Goal: Task Accomplishment & Management: Complete application form

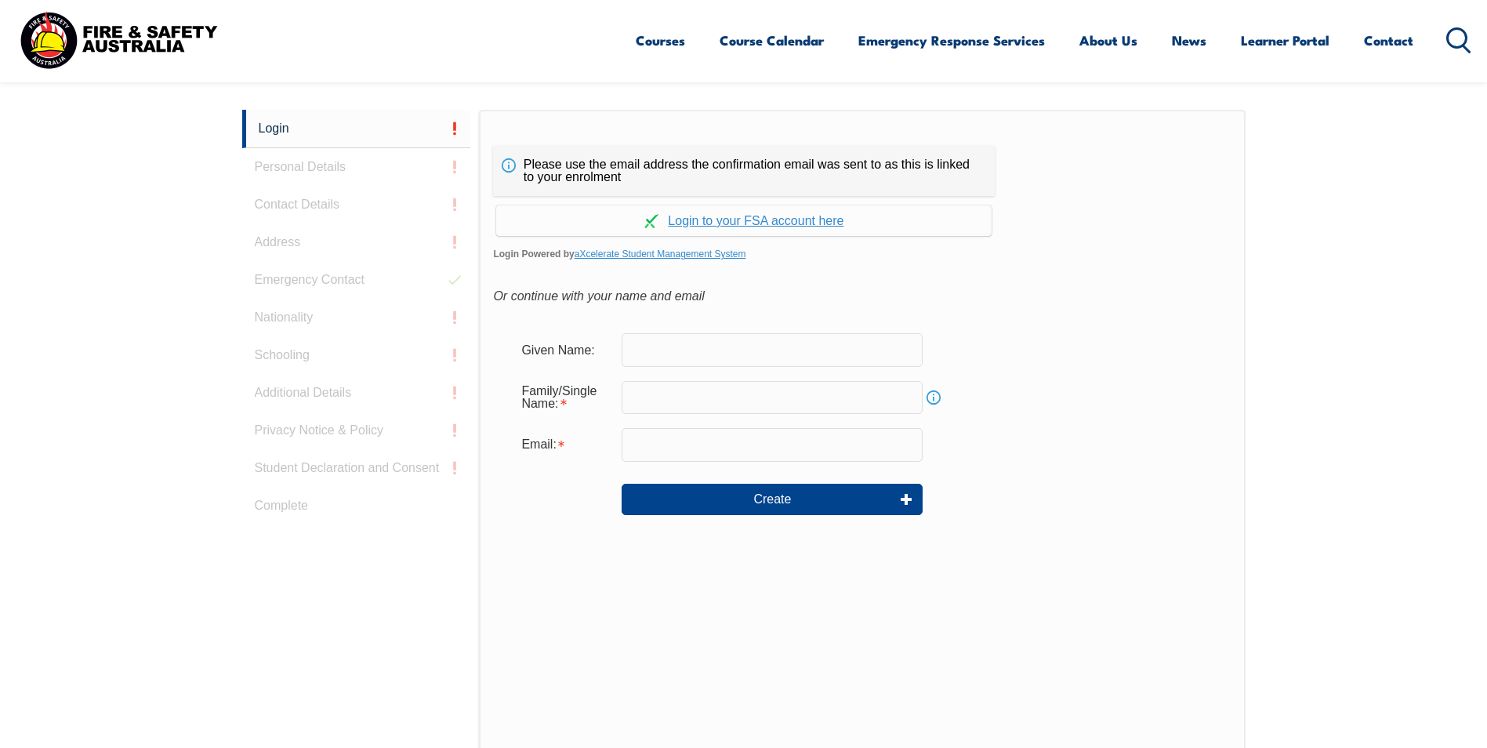
scroll to position [418, 0]
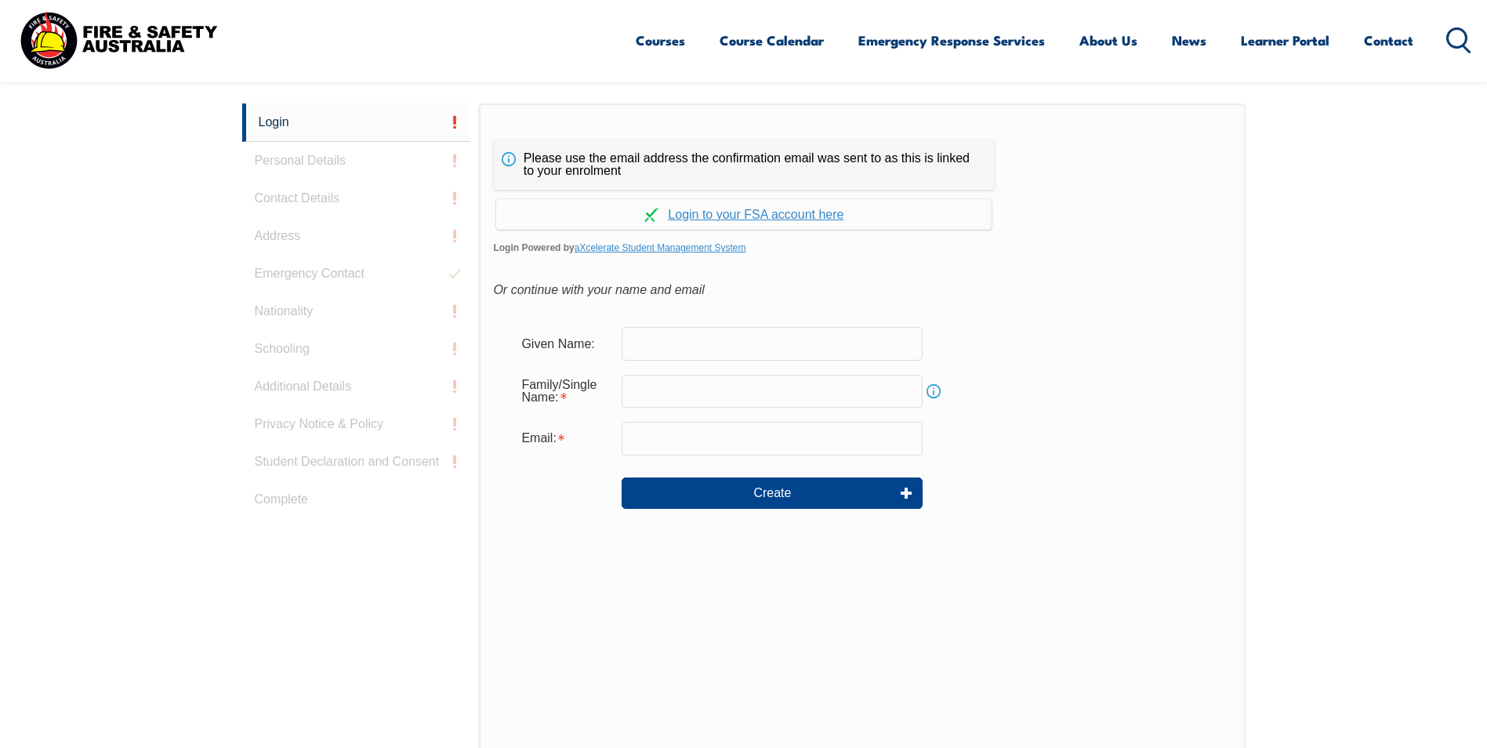
drag, startPoint x: 0, startPoint y: 0, endPoint x: 802, endPoint y: 345, distance: 873.0
click at [802, 345] on input "text" at bounding box center [772, 343] width 301 height 33
type input "[PERSON_NAME]"
type input "Rossetto"
click at [720, 456] on form "Given Name: Wayne Family/Single Name: Rossetto Info Email: Create" at bounding box center [862, 428] width 738 height 235
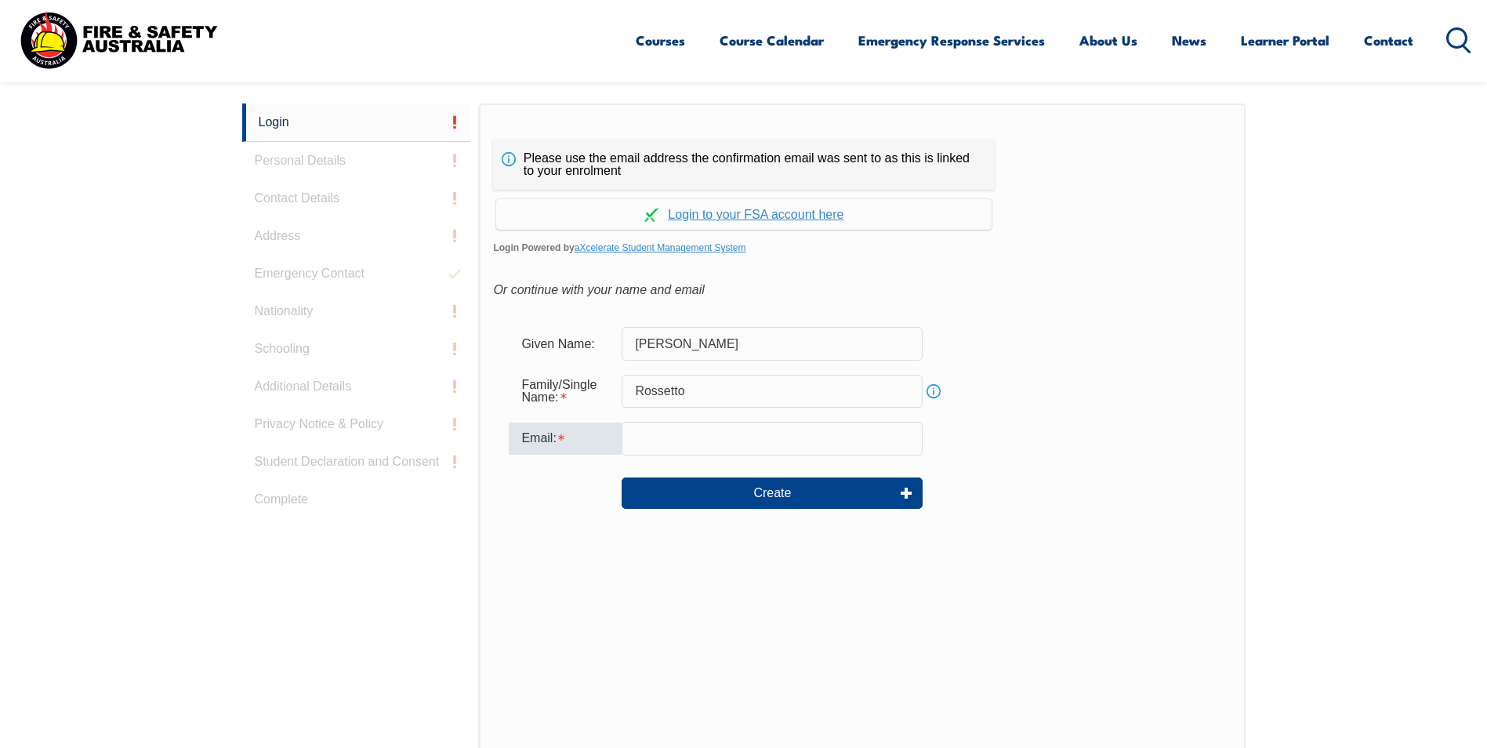
click at [716, 448] on input "email" at bounding box center [772, 438] width 301 height 33
type input "[PERSON_NAME][EMAIL_ADDRESS][PERSON_NAME][DOMAIN_NAME]"
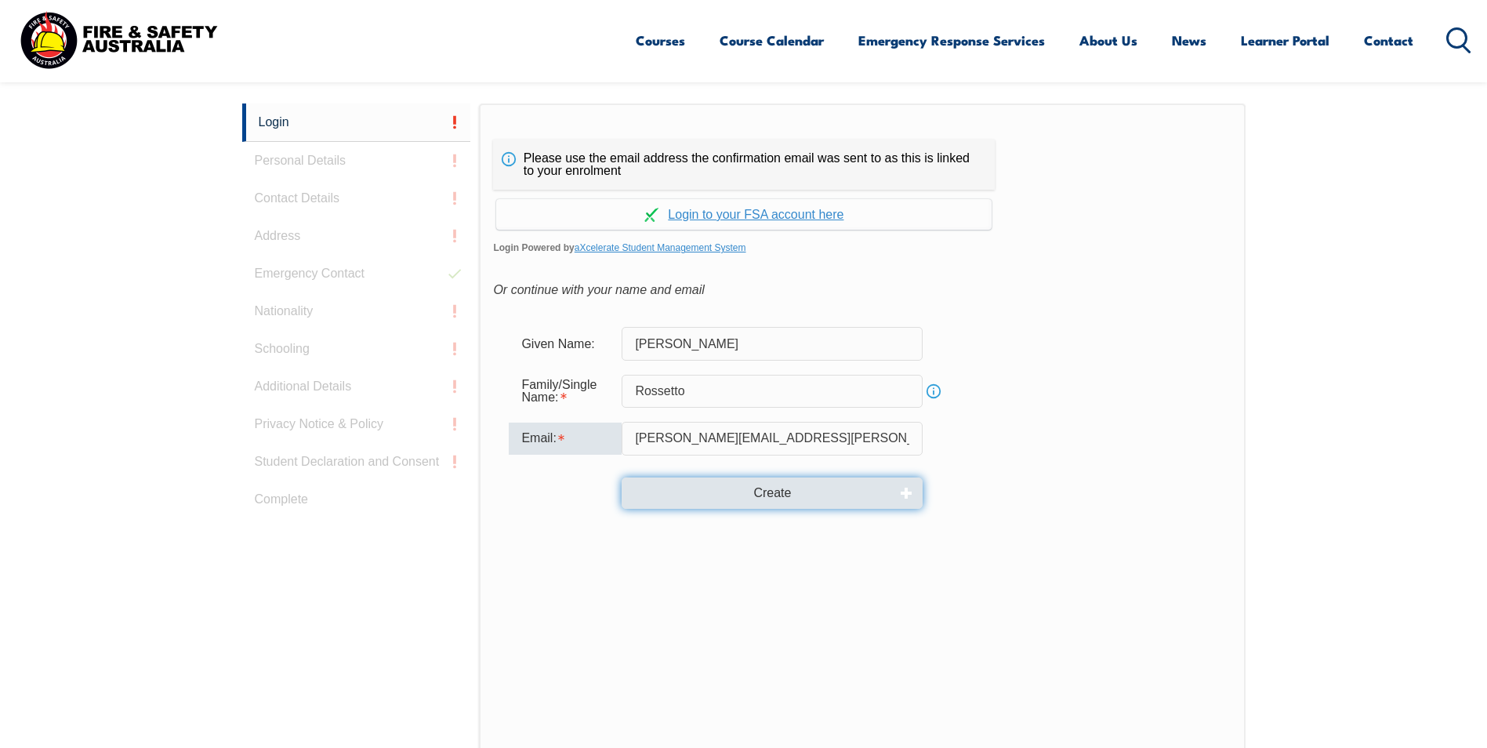
click at [746, 492] on button "Create" at bounding box center [772, 492] width 301 height 31
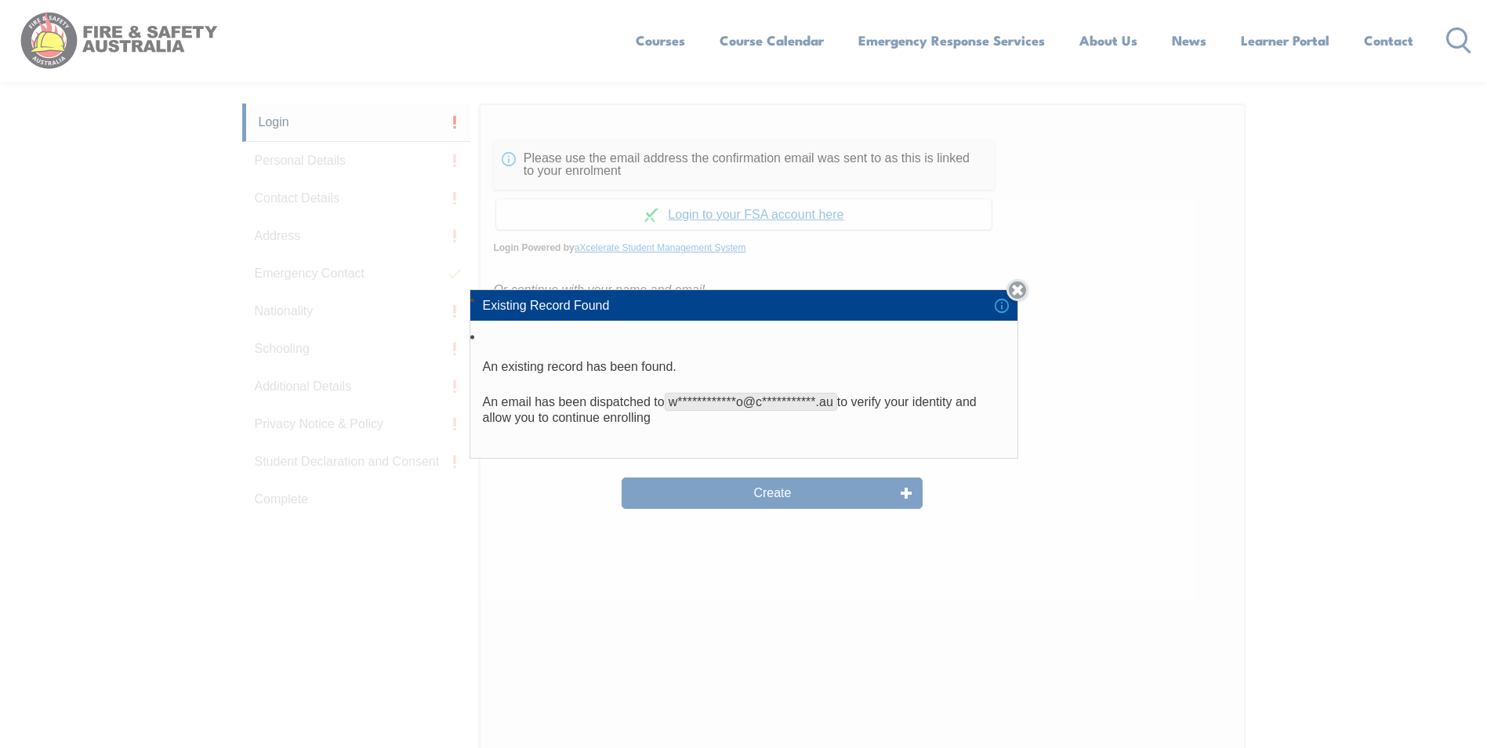
click at [1022, 289] on link "Close" at bounding box center [1018, 290] width 22 height 22
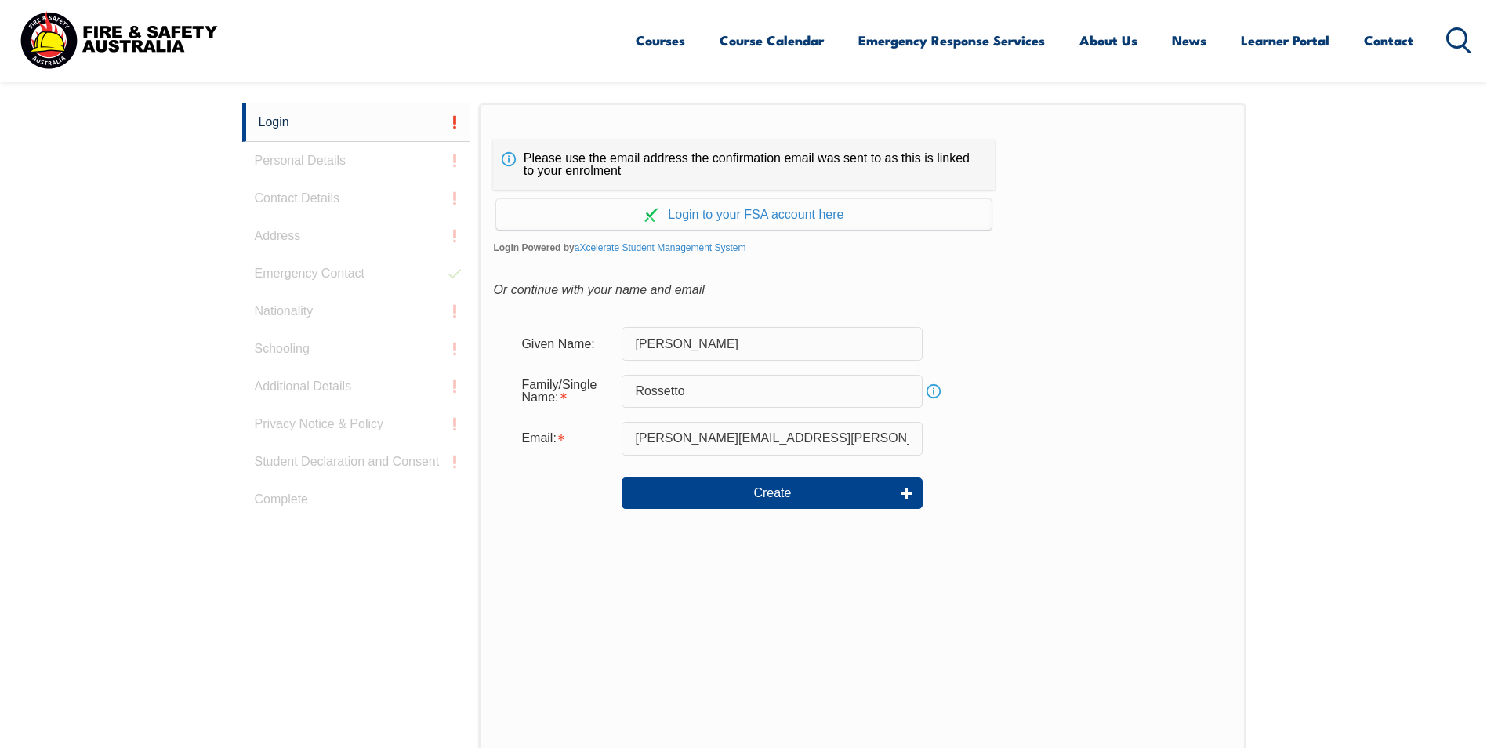
click at [358, 158] on div "Login Personal Details Contact Details Address Emergency Contact Nationality Sc…" at bounding box center [361, 494] width 238 height 783
click at [770, 208] on link "Continue with aXcelerate" at bounding box center [743, 214] width 495 height 31
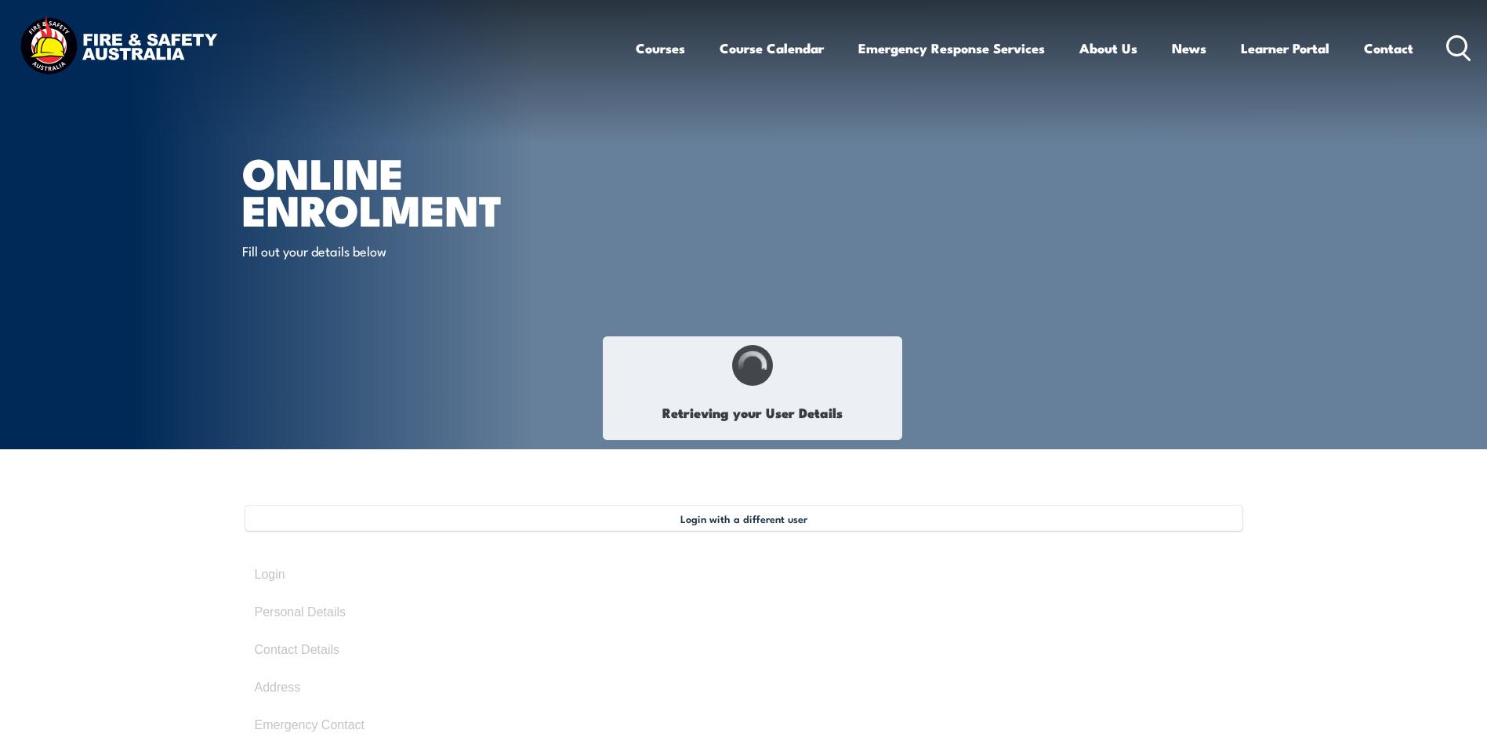
type input "[PERSON_NAME]"
type input "Rossetto"
type input "[DATE]"
type input "B9M9TK89BJ"
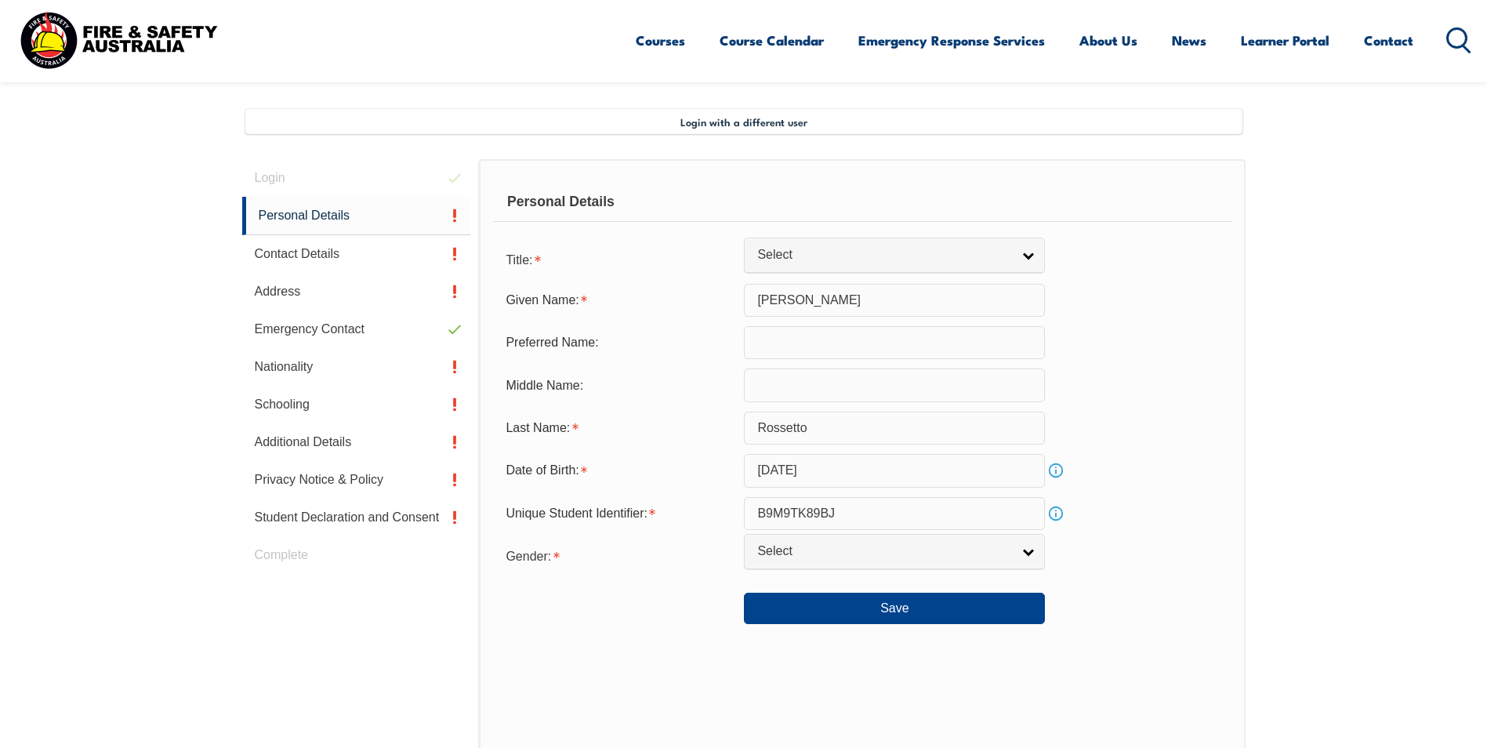
scroll to position [427, 0]
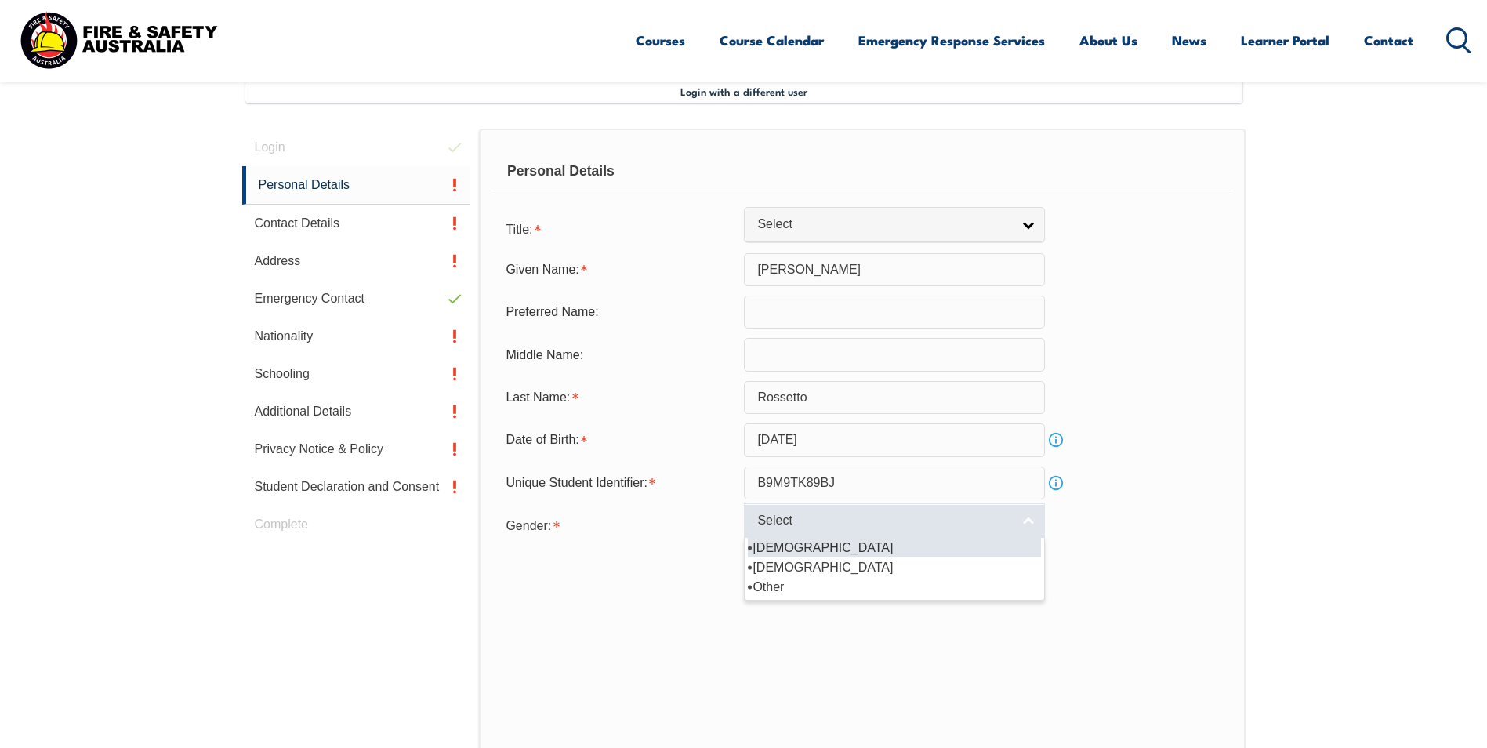
click at [1030, 522] on link "Select" at bounding box center [894, 520] width 301 height 35
click at [866, 550] on li "[DEMOGRAPHIC_DATA]" at bounding box center [894, 548] width 293 height 20
select select "M"
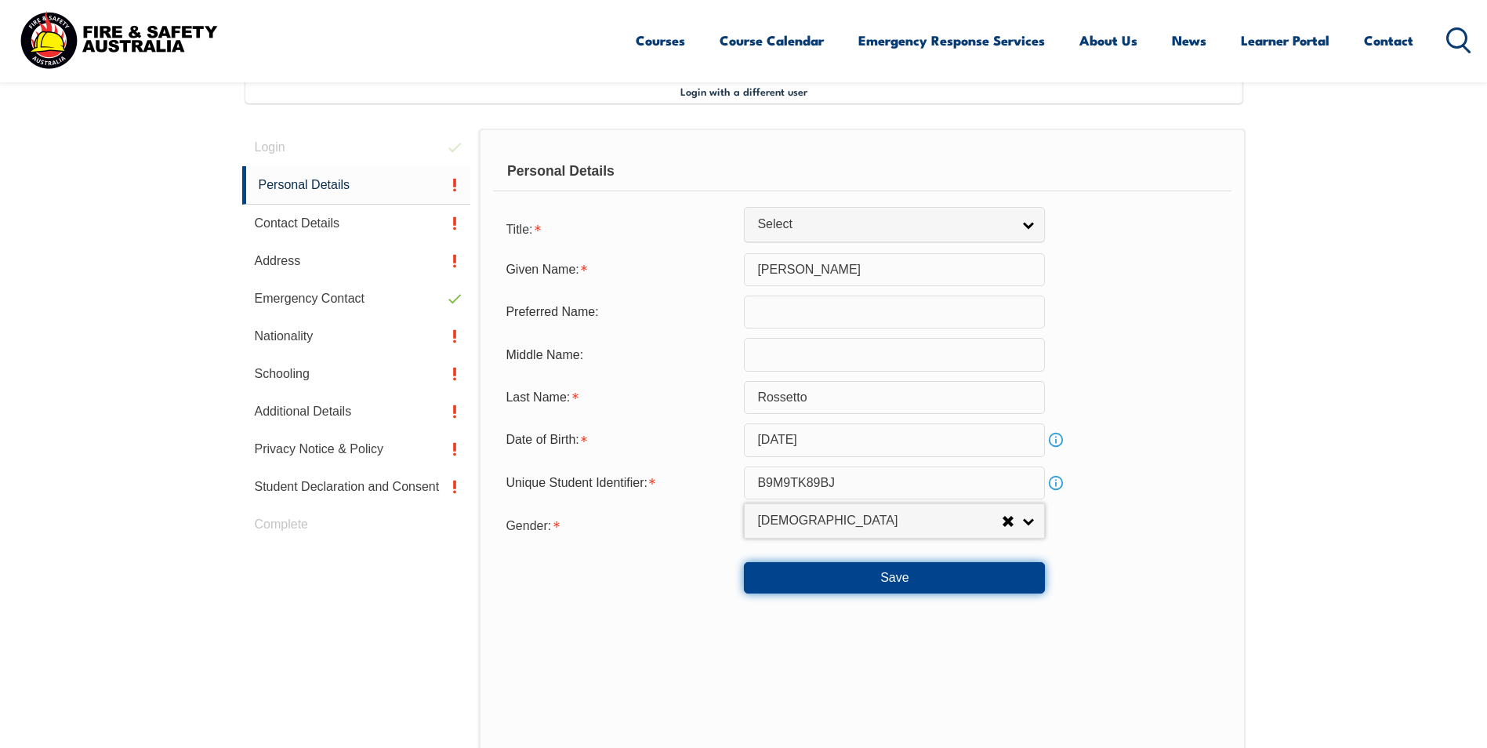
click at [894, 580] on button "Save" at bounding box center [894, 577] width 301 height 31
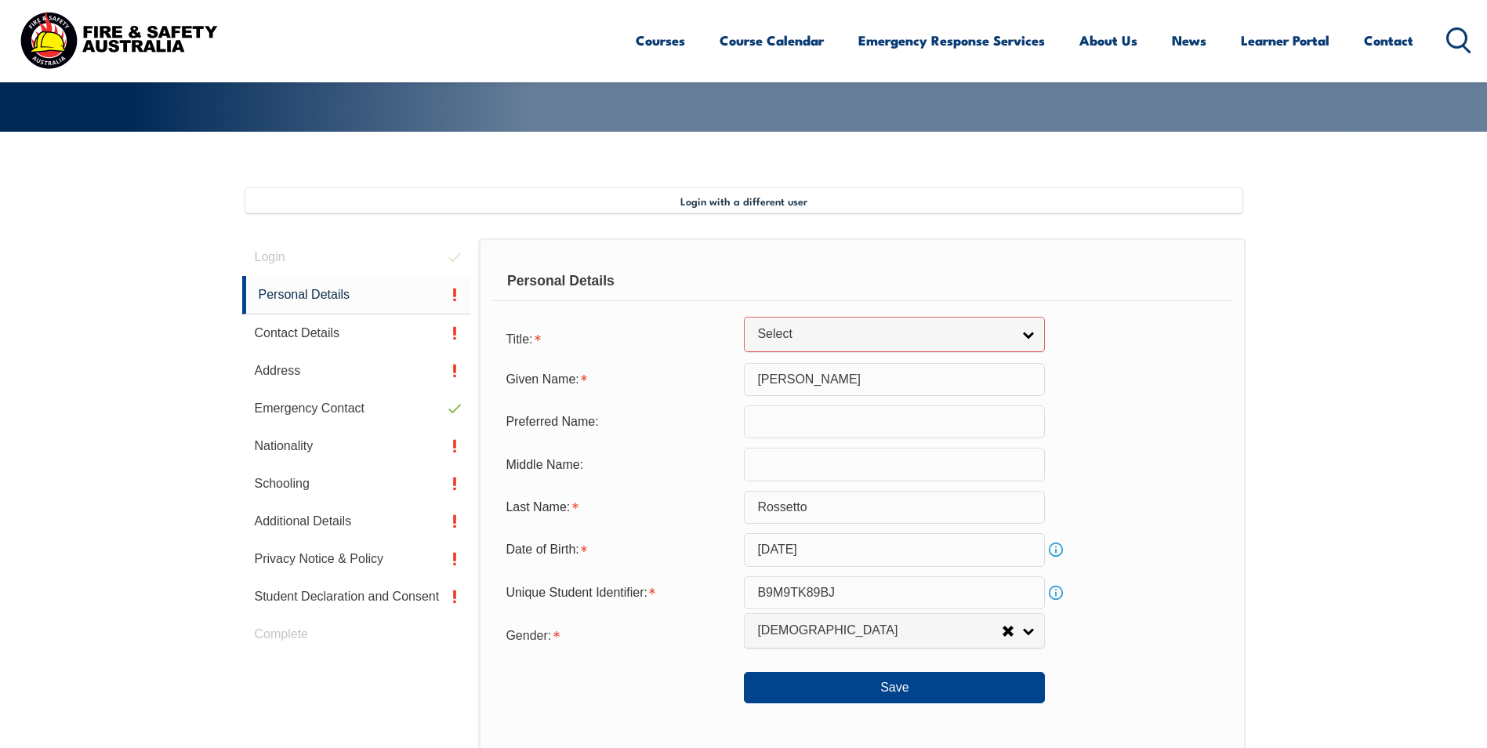
scroll to position [319, 0]
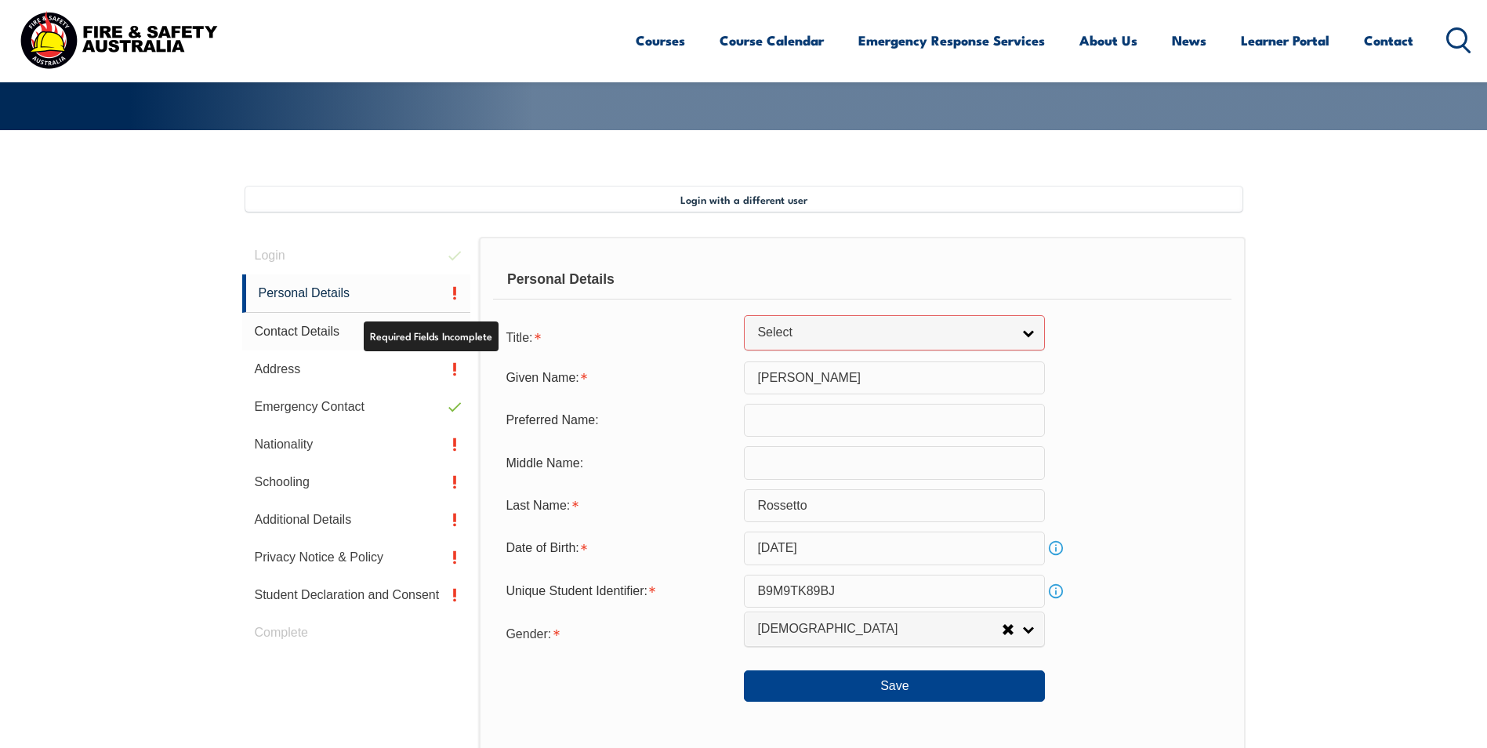
click at [309, 332] on link "Contact Details" at bounding box center [356, 332] width 229 height 38
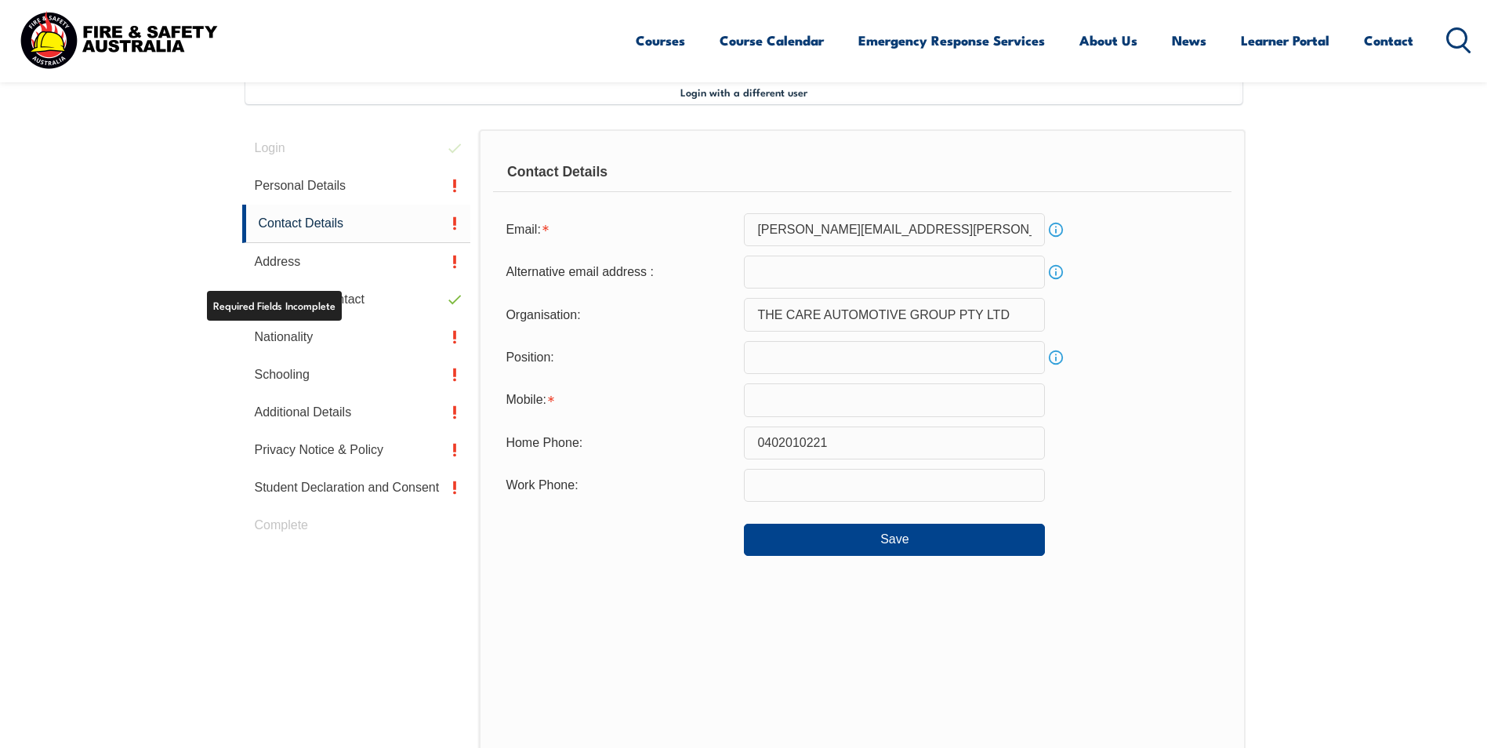
scroll to position [427, 0]
click at [800, 352] on input "text" at bounding box center [894, 356] width 301 height 33
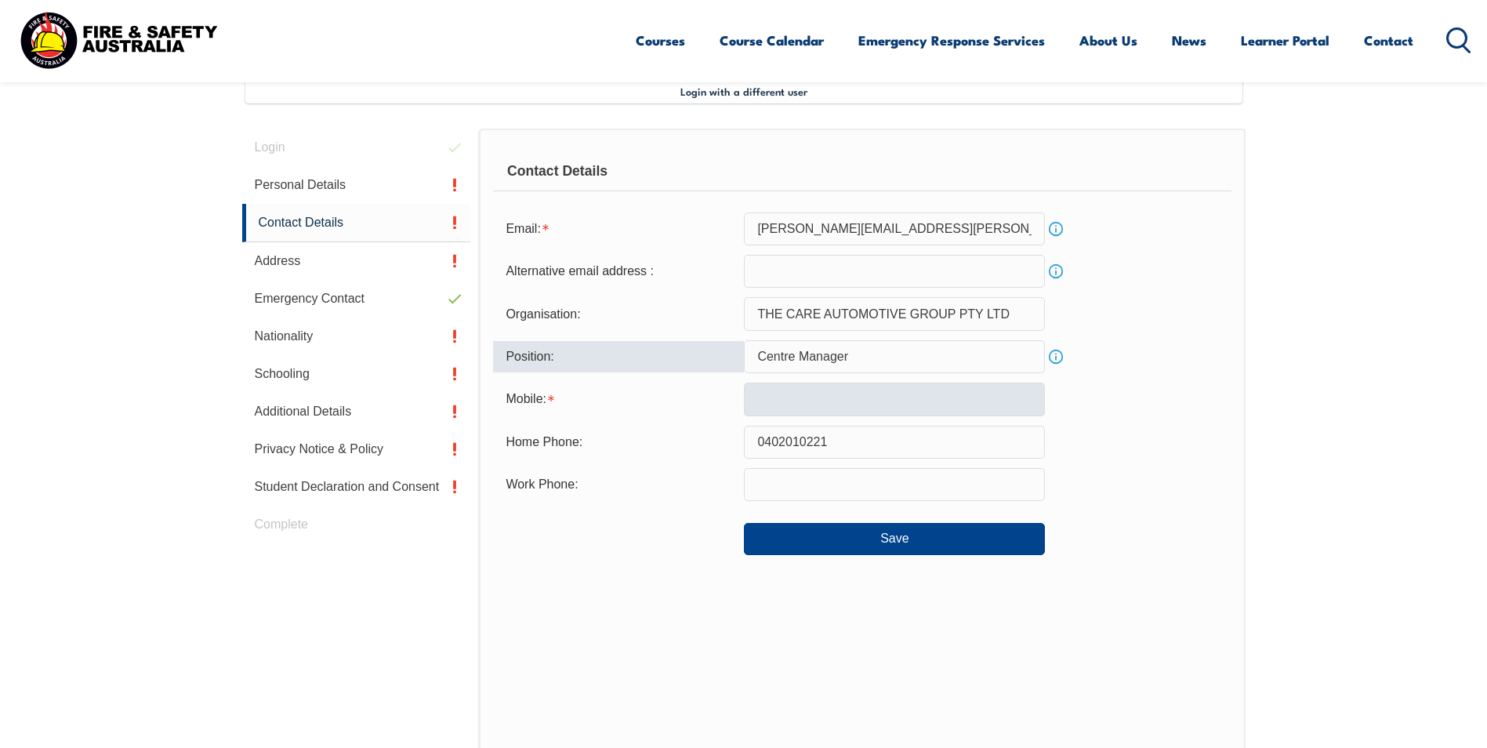
type input "Centre Manager"
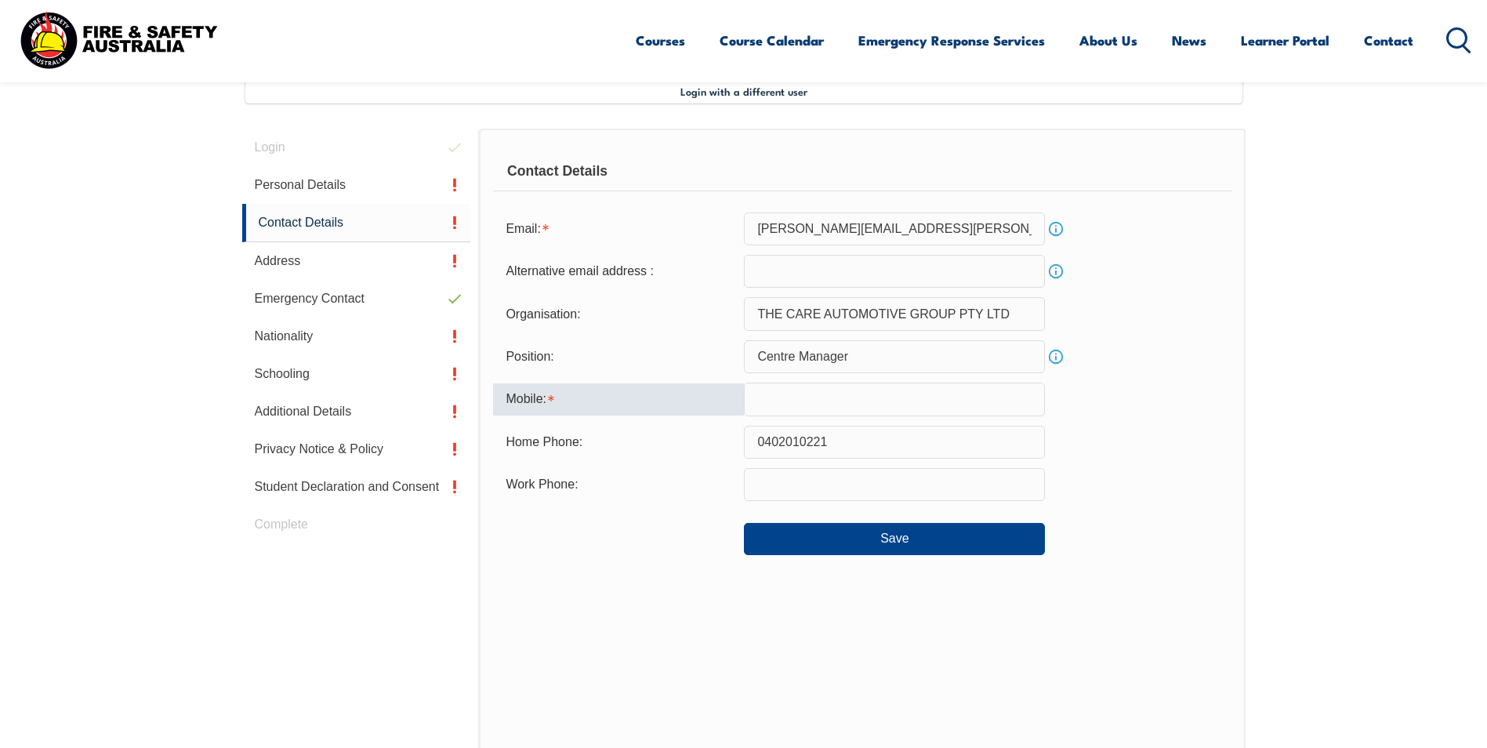
click at [796, 397] on input "text" at bounding box center [894, 399] width 301 height 33
type input "0402010221"
click at [923, 528] on button "Save" at bounding box center [894, 538] width 301 height 31
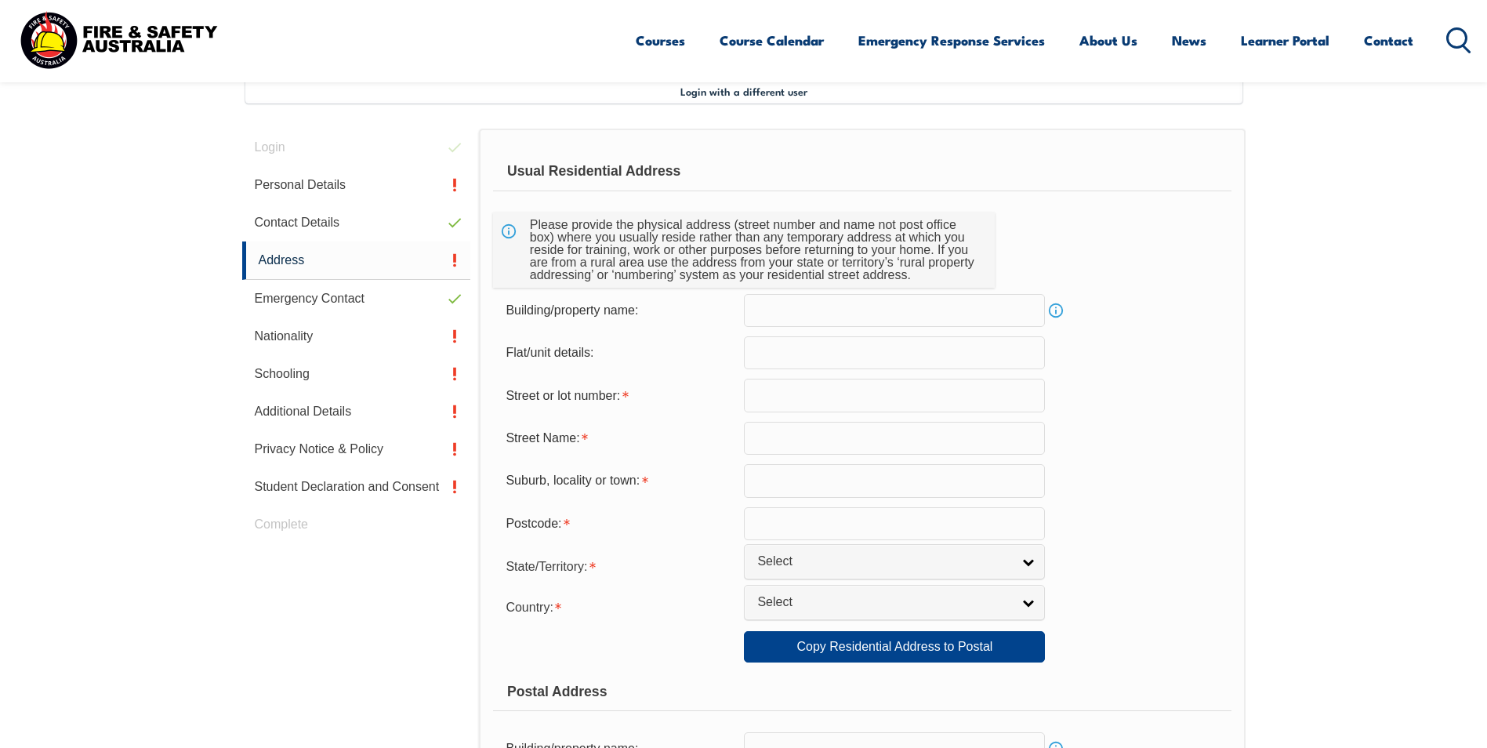
click at [804, 343] on input "text" at bounding box center [894, 352] width 301 height 33
type input "3"
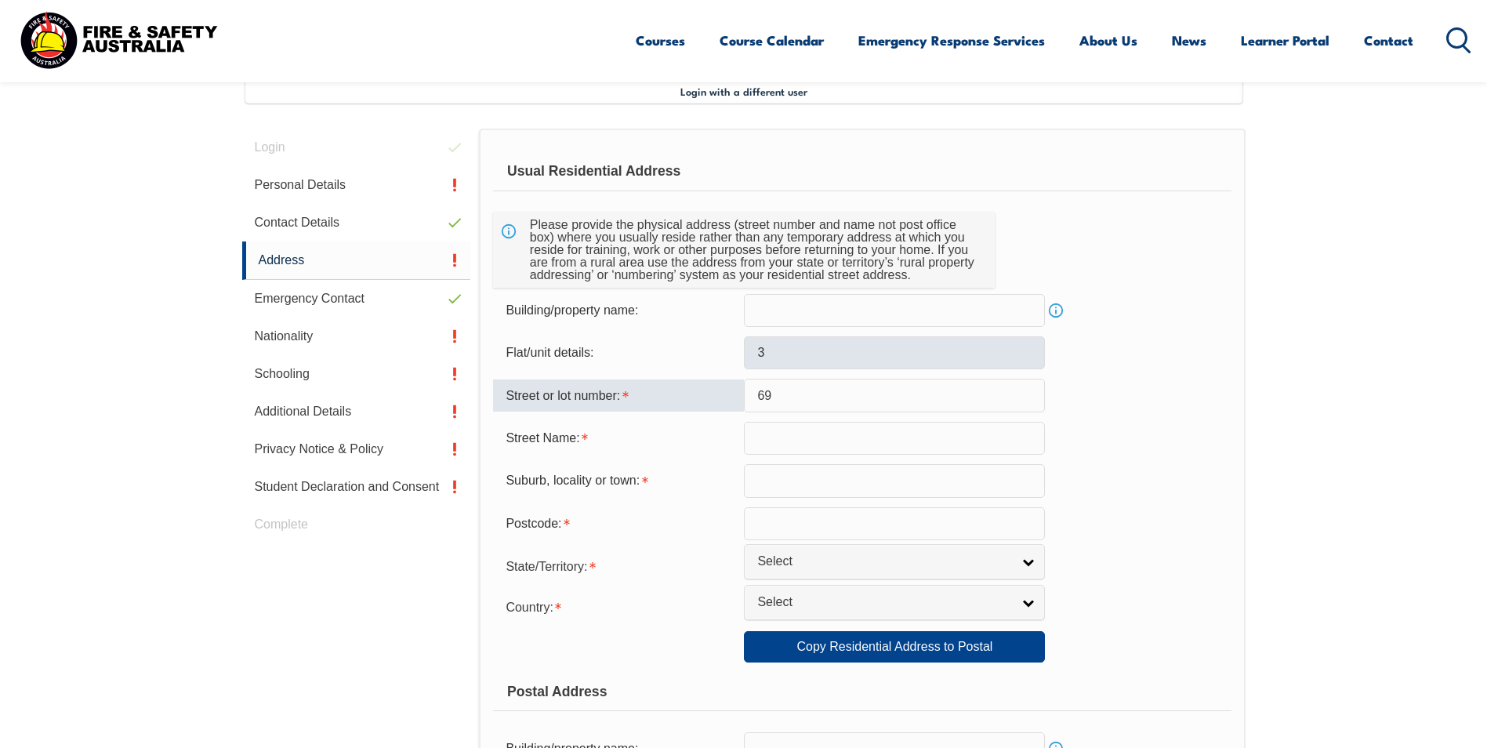
type input "69"
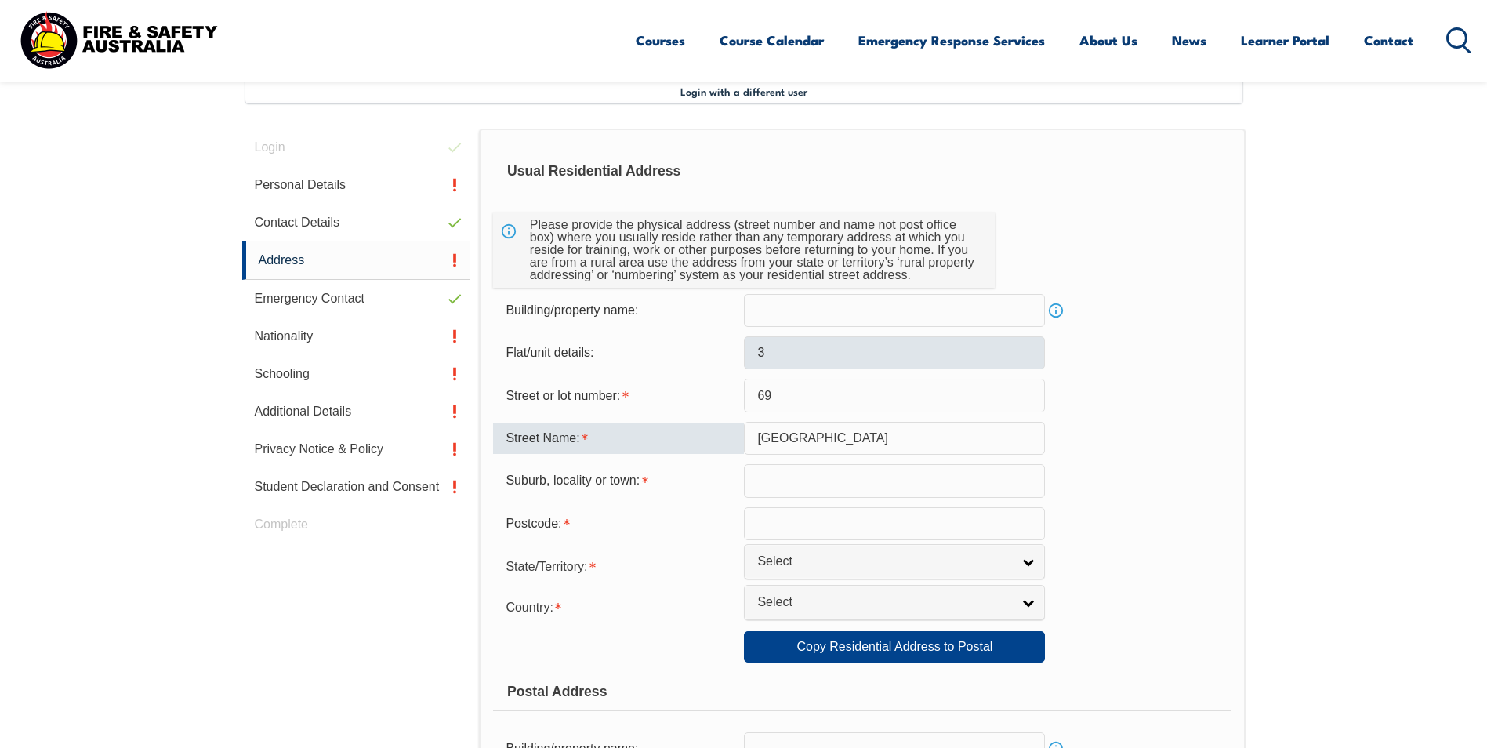
type input "[GEOGRAPHIC_DATA]"
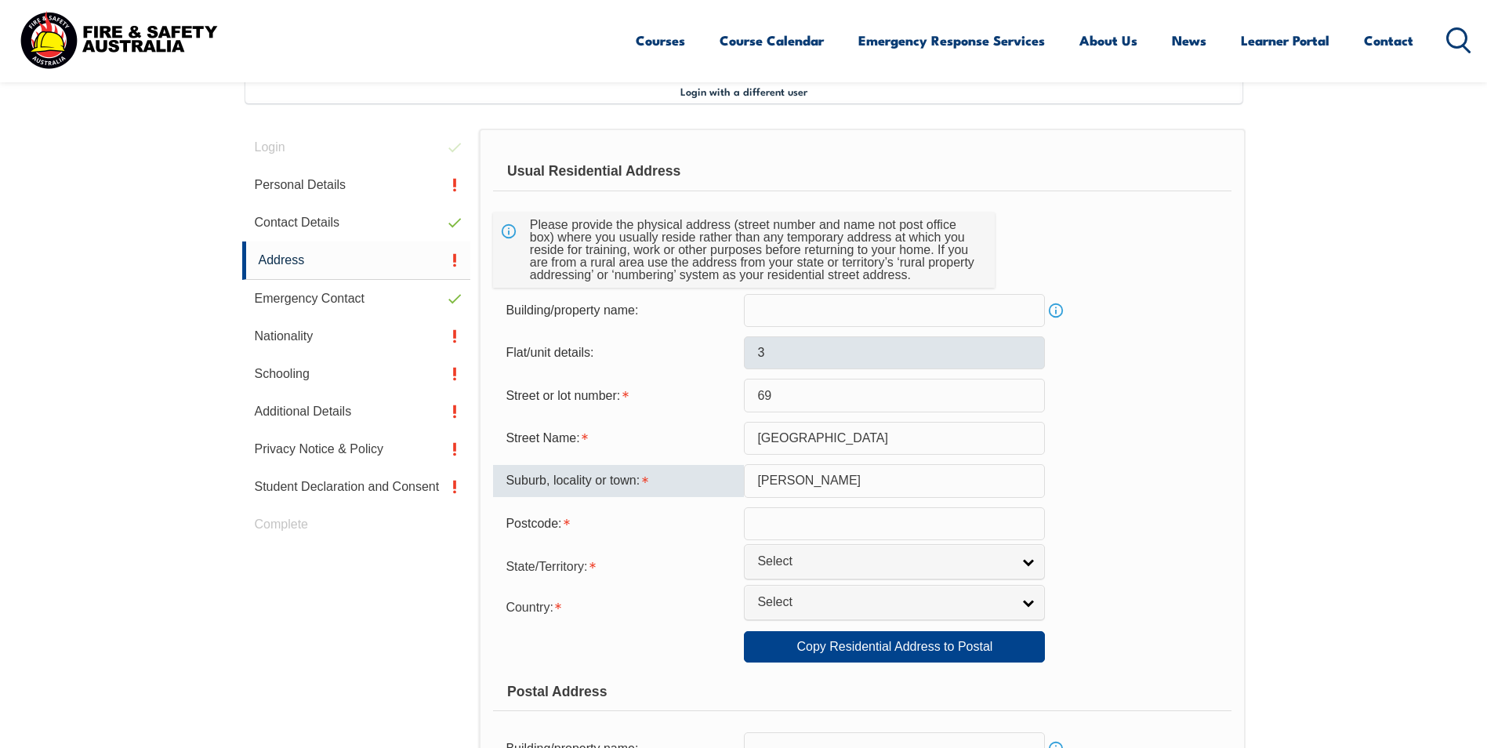
type input "[PERSON_NAME]"
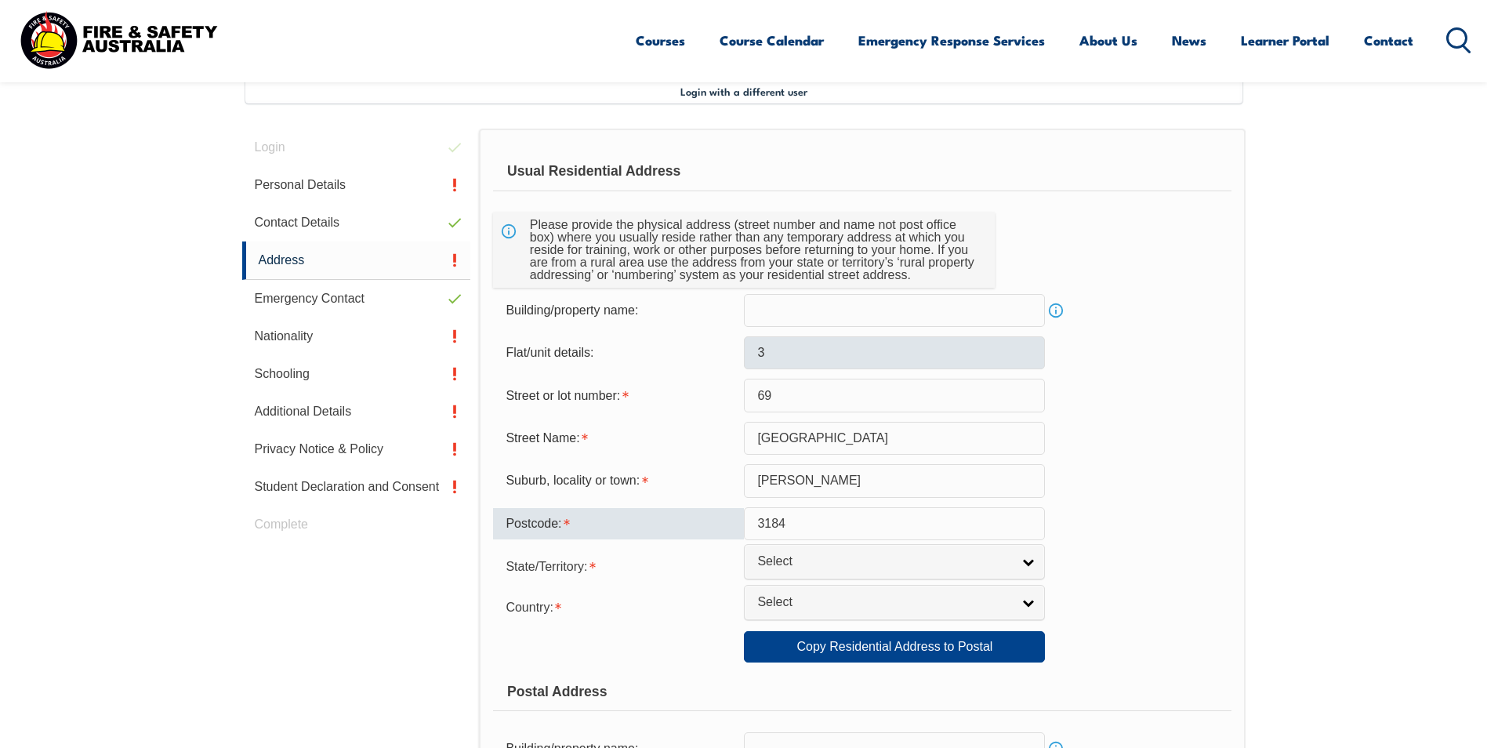
type input "3184"
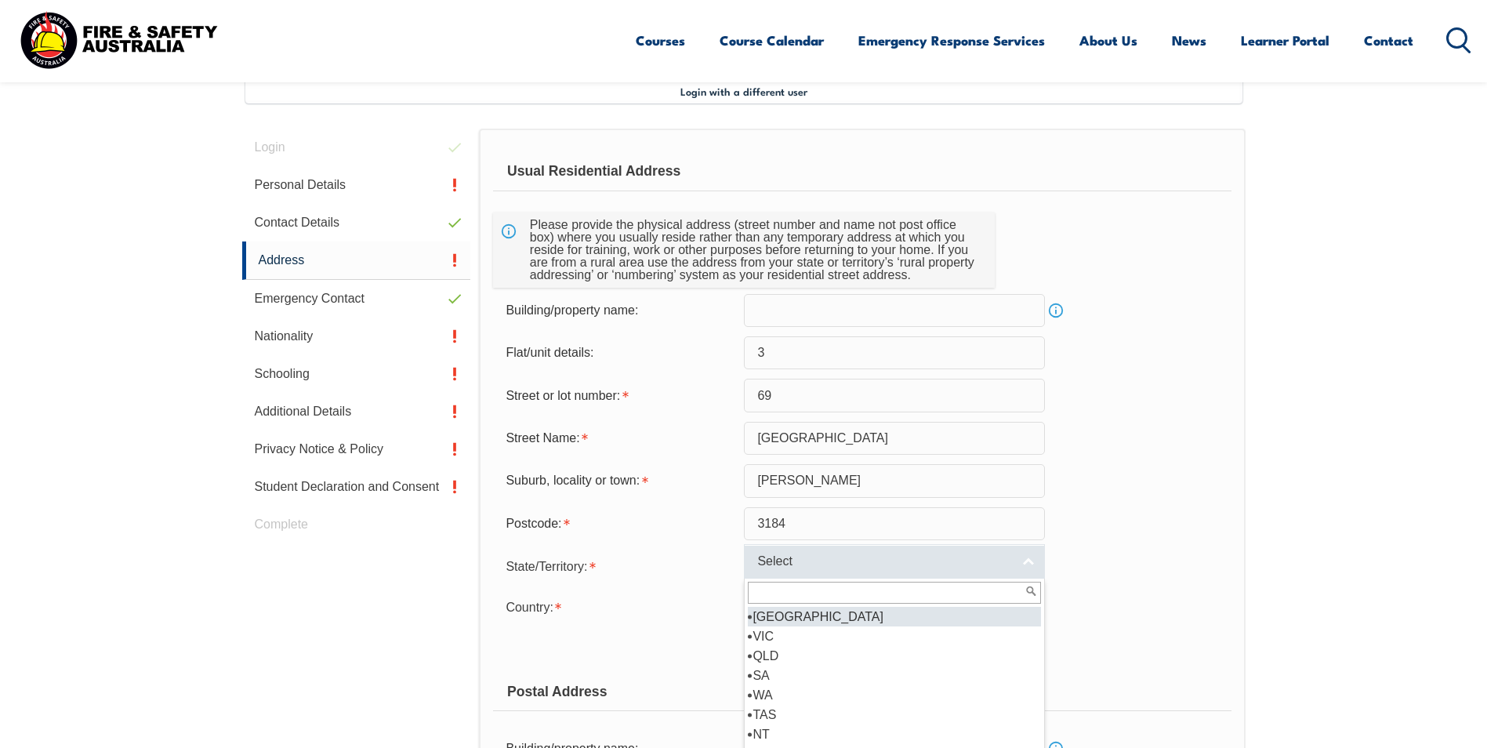
click at [1032, 564] on link "Select" at bounding box center [894, 561] width 301 height 35
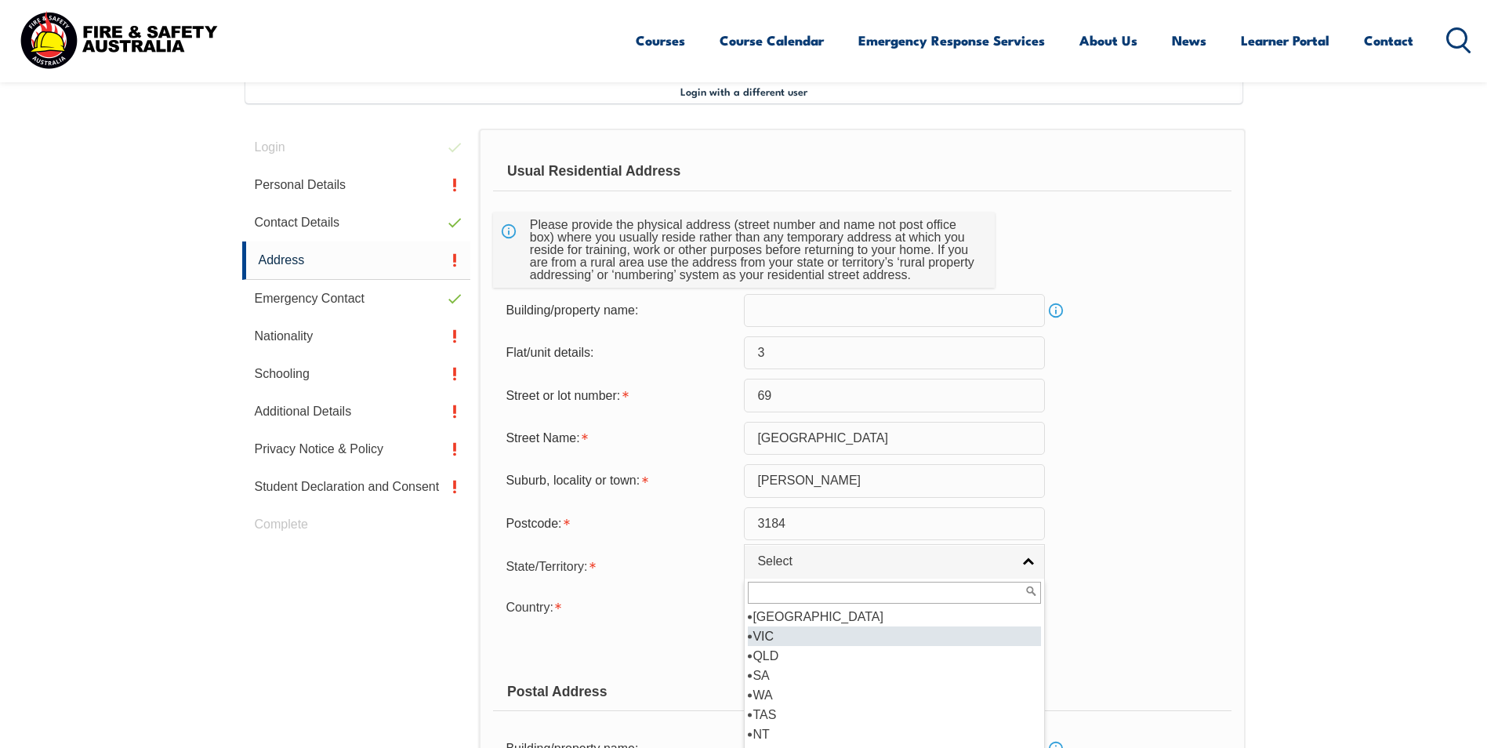
click at [880, 629] on li "VIC" at bounding box center [894, 636] width 293 height 20
select select "VIC"
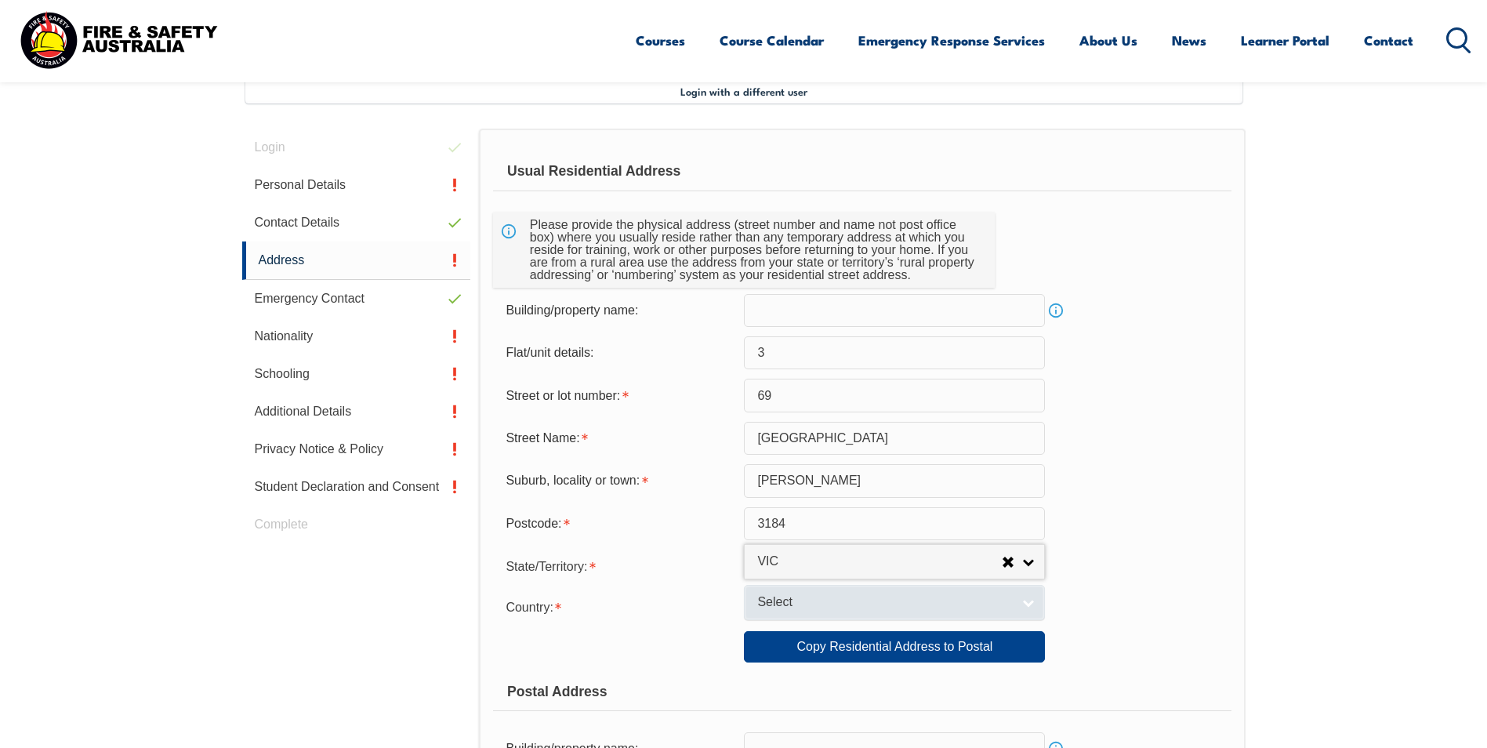
click at [1025, 600] on link "Select" at bounding box center [894, 602] width 301 height 35
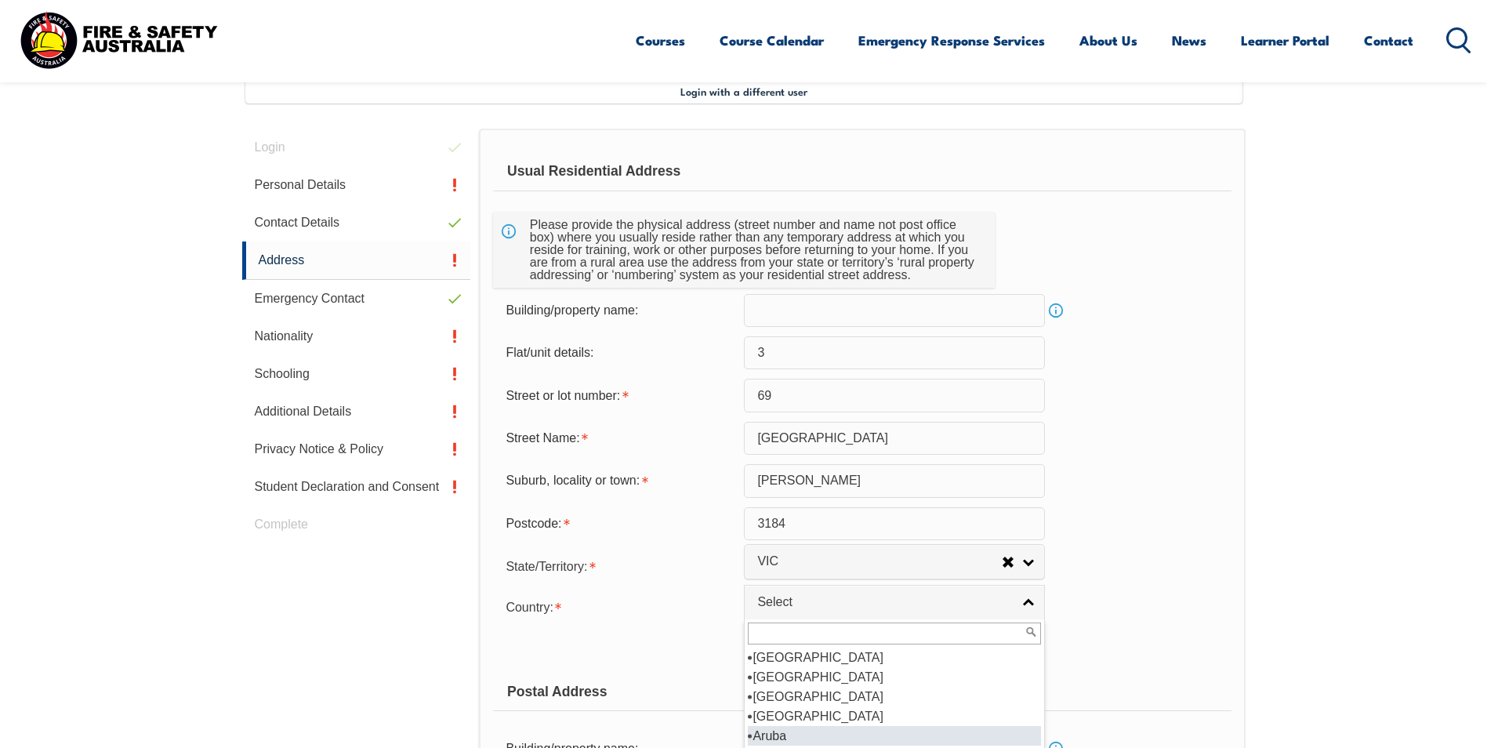
scroll to position [235, 0]
click at [929, 680] on li "[GEOGRAPHIC_DATA]" at bounding box center [894, 677] width 293 height 20
select select "1101"
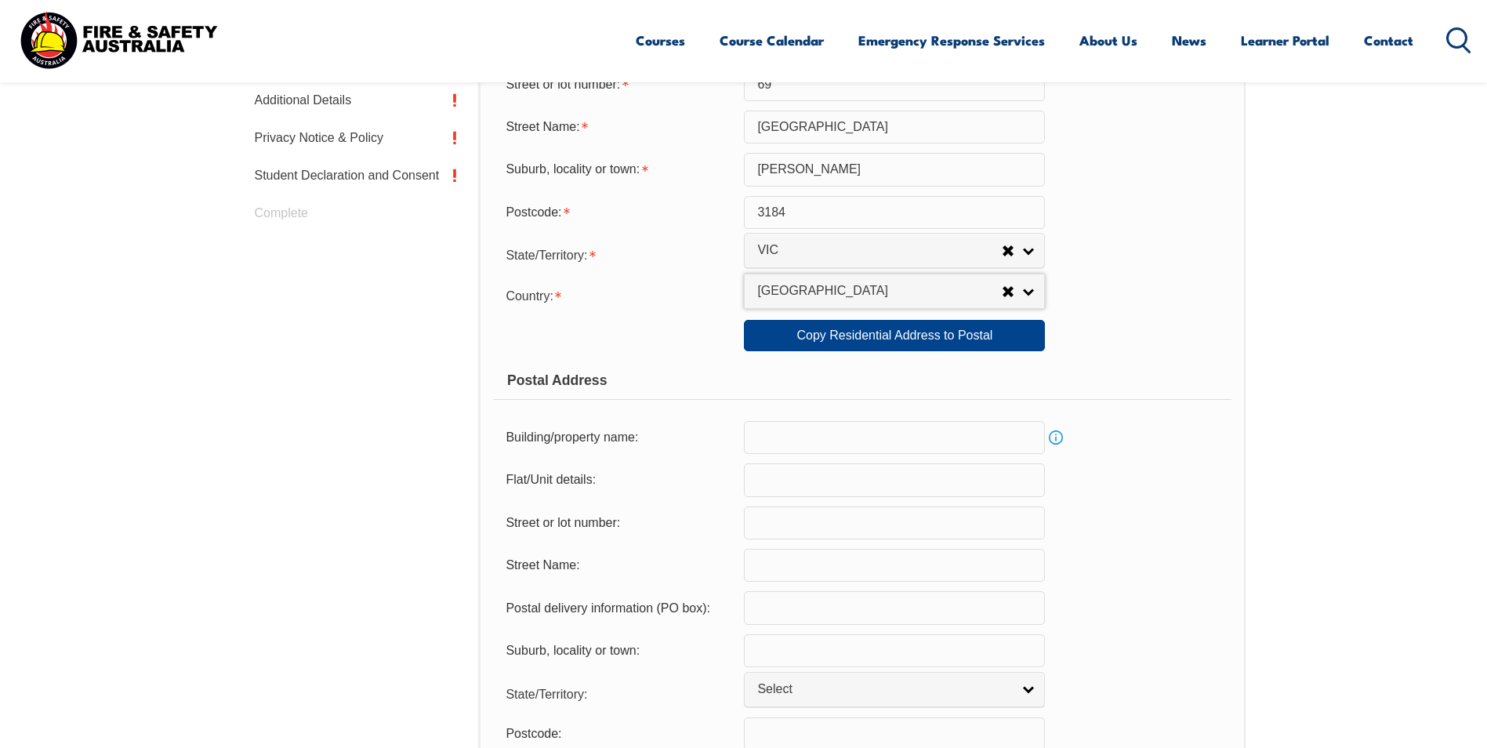
scroll to position [741, 0]
click at [904, 336] on link "Copy Residential Address to Postal" at bounding box center [894, 332] width 301 height 31
type input "3"
type input "69"
type input "[GEOGRAPHIC_DATA]"
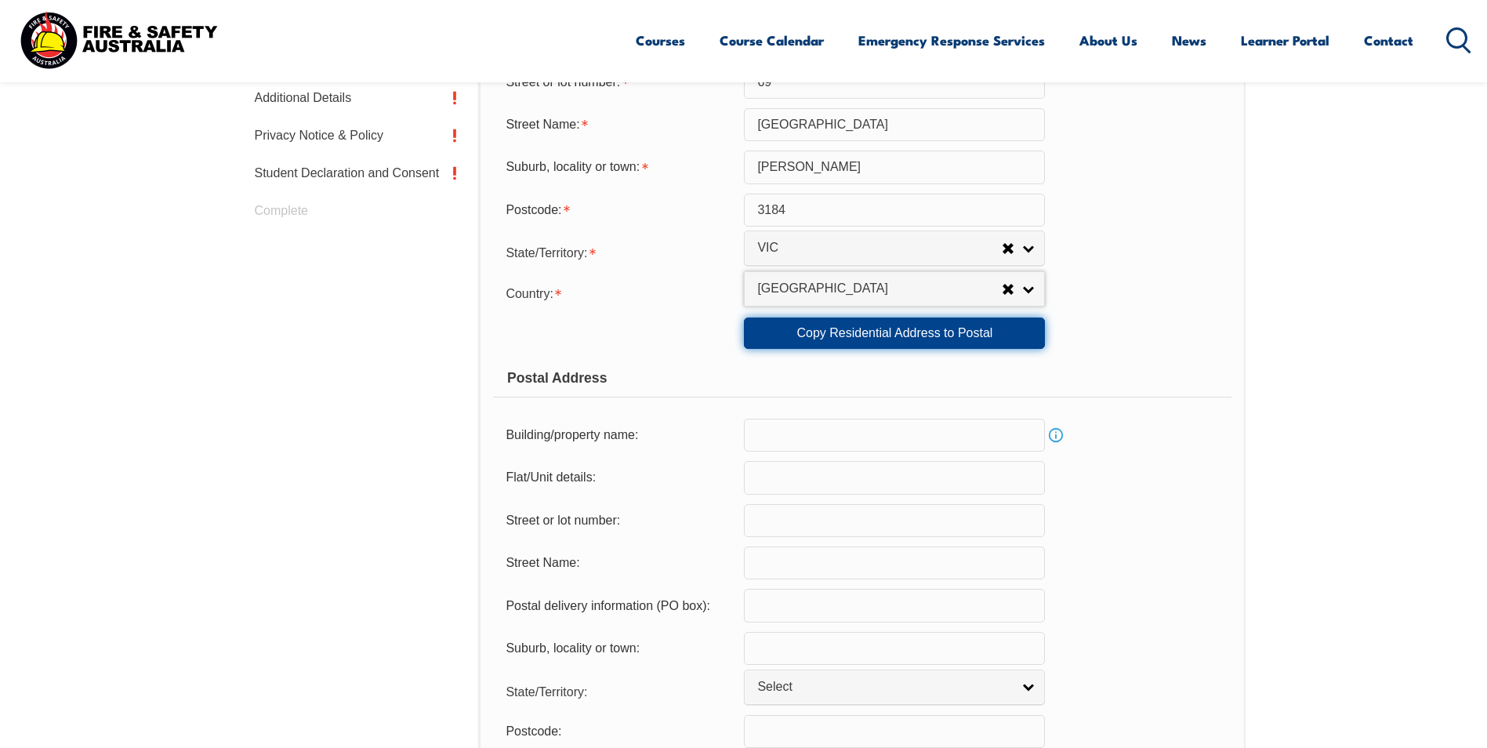
type input "[PERSON_NAME]"
select select "VIC"
type input "3184"
select select "1101"
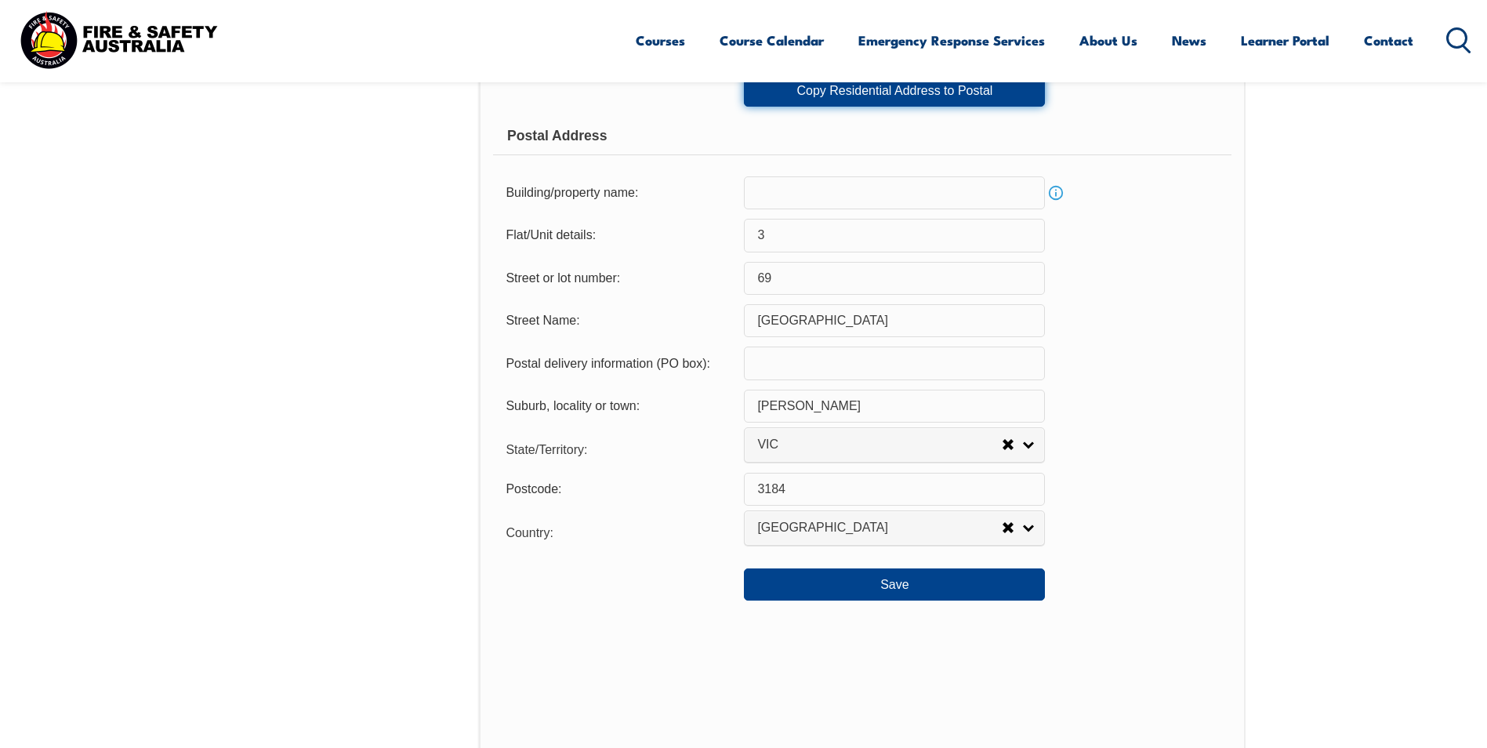
scroll to position [1133, 0]
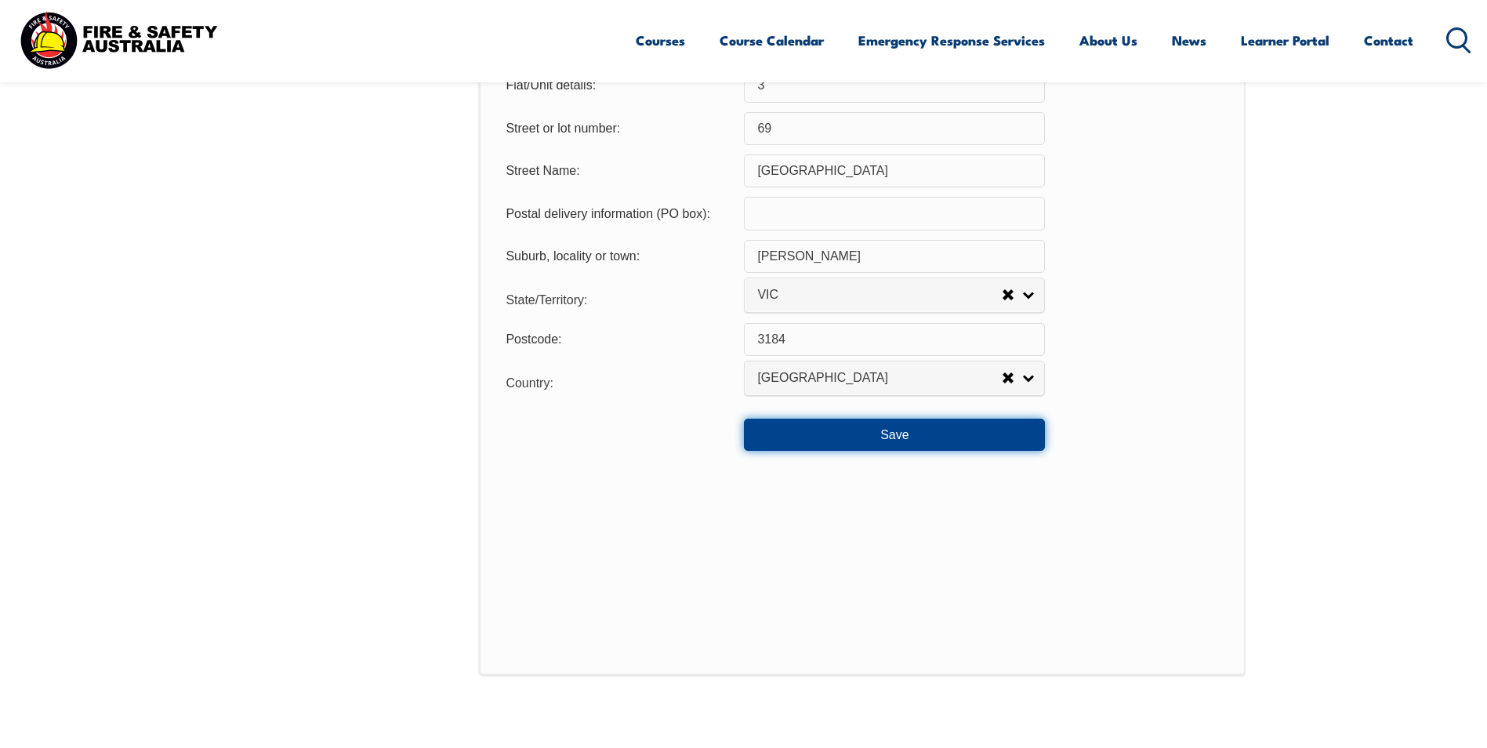
click at [891, 435] on button "Save" at bounding box center [894, 434] width 301 height 31
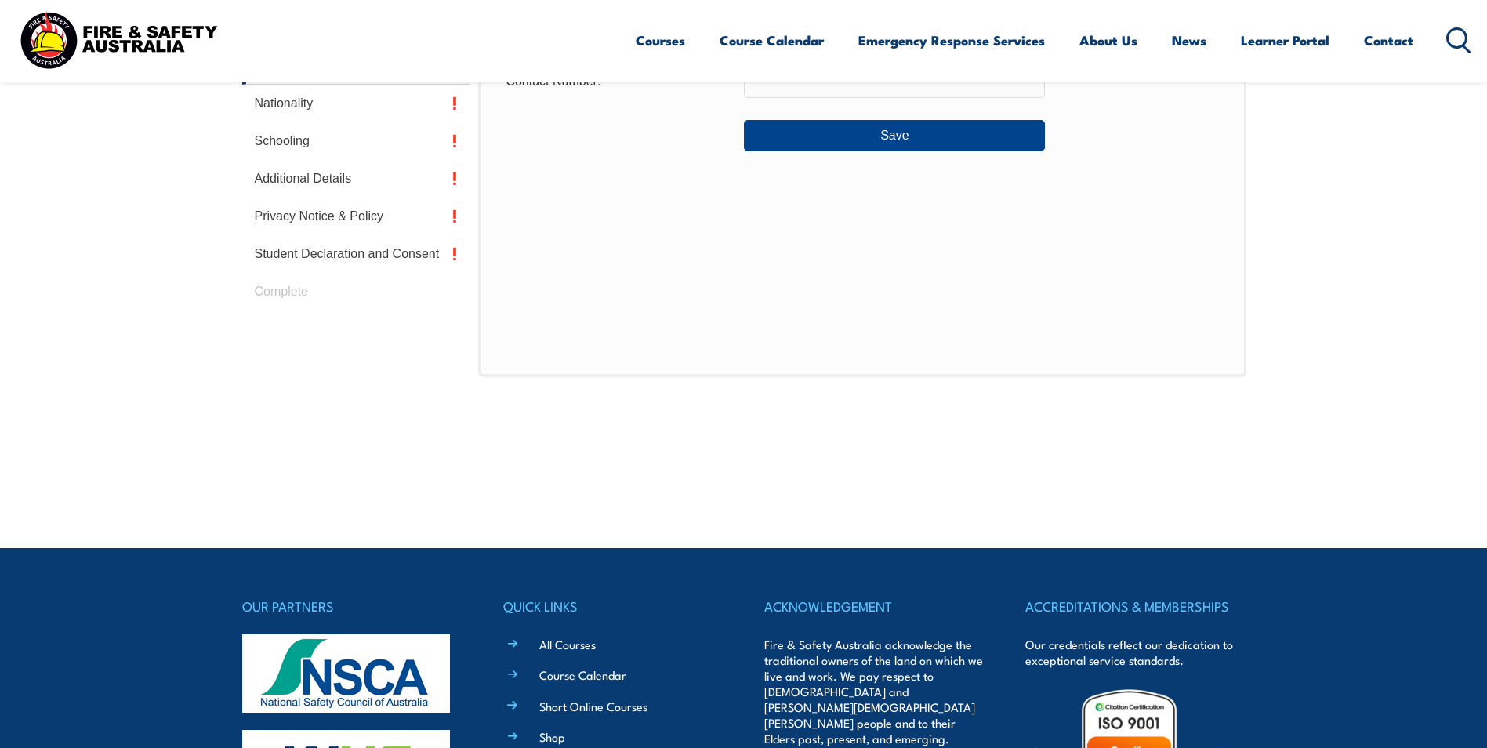
scroll to position [427, 0]
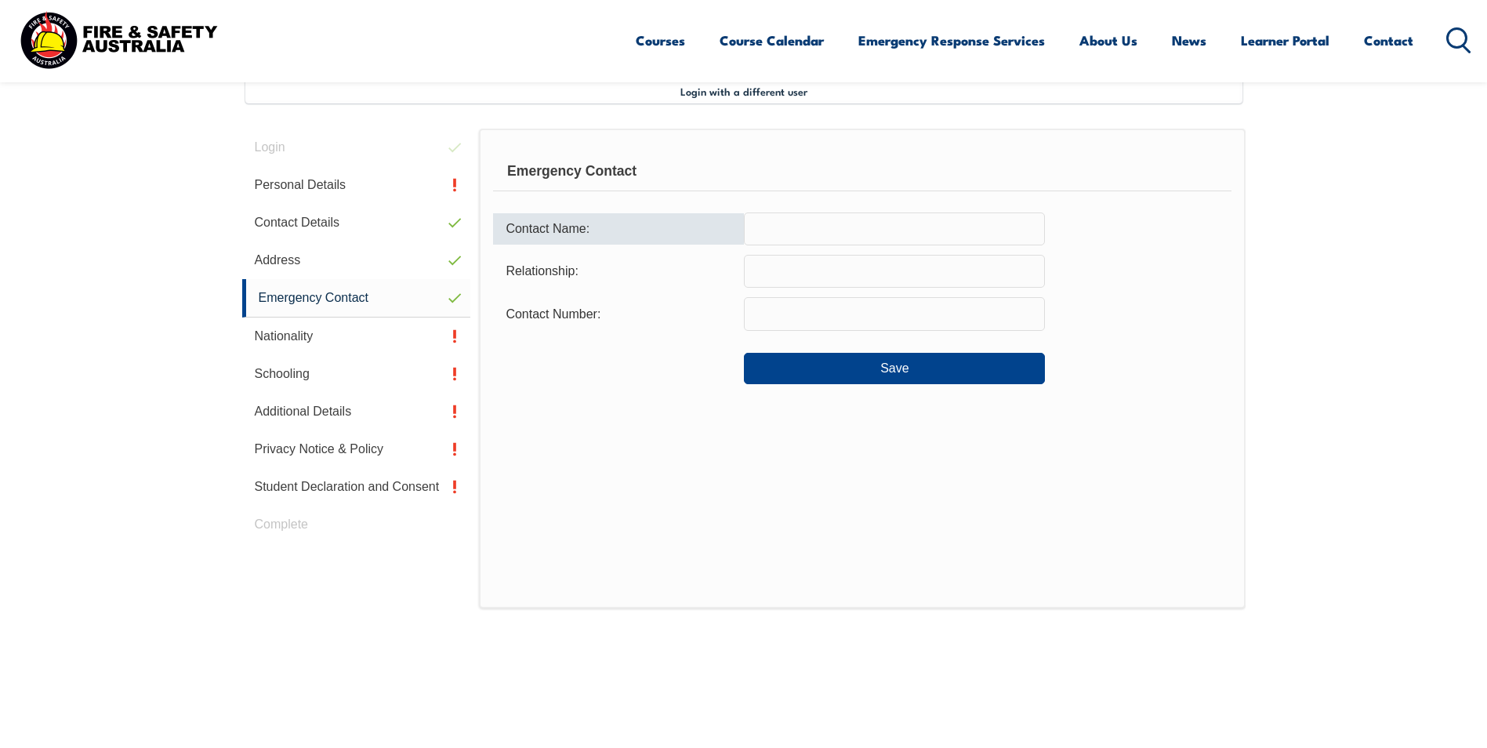
click at [796, 232] on input "text" at bounding box center [894, 228] width 301 height 33
type input "MeganDell"
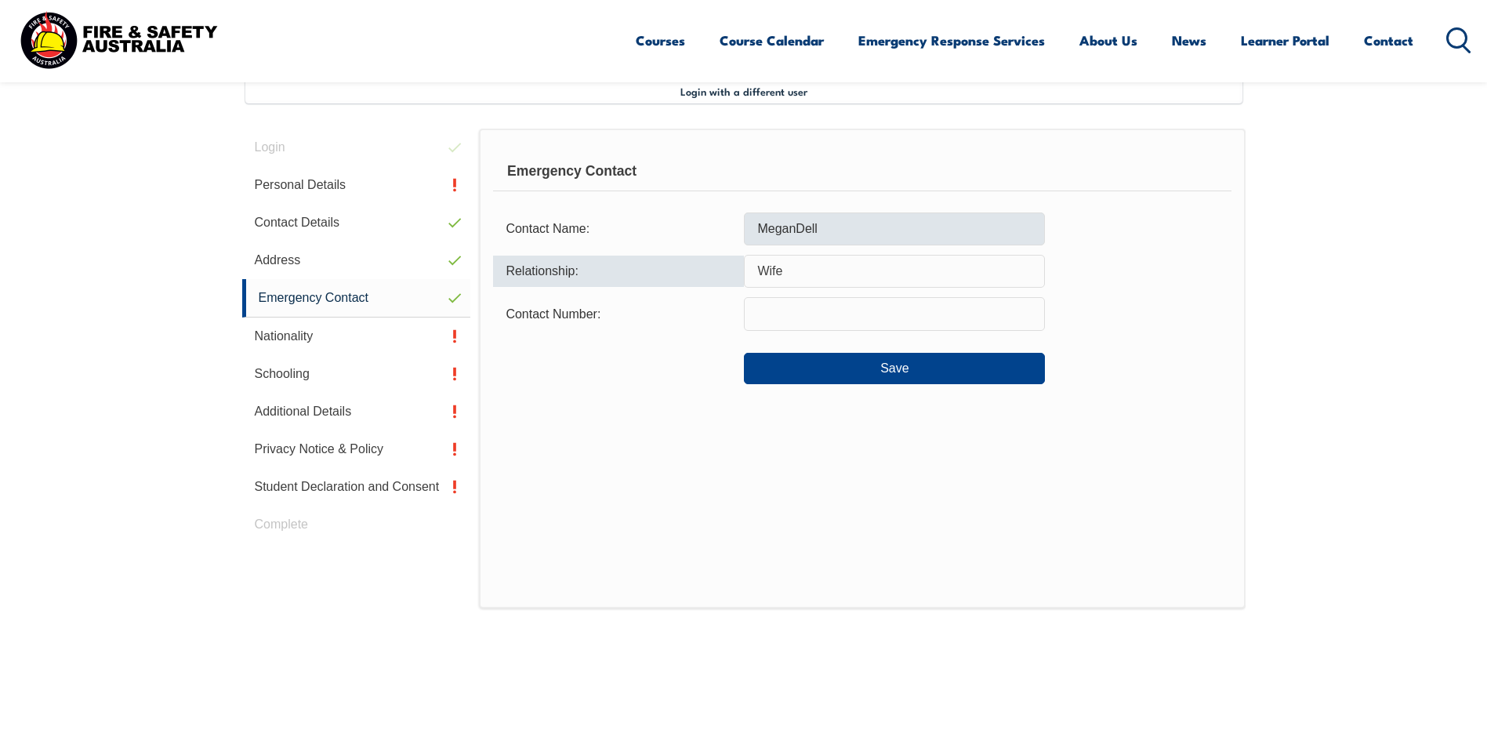
type input "Wife"
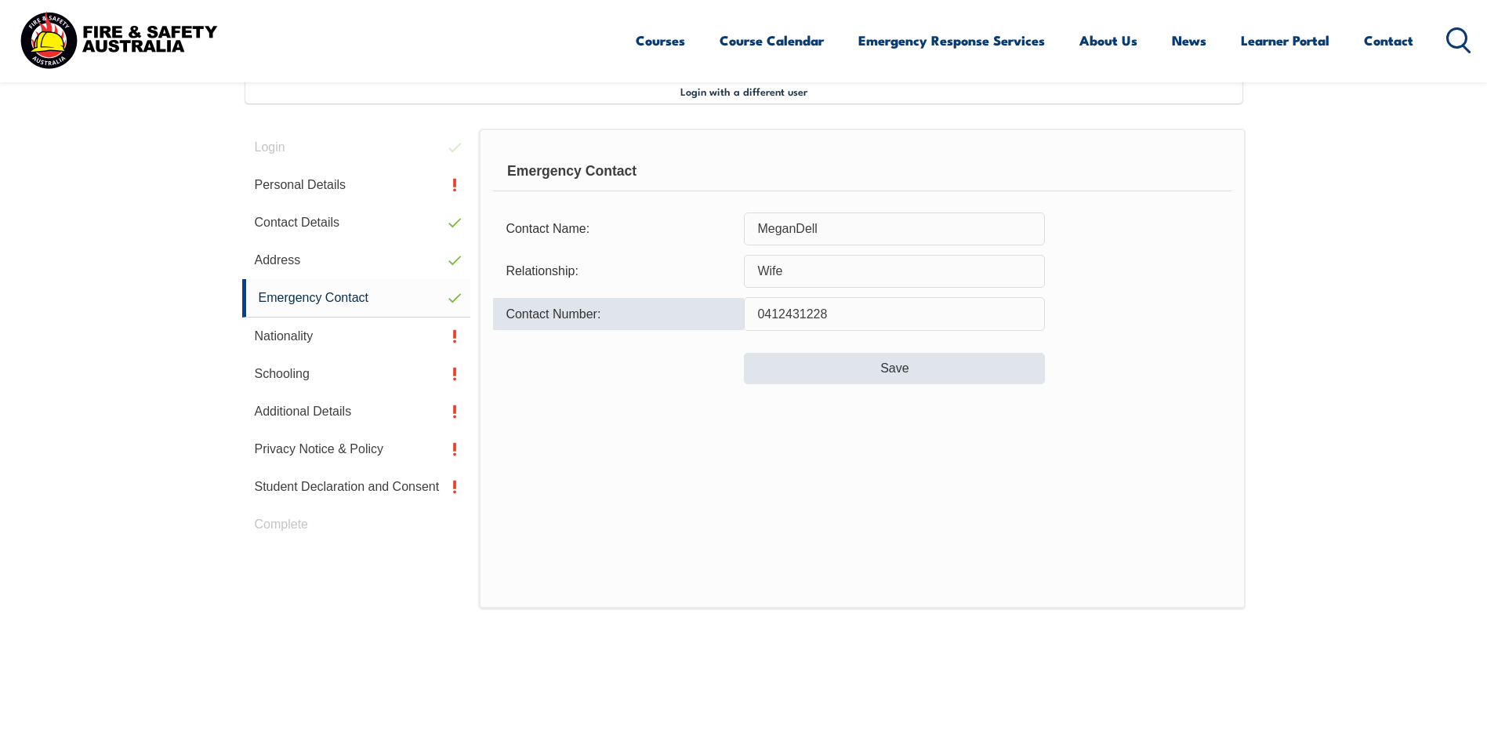
type input "0412431228"
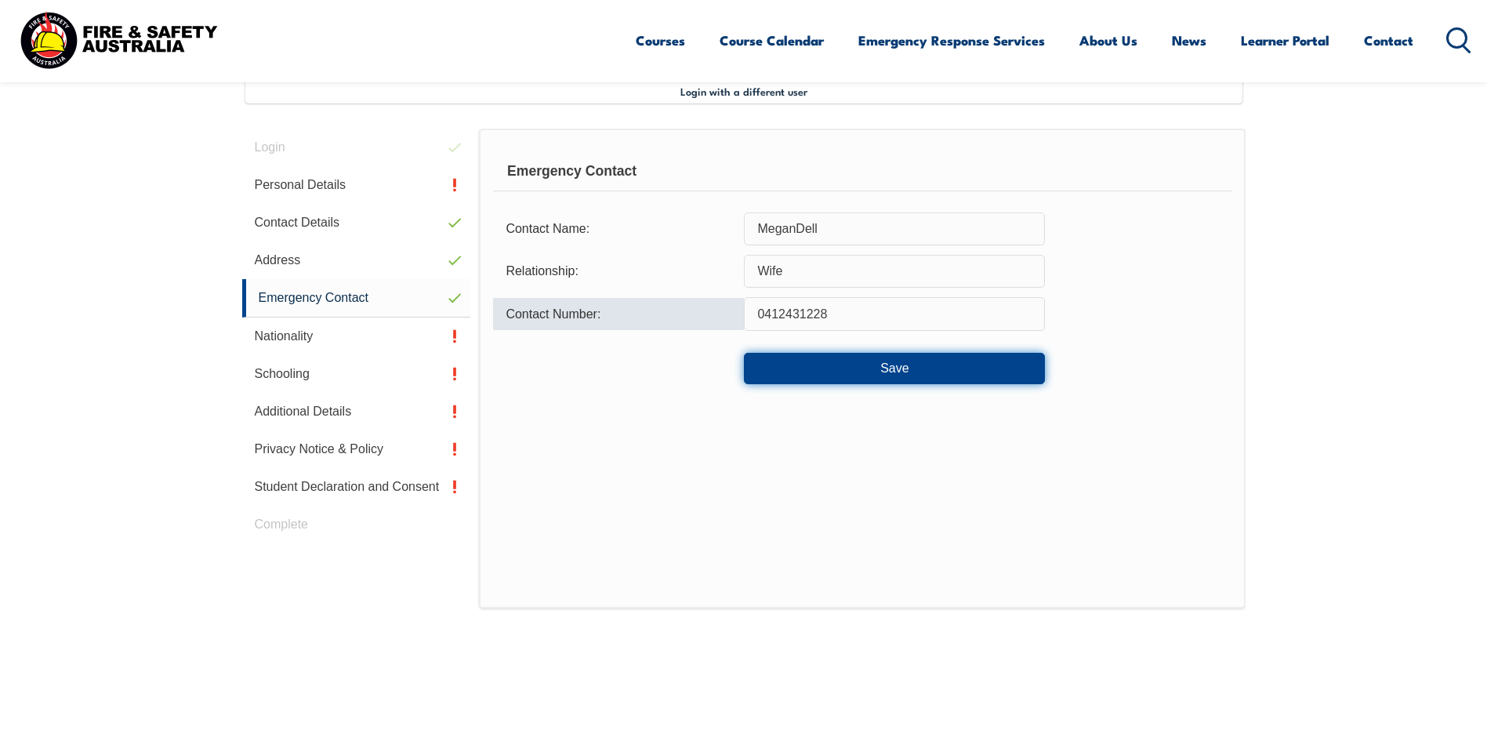
click at [867, 372] on button "Save" at bounding box center [894, 368] width 301 height 31
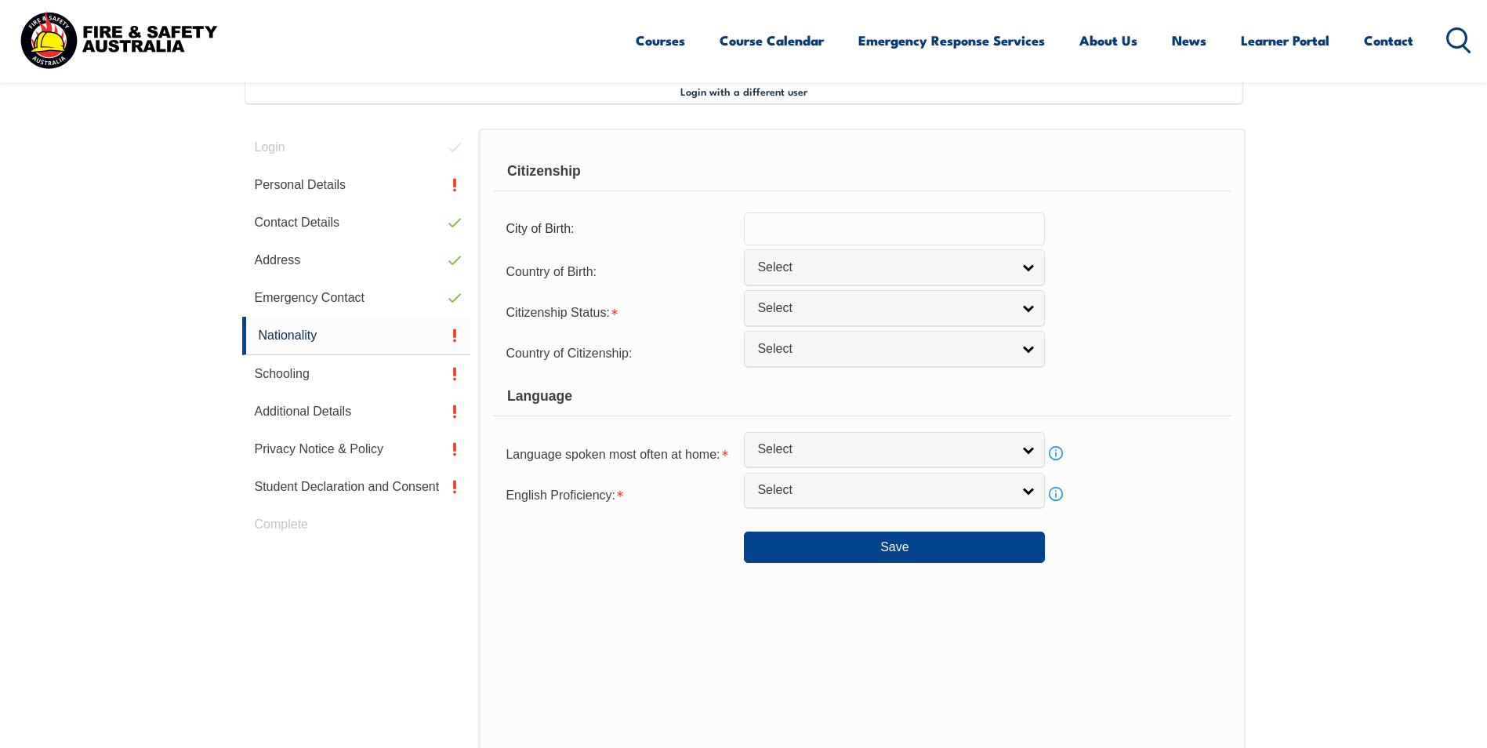
click at [841, 234] on input "text" at bounding box center [894, 228] width 301 height 33
type input "[GEOGRAPHIC_DATA]"
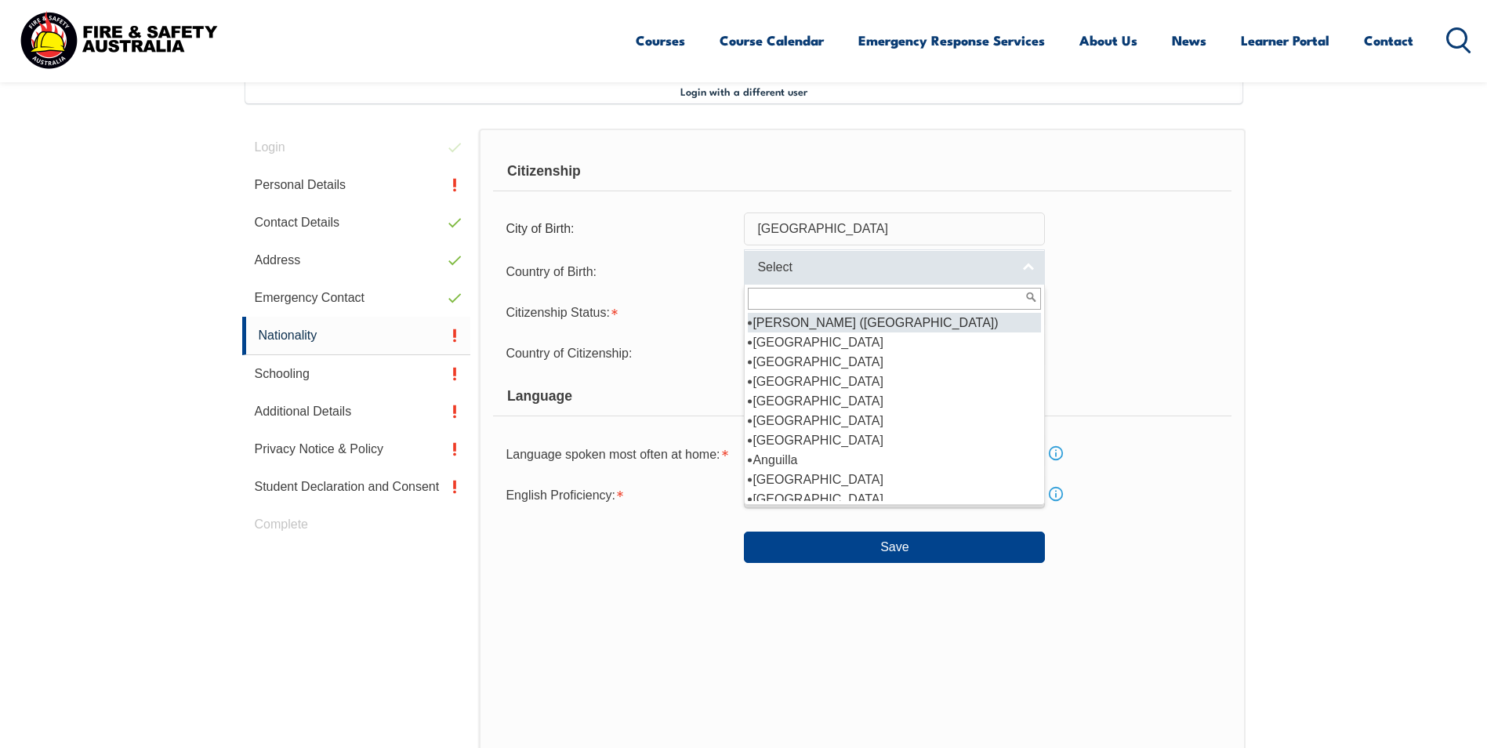
click at [1034, 266] on link "Select" at bounding box center [894, 266] width 301 height 35
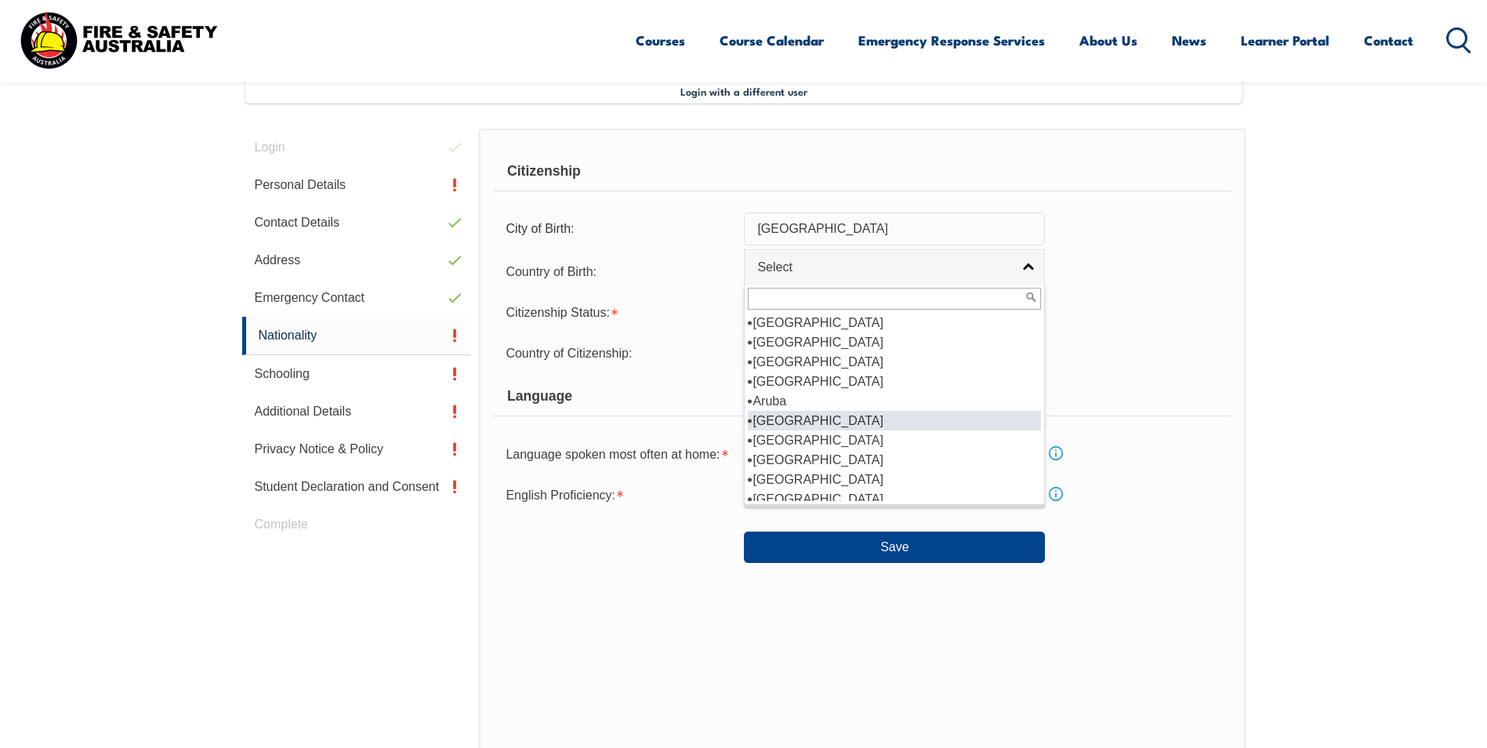
scroll to position [235, 0]
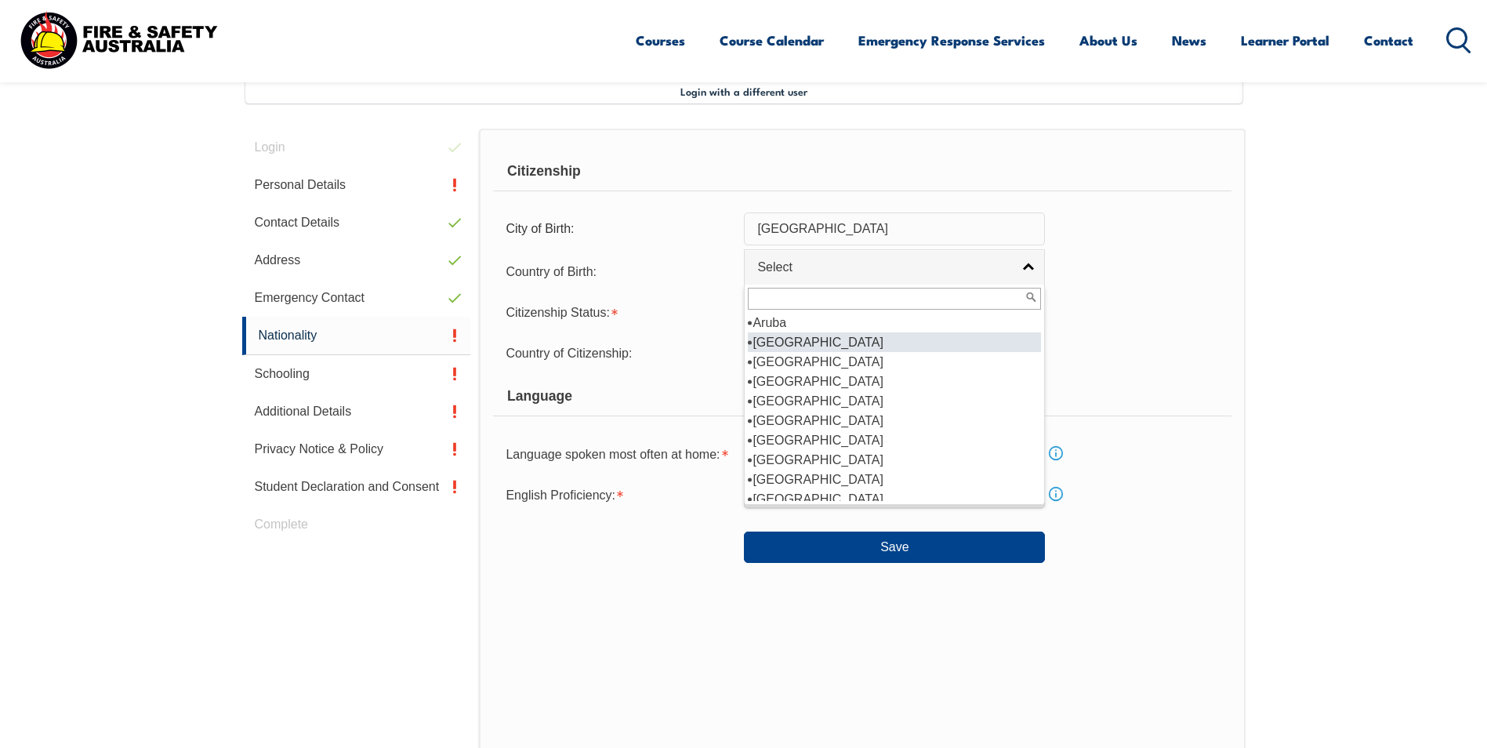
click at [779, 343] on li "[GEOGRAPHIC_DATA]" at bounding box center [894, 342] width 293 height 20
select select "1101"
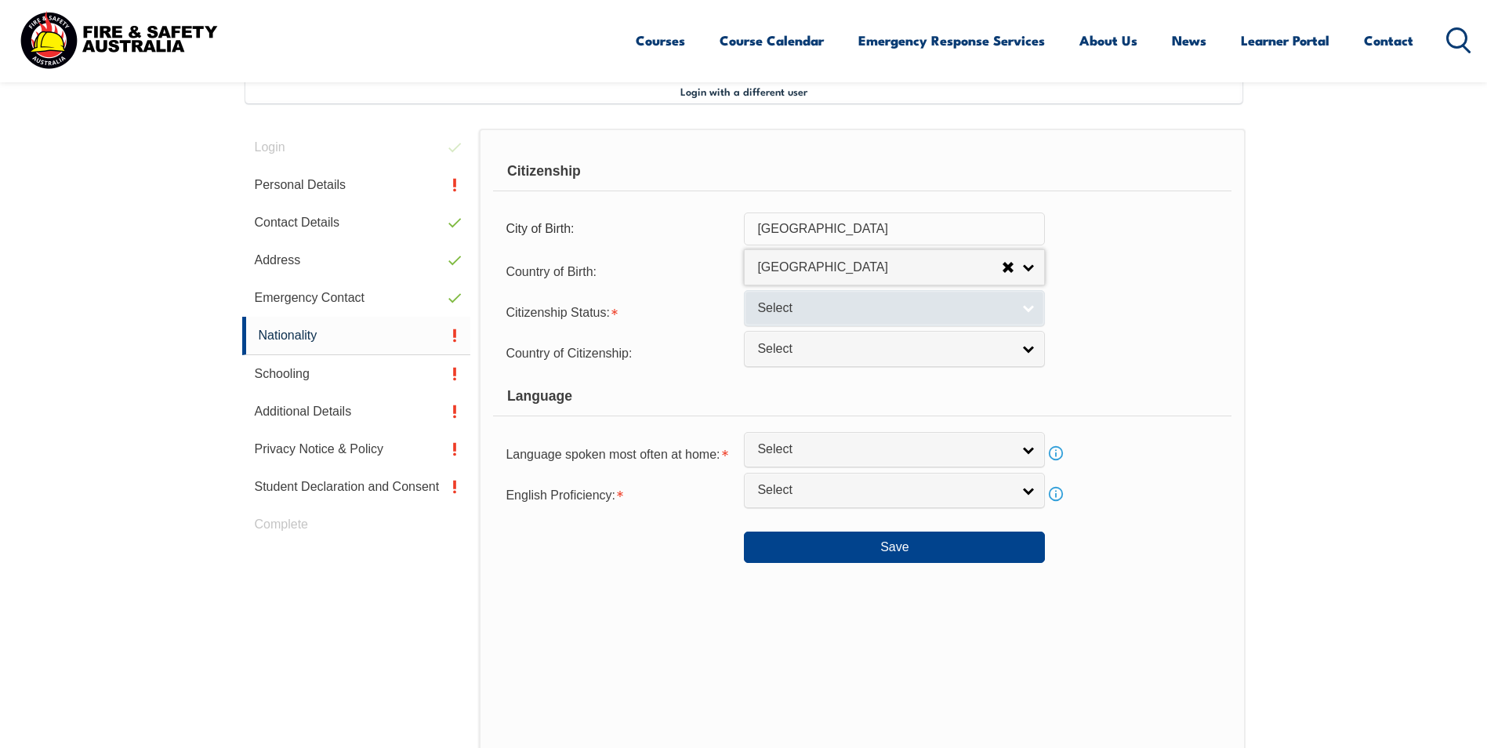
click at [1028, 307] on link "Select" at bounding box center [894, 307] width 301 height 35
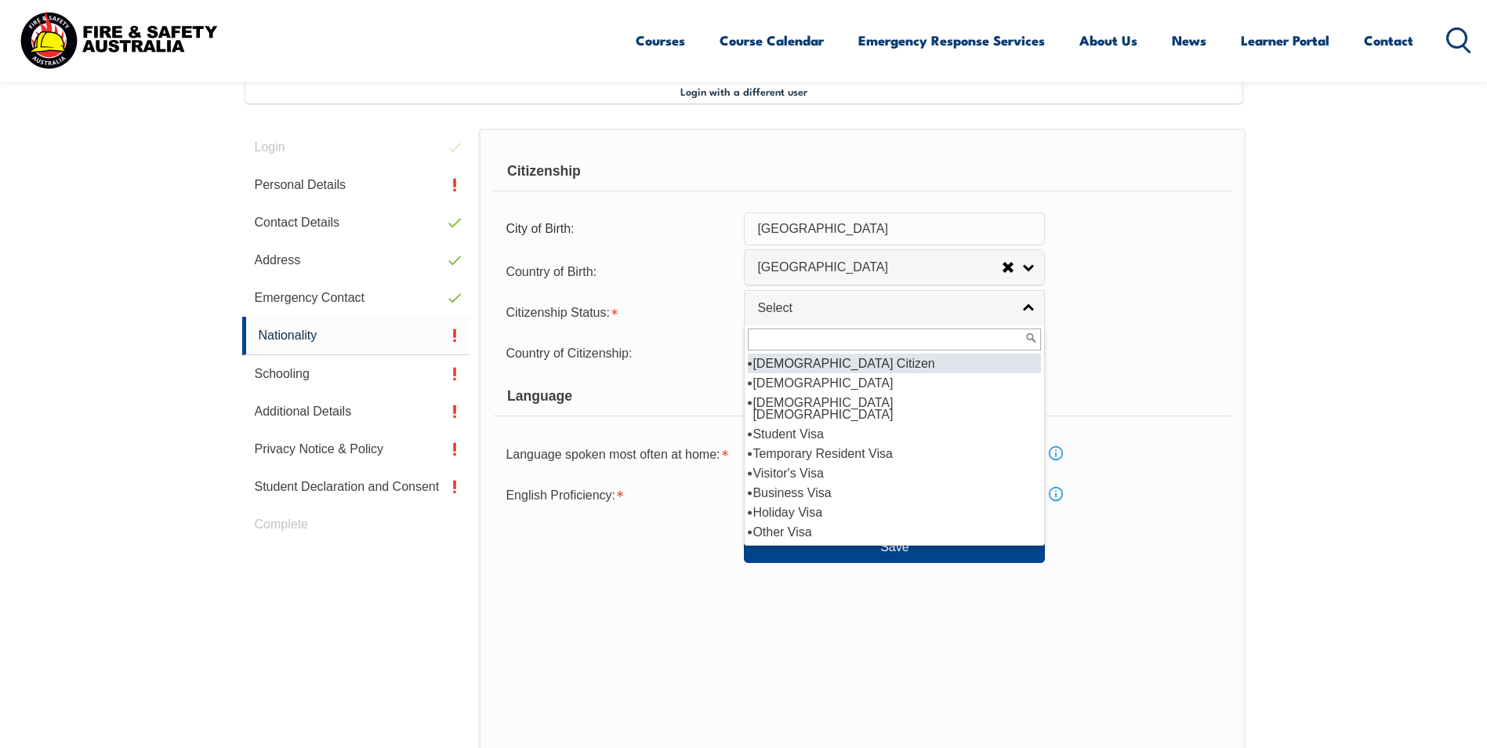
click at [903, 364] on li "[DEMOGRAPHIC_DATA] Citizen" at bounding box center [894, 364] width 293 height 20
select select "1"
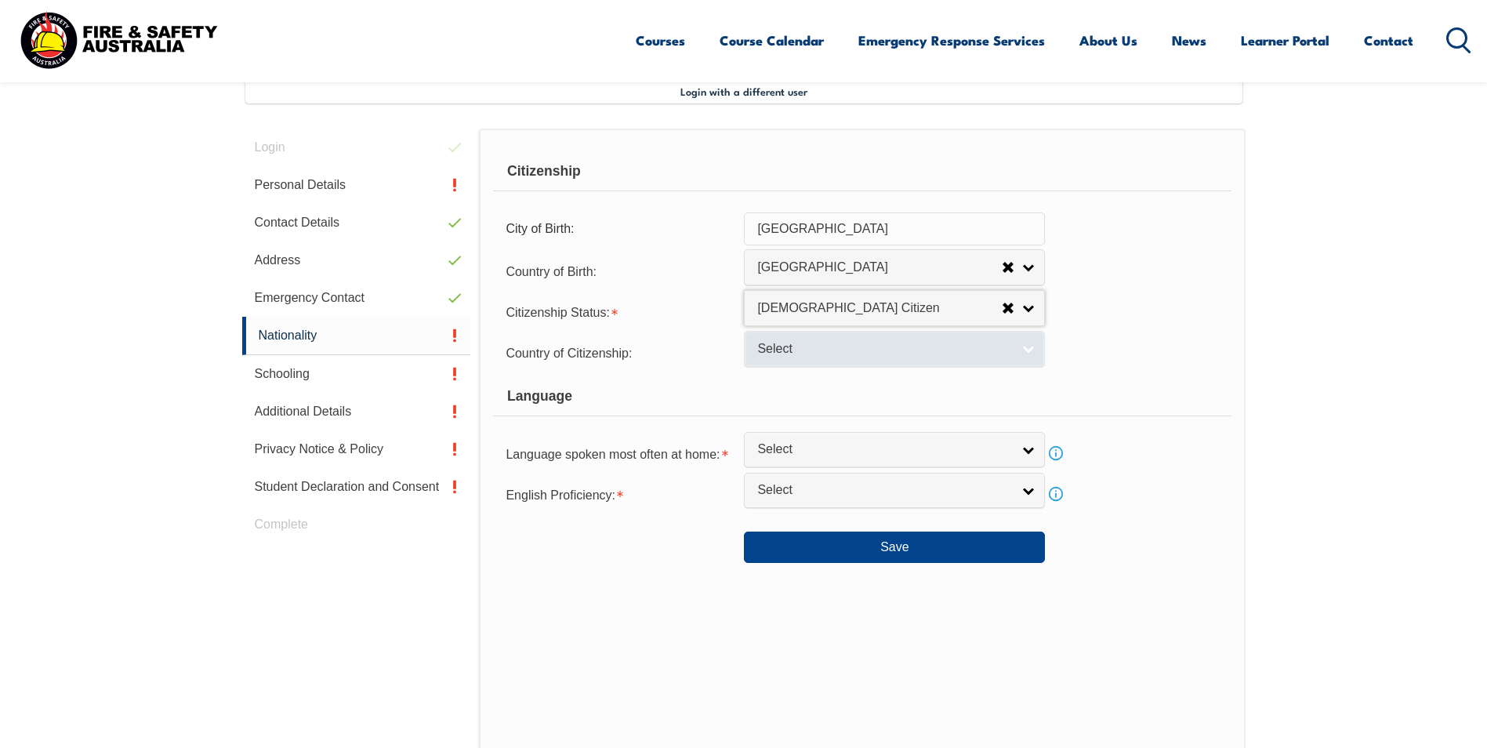
click at [1034, 347] on link "Select" at bounding box center [894, 348] width 301 height 35
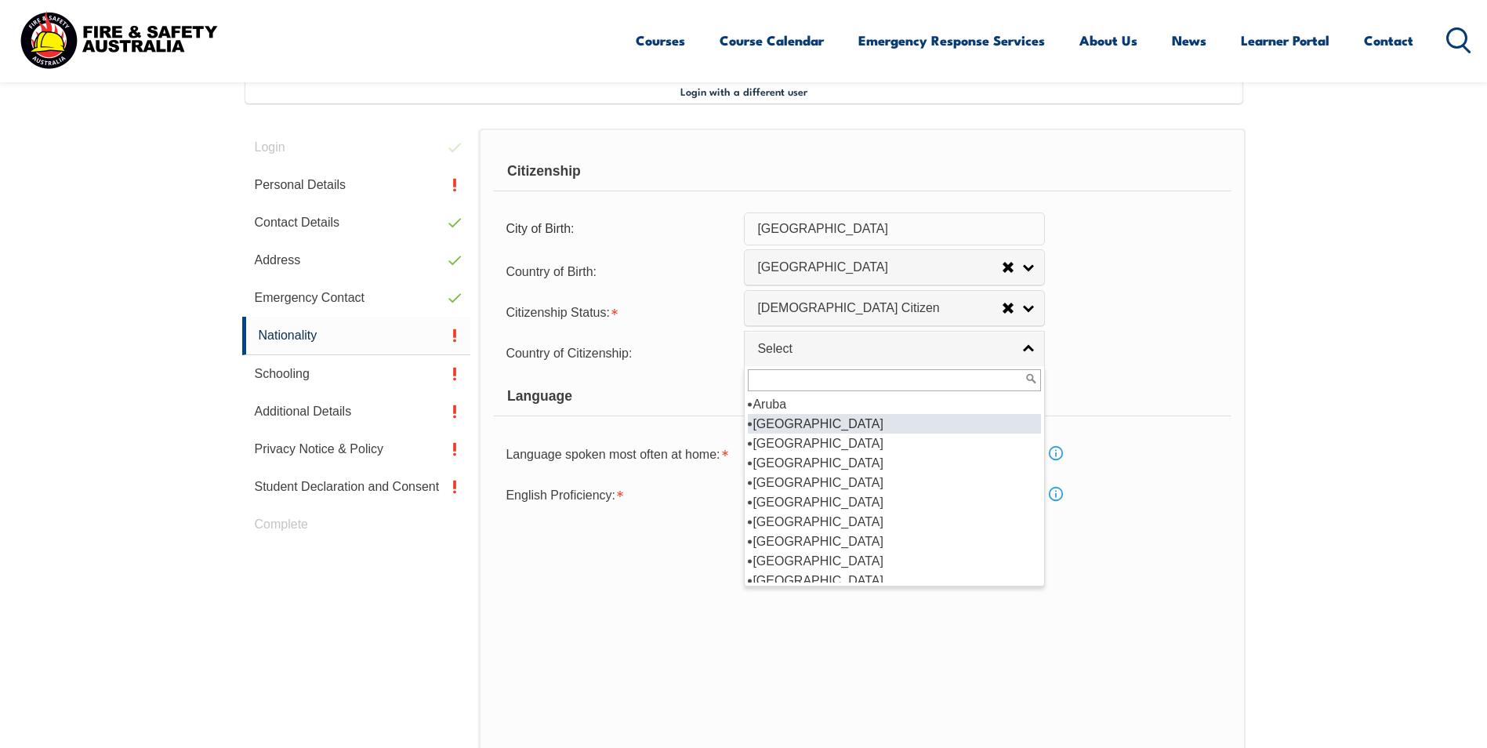
click at [858, 420] on li "[GEOGRAPHIC_DATA]" at bounding box center [894, 424] width 293 height 20
select select "1101"
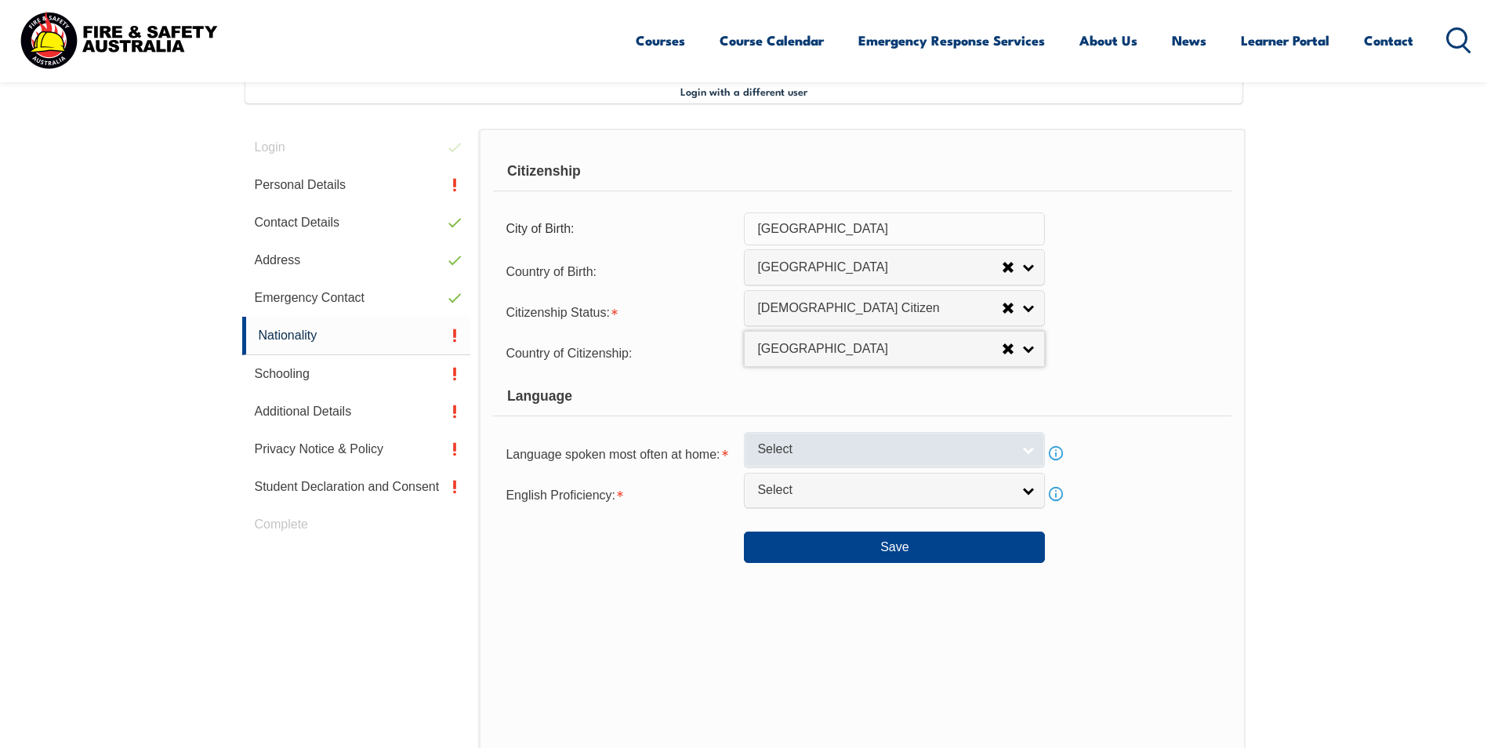
click at [1031, 452] on link "Select" at bounding box center [894, 449] width 301 height 35
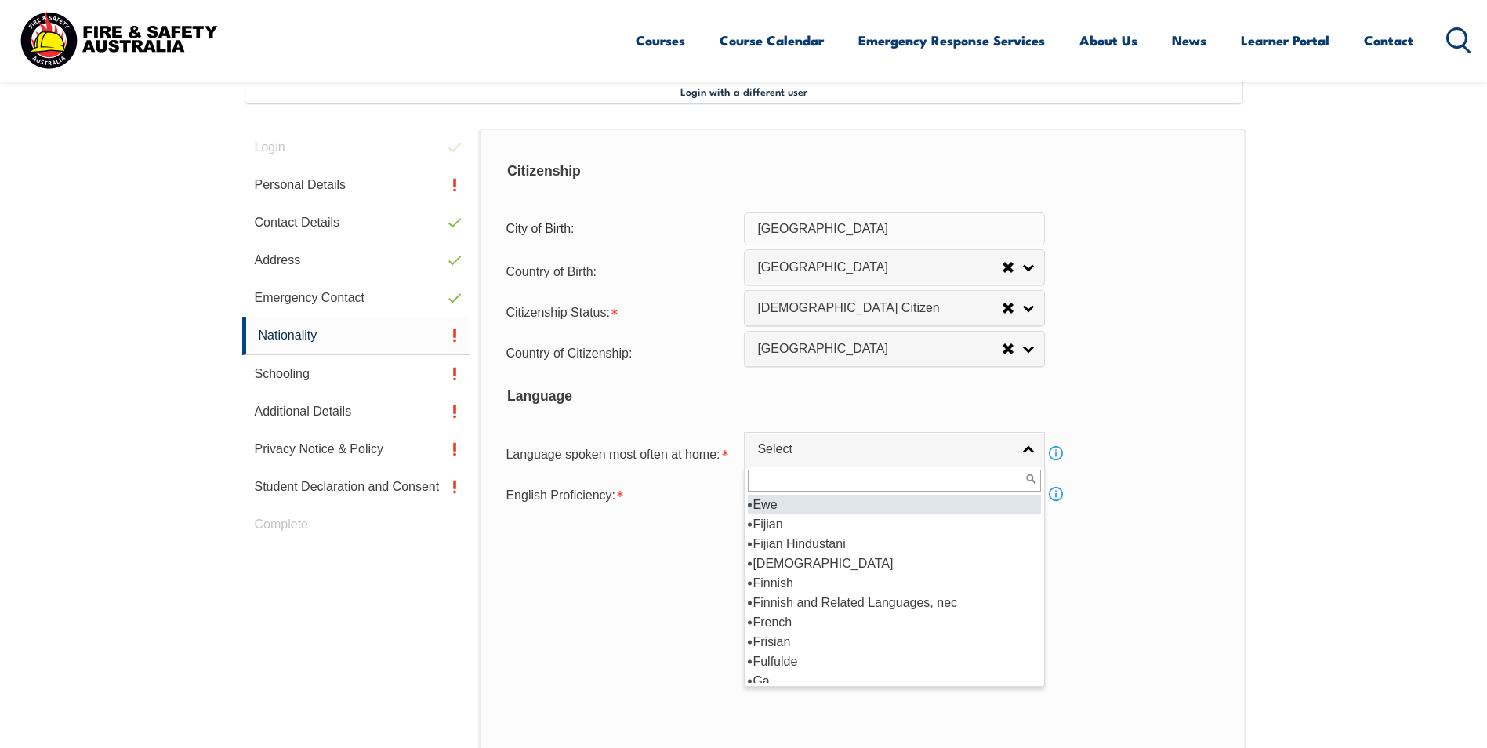
scroll to position [1932, 0]
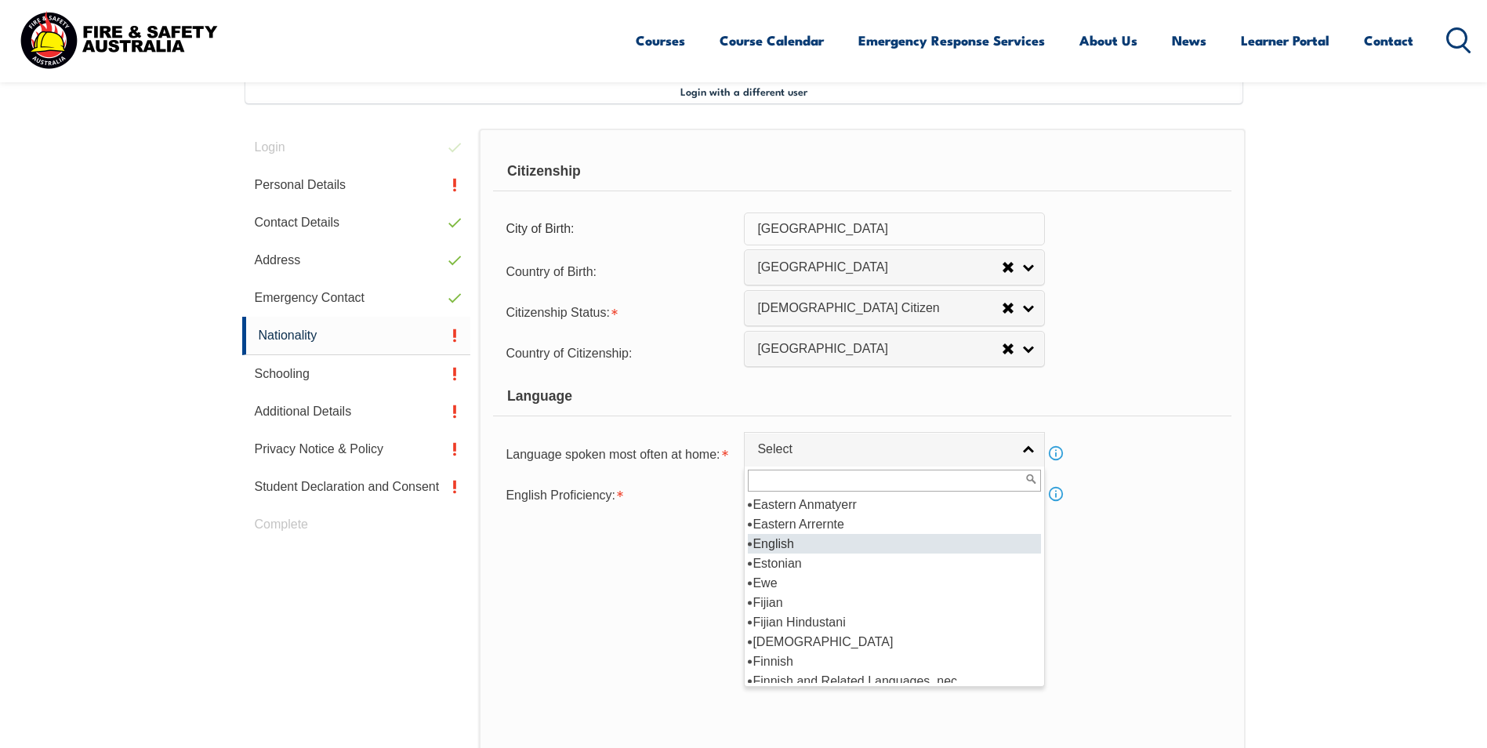
click at [840, 541] on li "English" at bounding box center [894, 544] width 293 height 20
select select "1201"
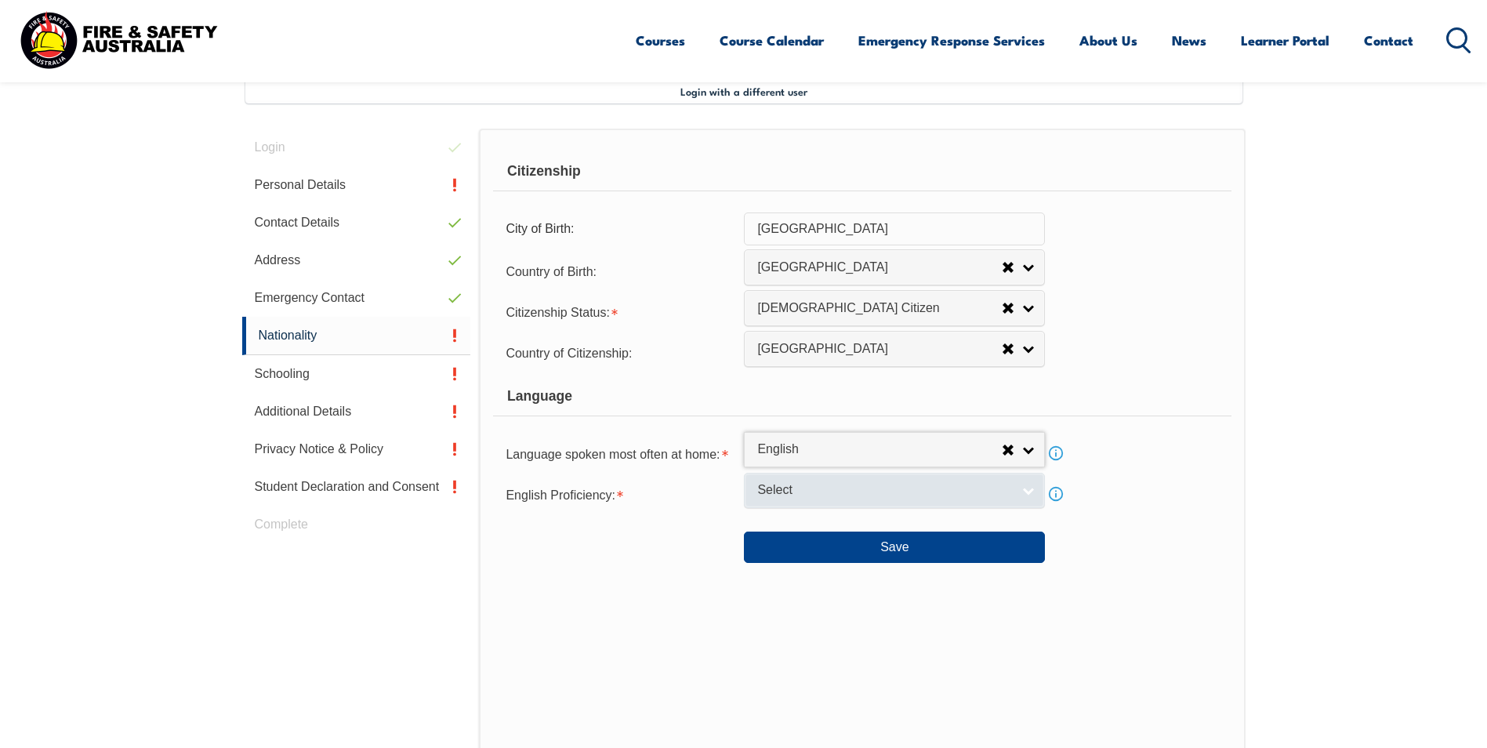
click at [1029, 492] on link "Select" at bounding box center [894, 490] width 301 height 35
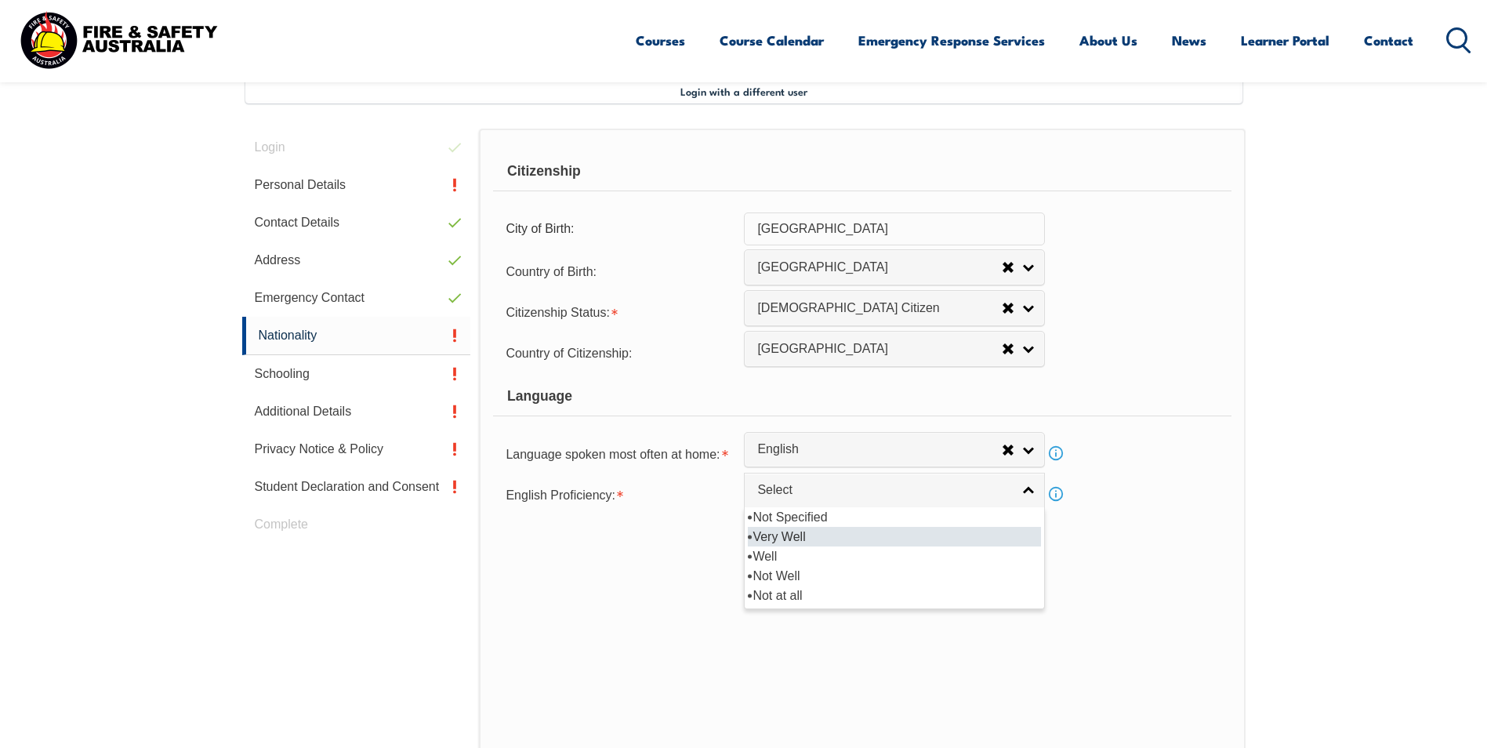
click at [909, 536] on li "Very Well" at bounding box center [894, 537] width 293 height 20
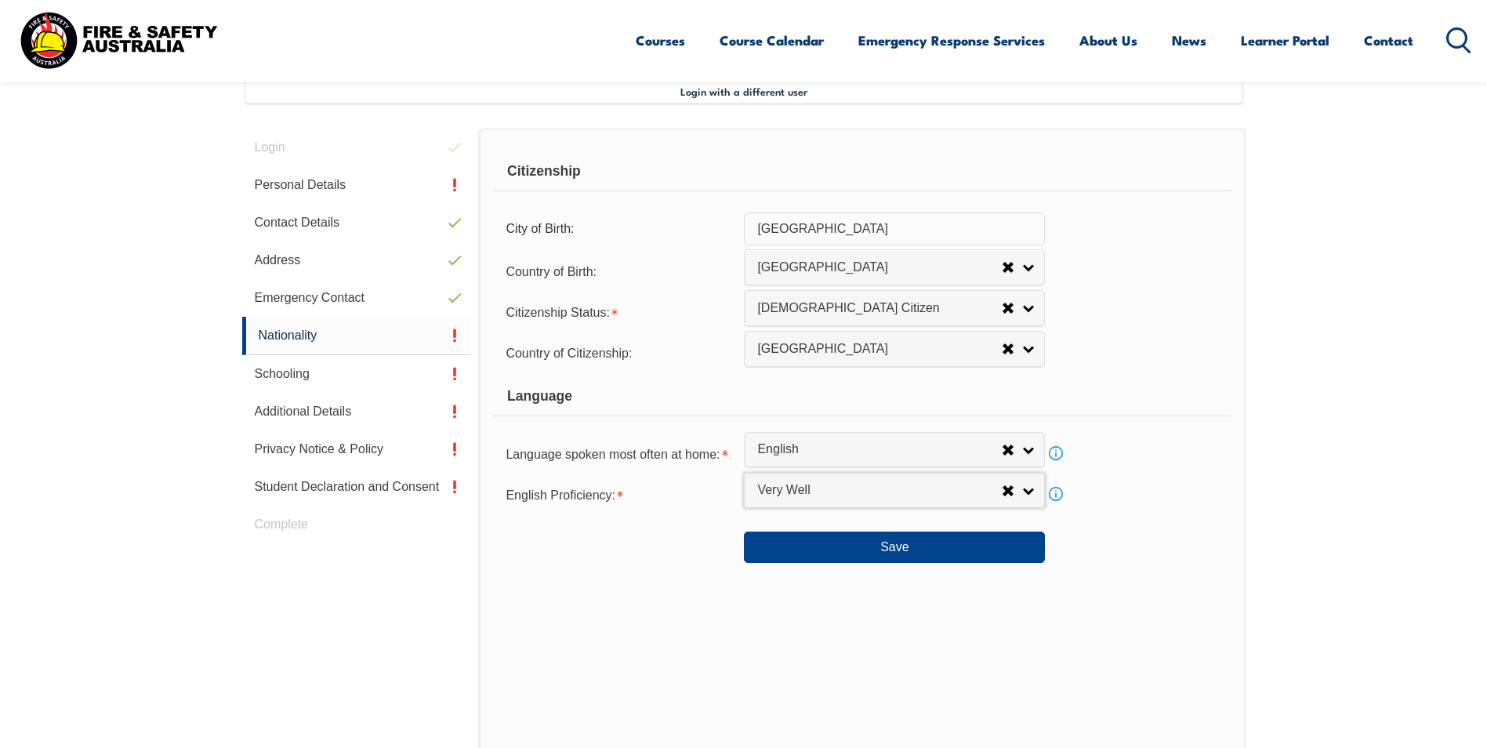
select select "1"
click at [915, 542] on button "Save" at bounding box center [894, 546] width 301 height 31
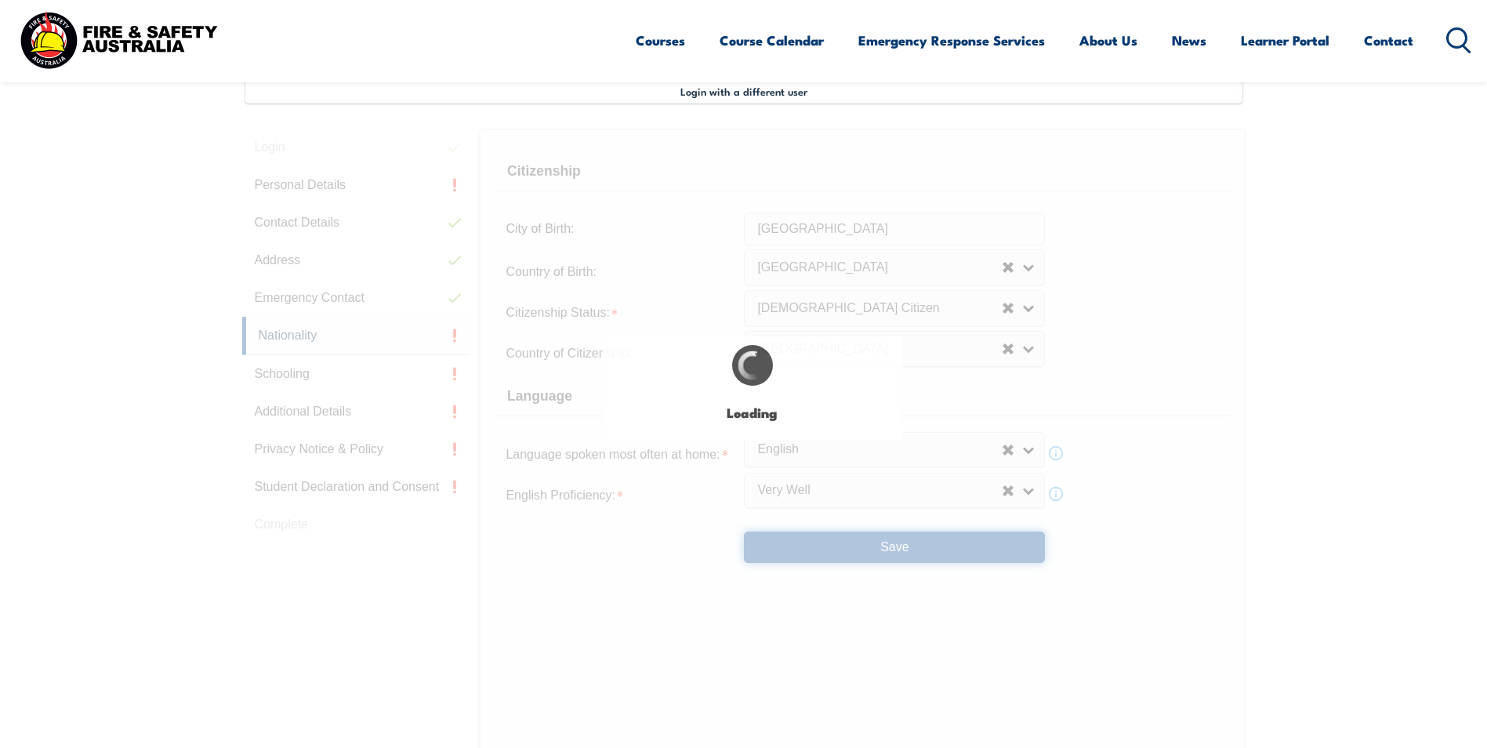
select select "false"
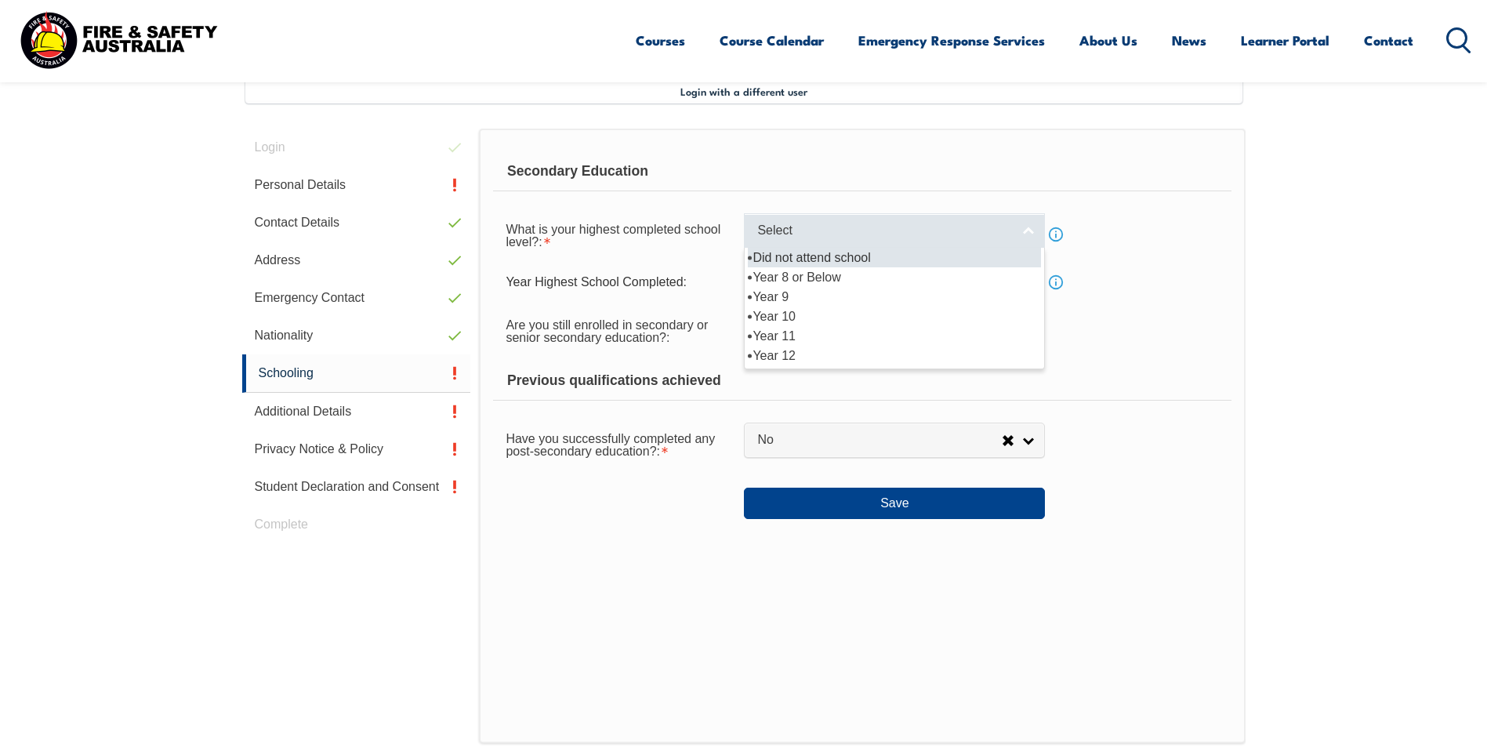
click at [1028, 230] on link "Select" at bounding box center [894, 230] width 301 height 35
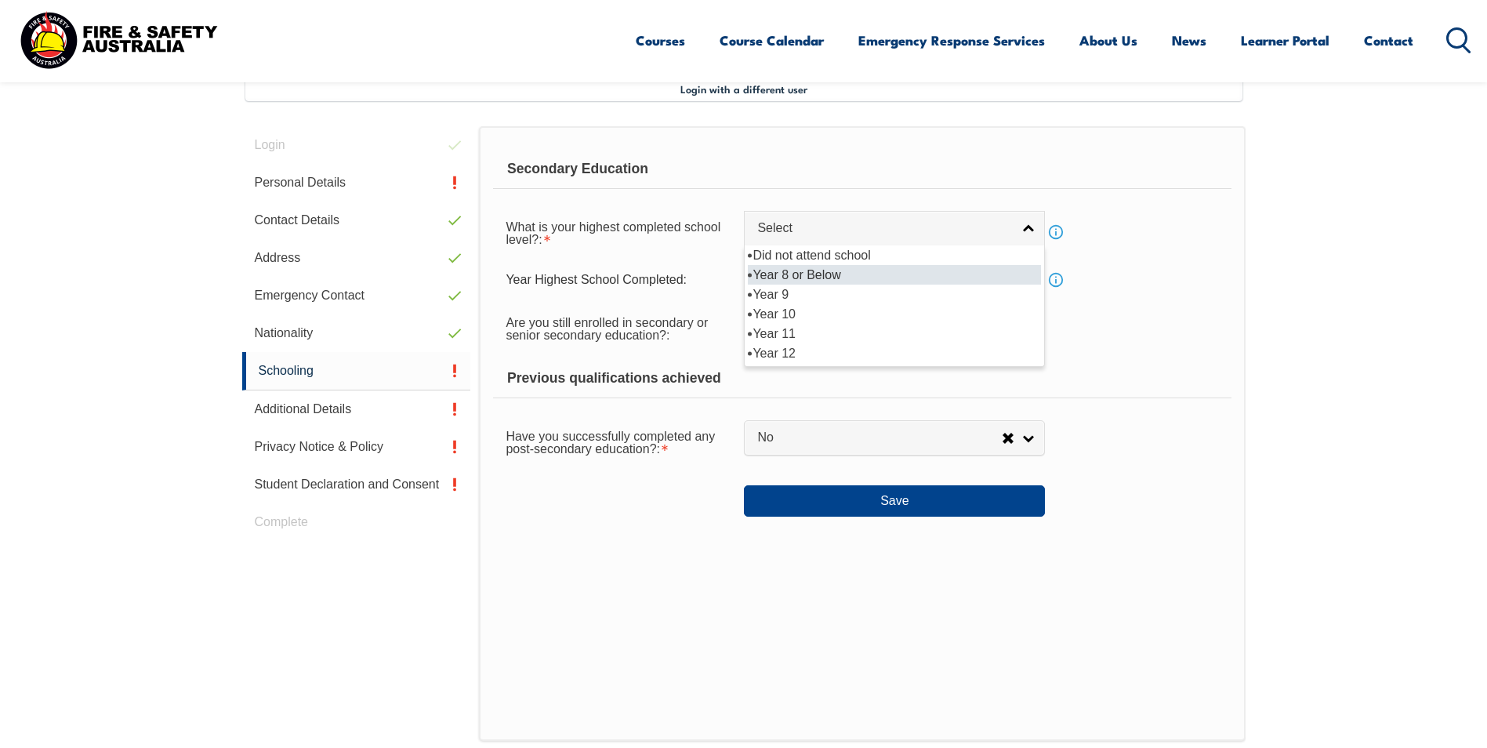
scroll to position [427, 0]
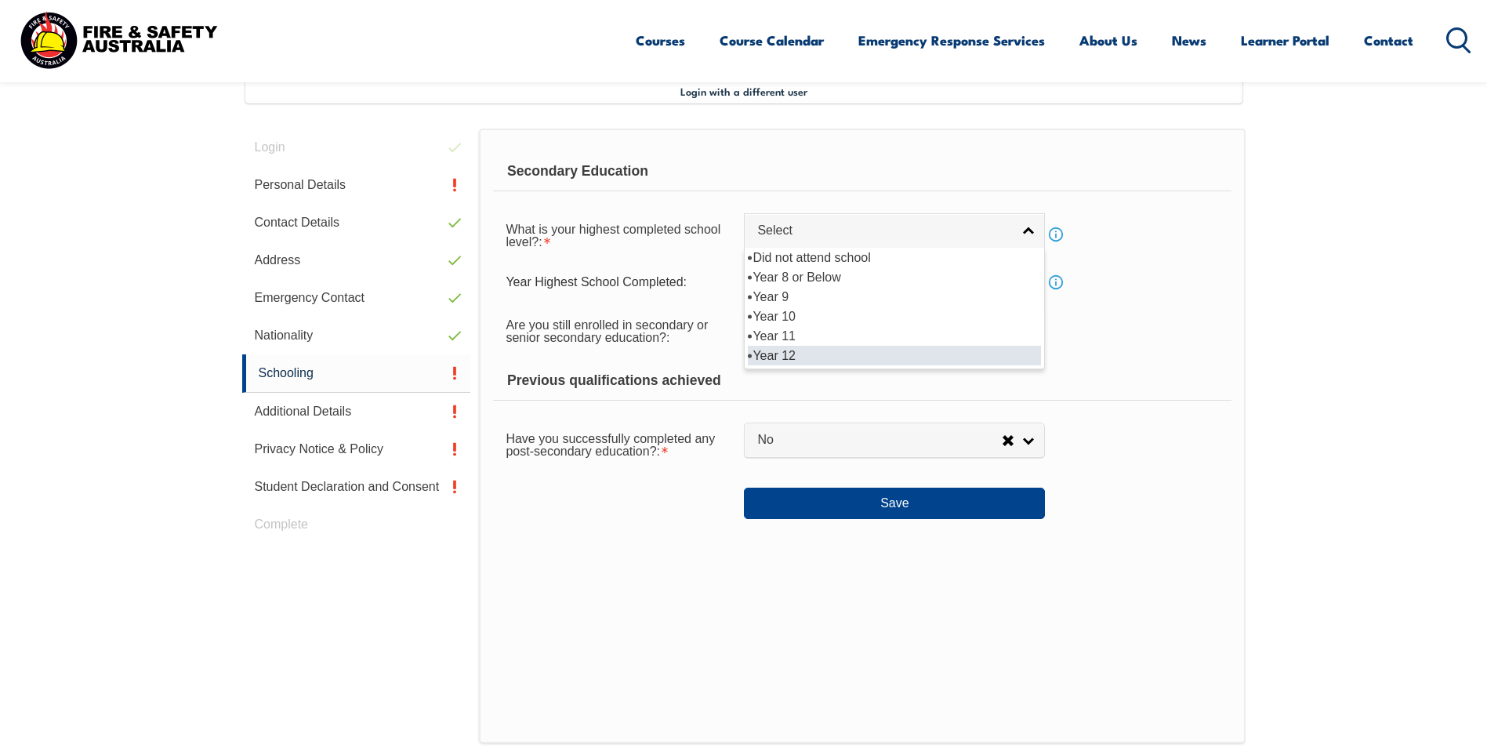
click at [869, 353] on li "Year 12" at bounding box center [894, 356] width 293 height 20
select select "12"
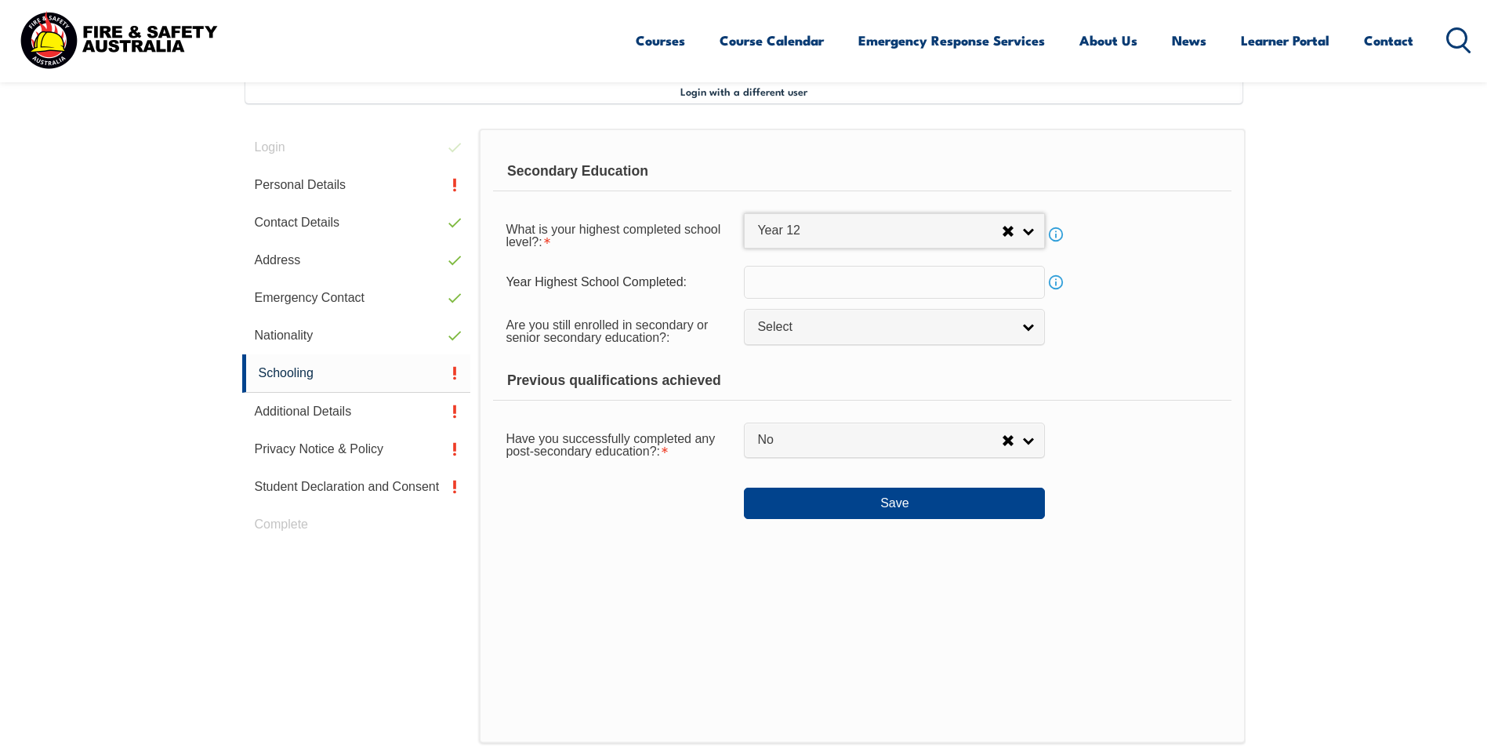
click at [819, 273] on input "text" at bounding box center [894, 282] width 301 height 33
click at [830, 328] on span "Select" at bounding box center [884, 327] width 254 height 16
click at [839, 397] on li "No" at bounding box center [894, 393] width 293 height 20
select select "false"
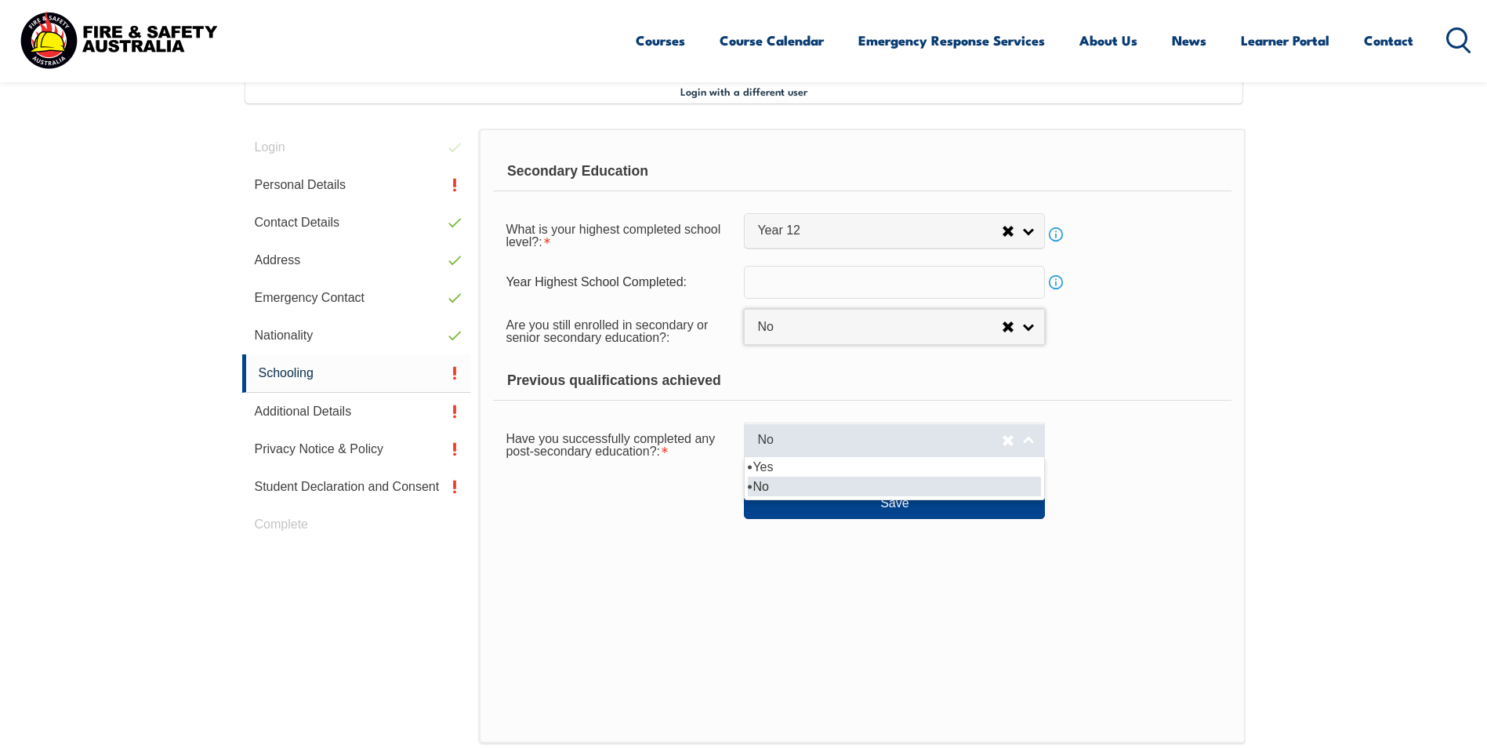
click at [1034, 439] on link "No" at bounding box center [894, 440] width 301 height 35
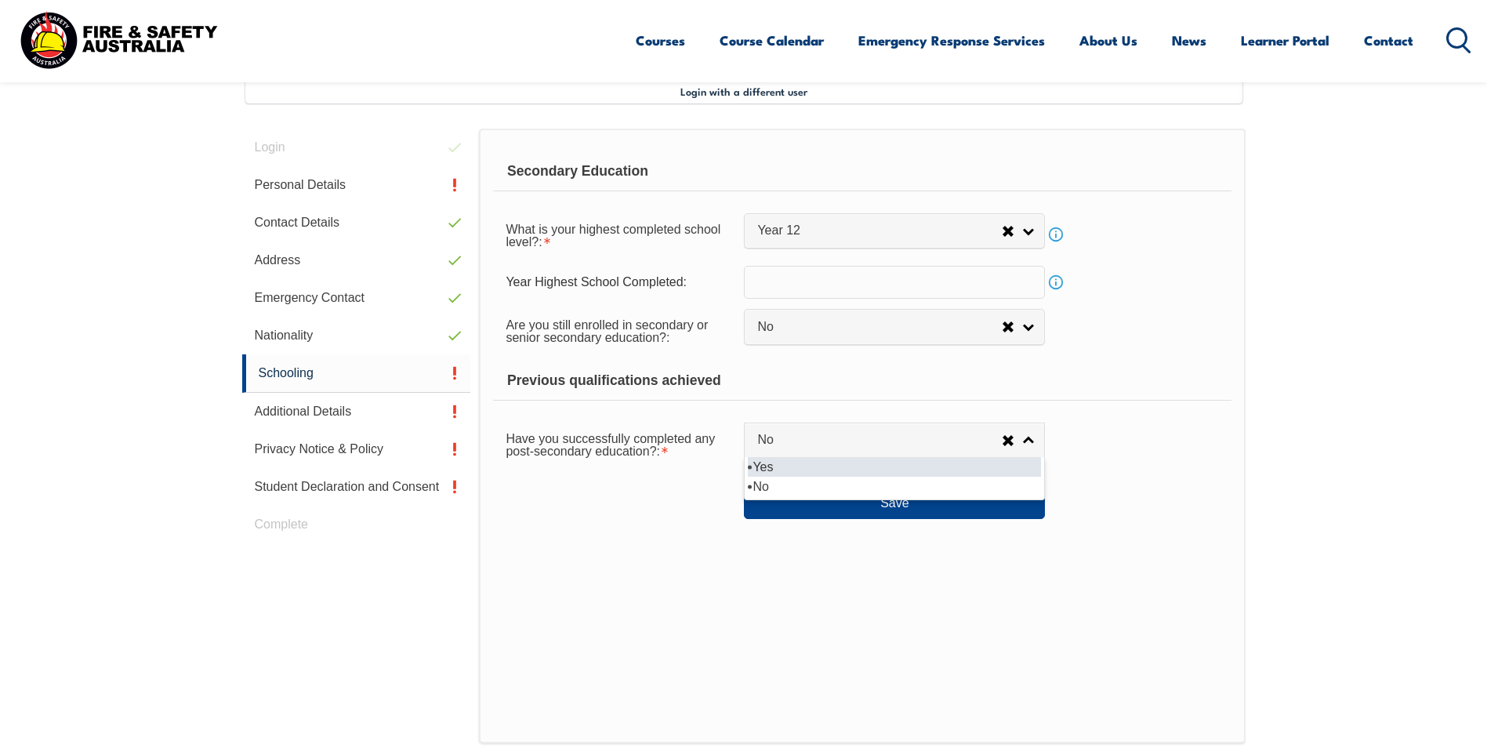
click at [961, 459] on li "Yes" at bounding box center [894, 467] width 293 height 20
select select "true"
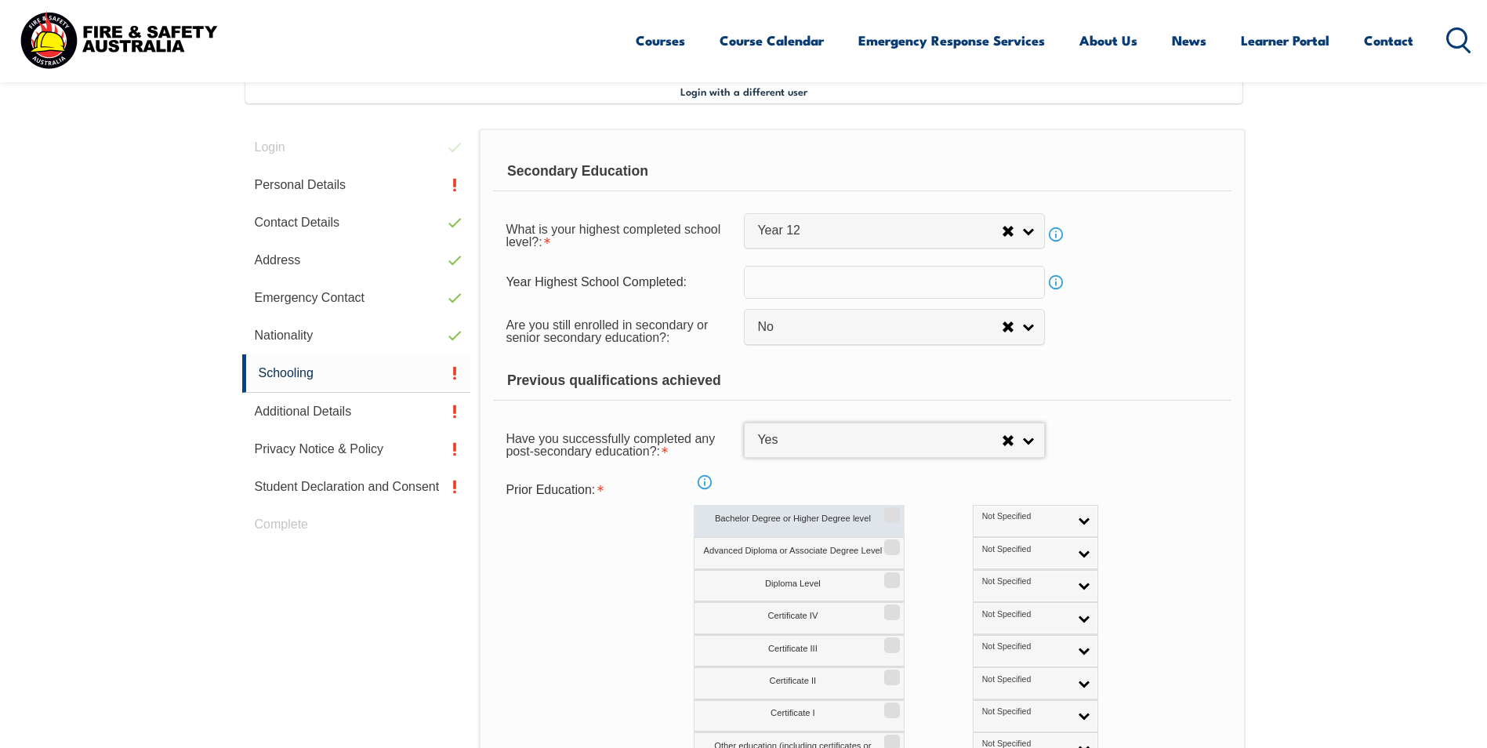
click at [891, 510] on input "Bachelor Degree or Higher Degree level" at bounding box center [889, 510] width 9 height 2
checkbox input "true"
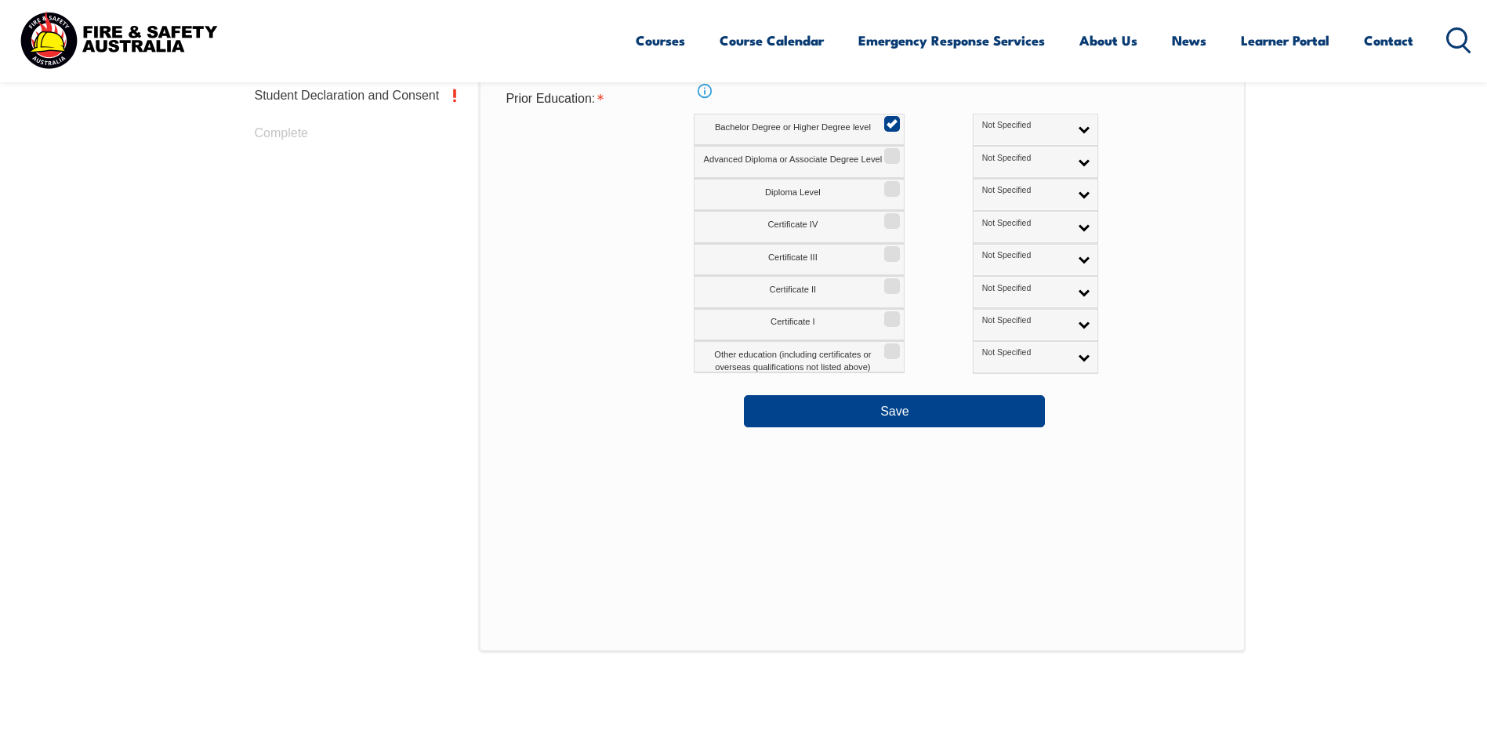
scroll to position [819, 0]
click at [980, 414] on button "Save" at bounding box center [894, 409] width 301 height 31
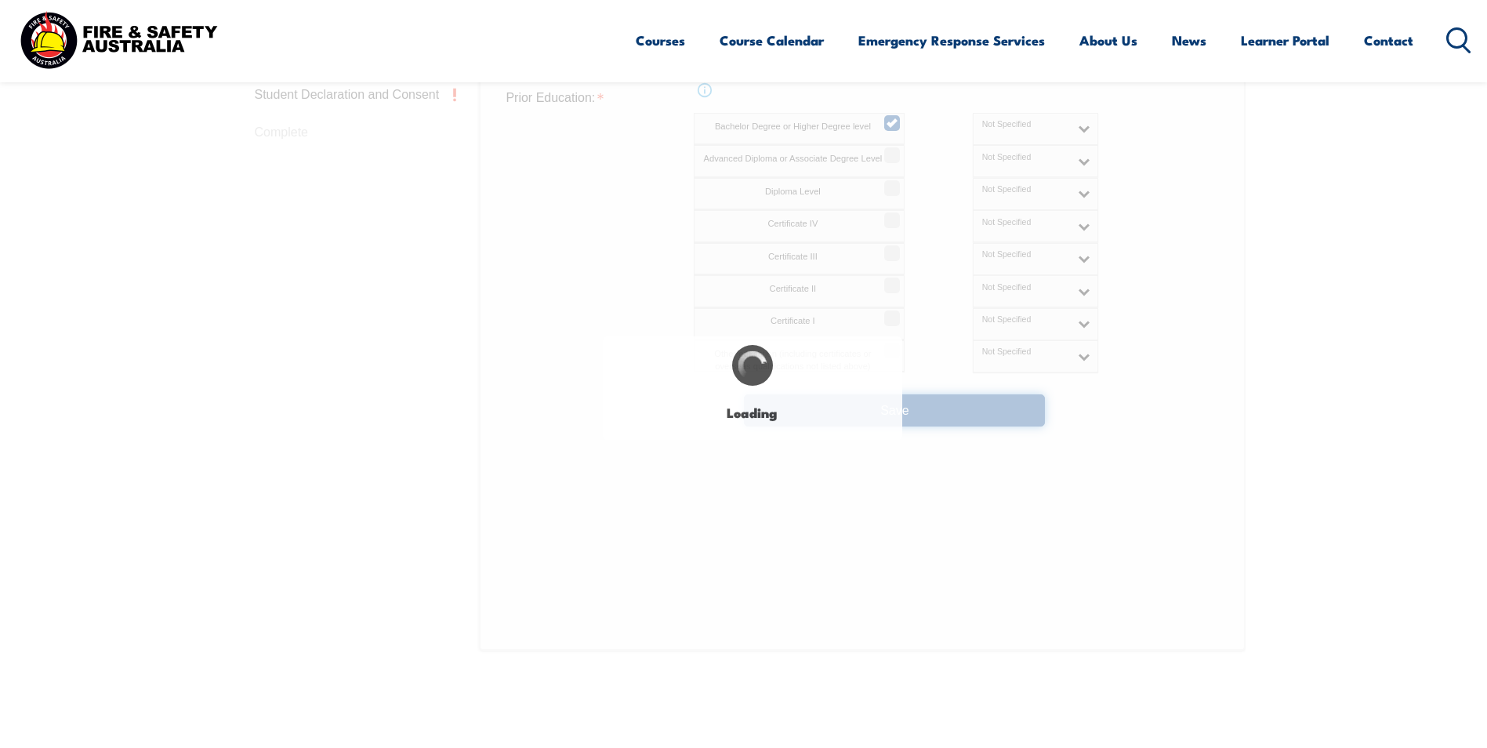
select select "false"
select select "true"
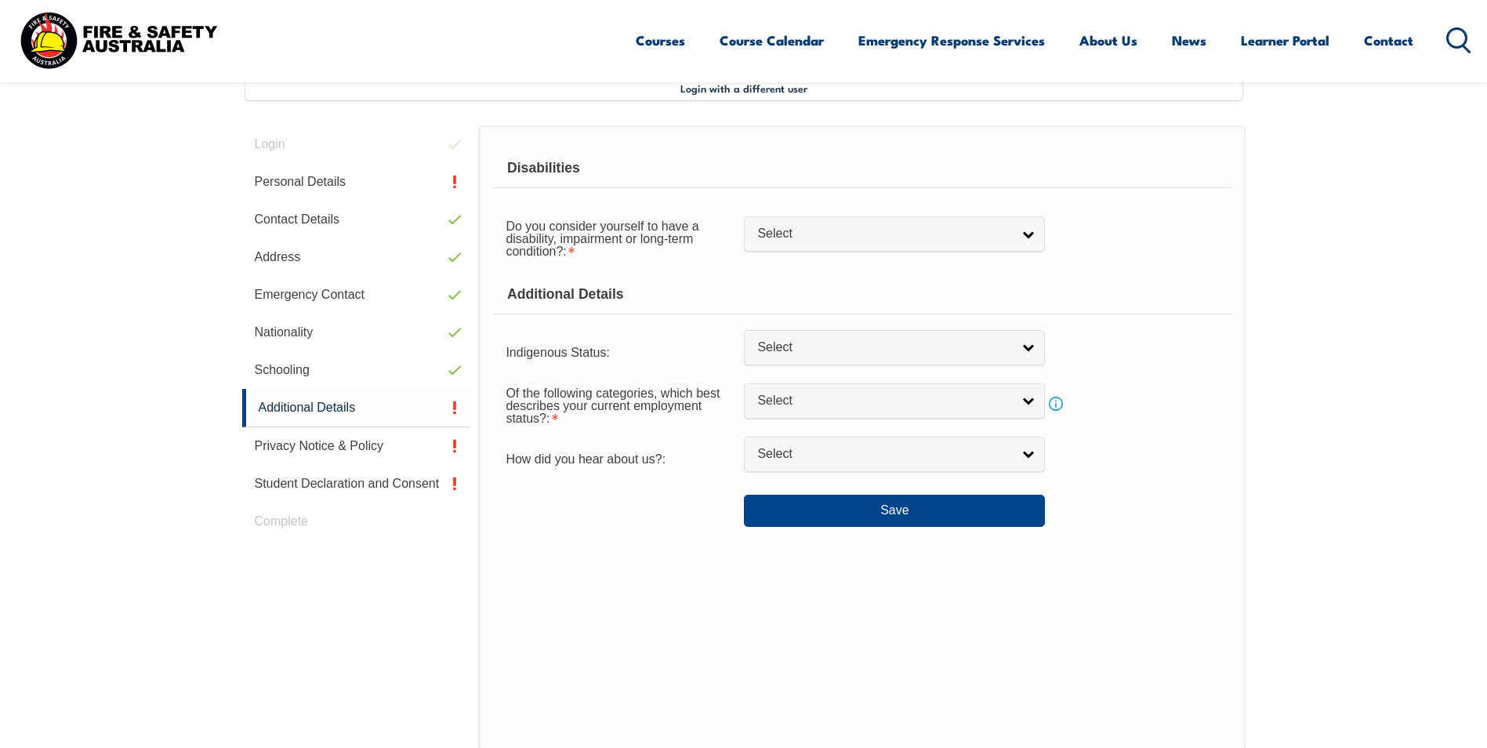
scroll to position [427, 0]
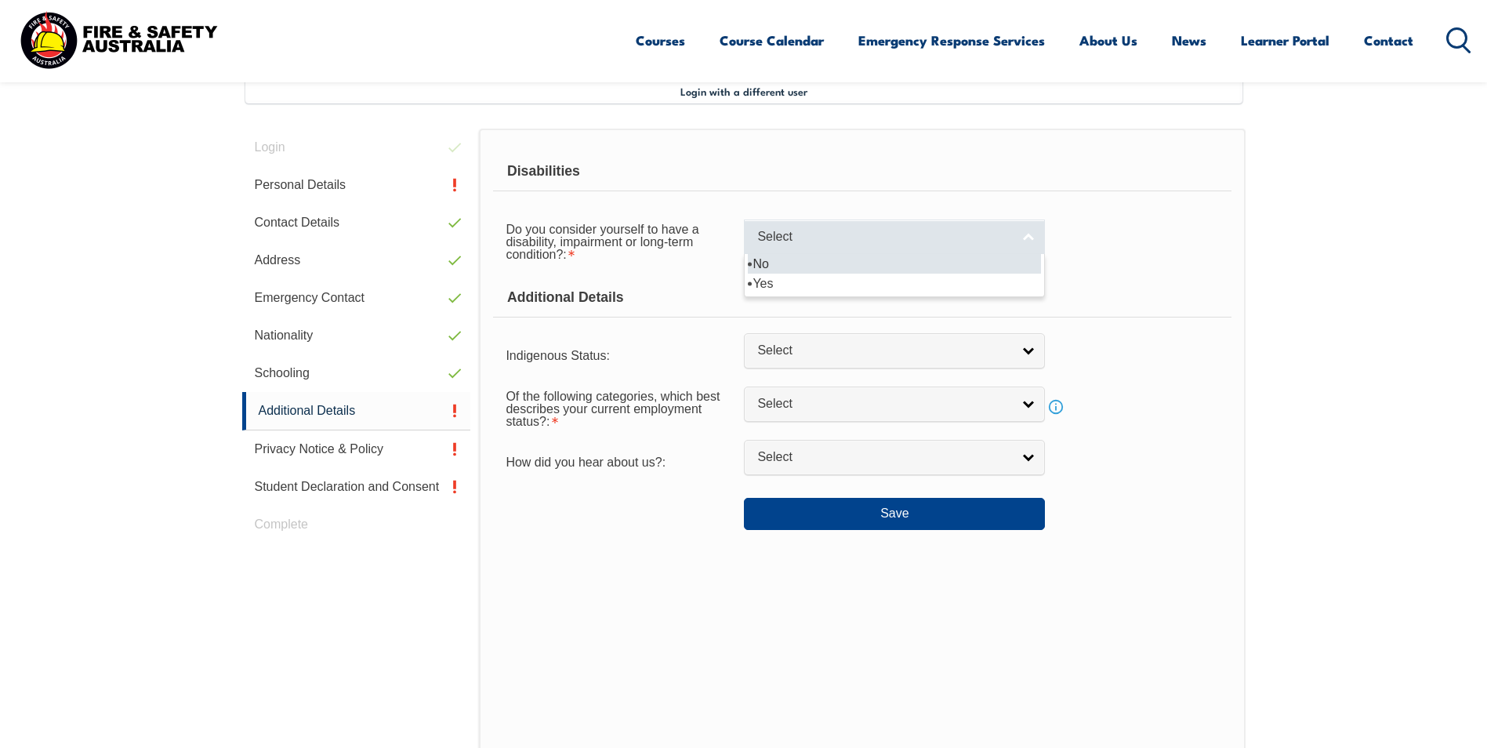
click at [1030, 238] on link "Select" at bounding box center [894, 236] width 301 height 35
click at [976, 267] on li "No" at bounding box center [894, 264] width 293 height 20
select select "false"
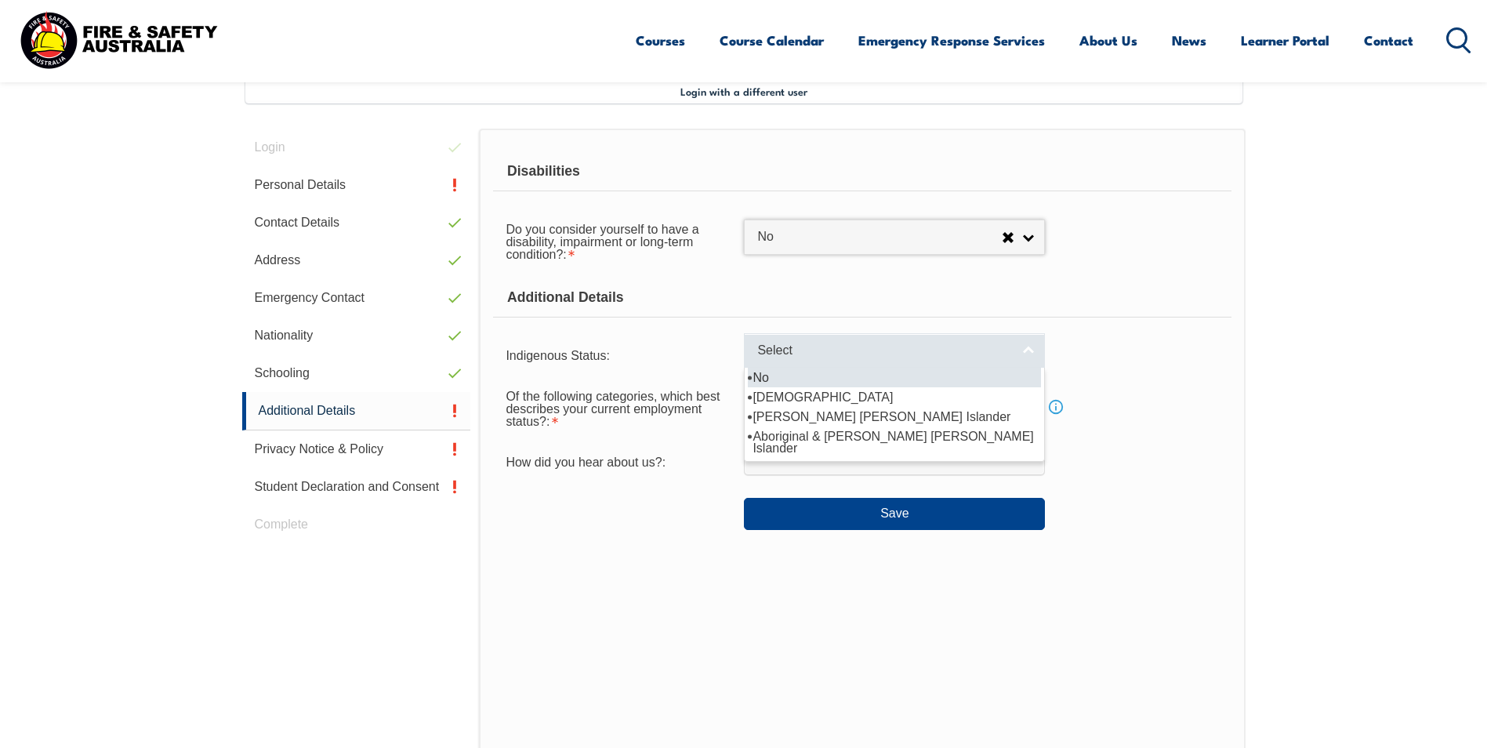
click at [1033, 350] on link "Select" at bounding box center [894, 350] width 301 height 35
click at [960, 378] on li "No" at bounding box center [894, 378] width 293 height 20
select select "4"
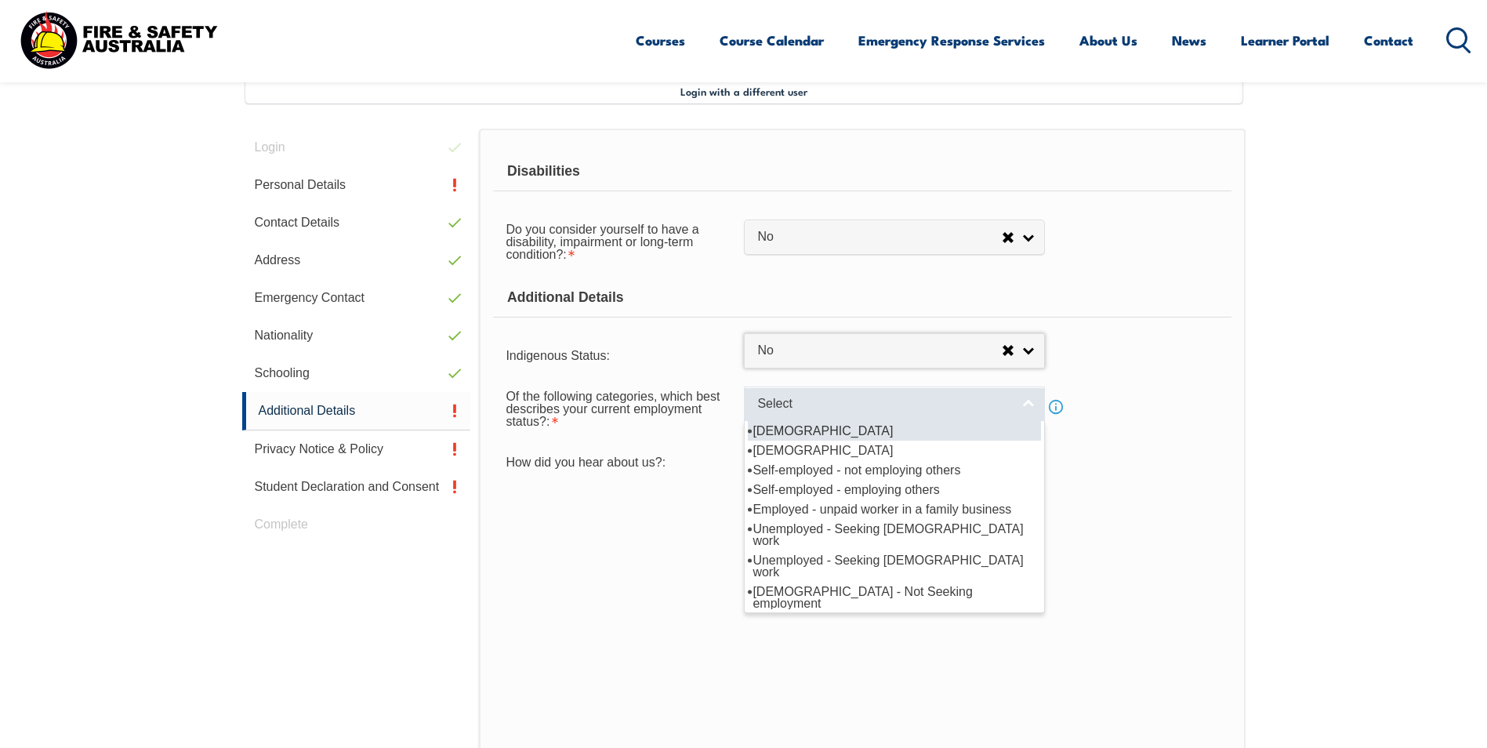
click at [1034, 403] on link "Select" at bounding box center [894, 403] width 301 height 35
click at [933, 433] on li "[DEMOGRAPHIC_DATA]" at bounding box center [894, 431] width 293 height 20
select select "1"
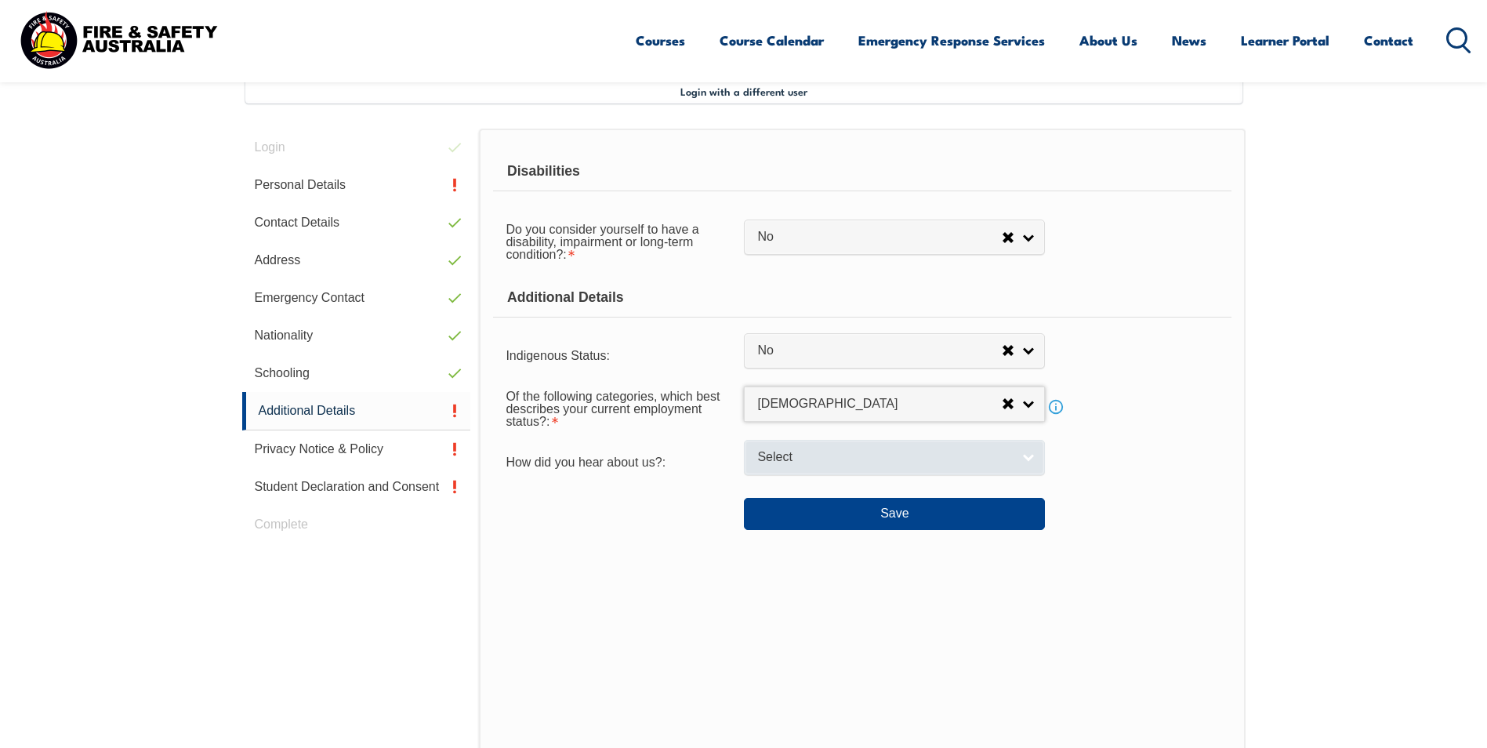
click at [1030, 455] on link "Select" at bounding box center [894, 457] width 301 height 35
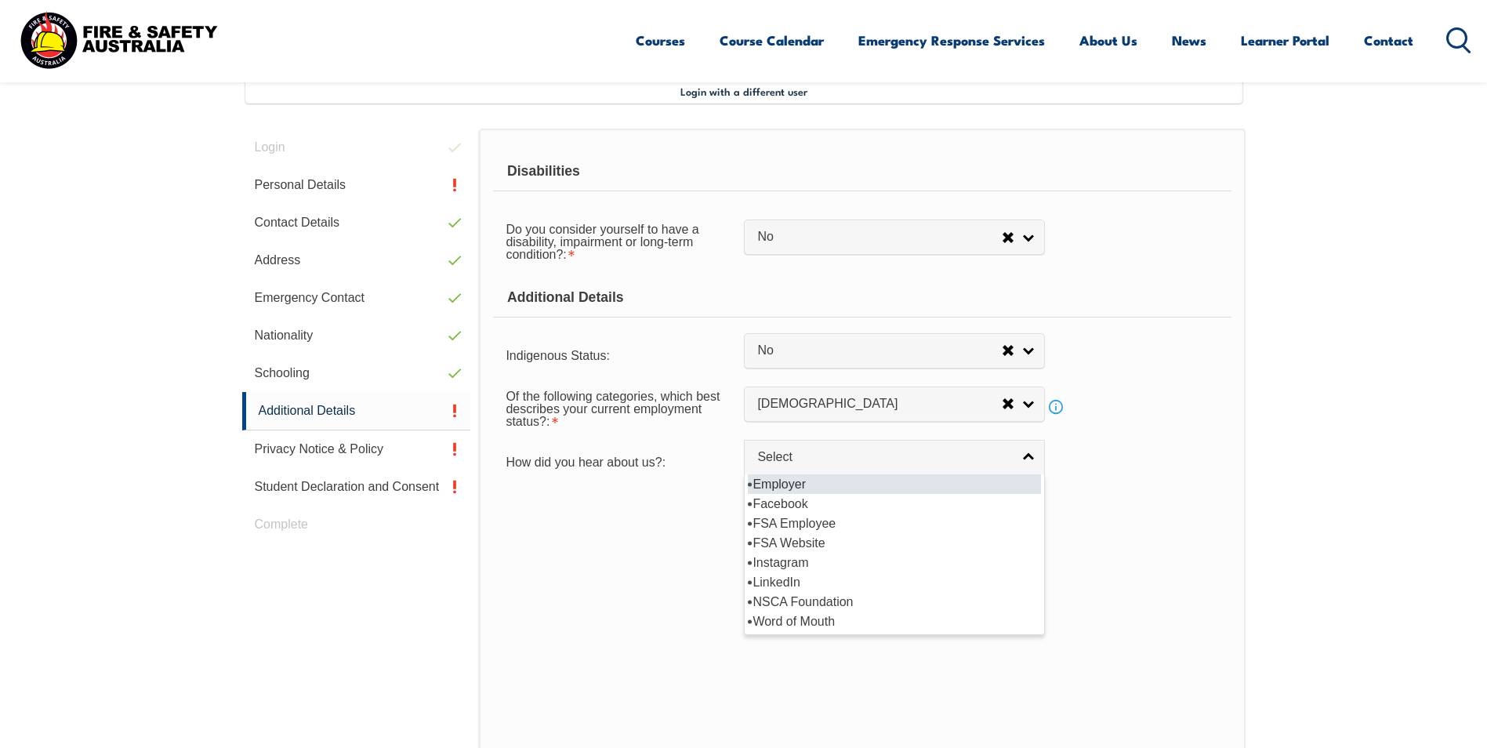
click at [956, 482] on li "Employer" at bounding box center [894, 484] width 293 height 20
select select "8019"
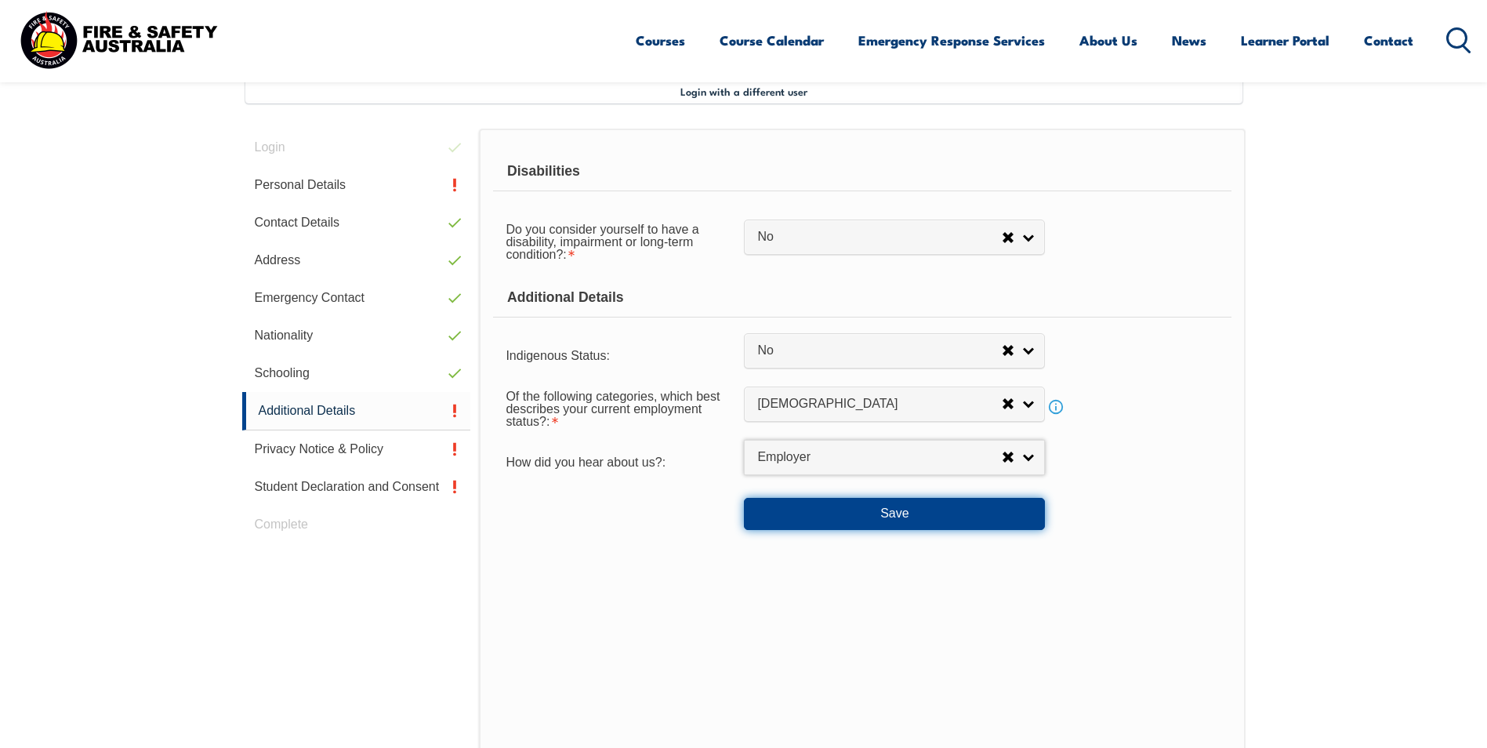
click at [953, 516] on button "Save" at bounding box center [894, 513] width 301 height 31
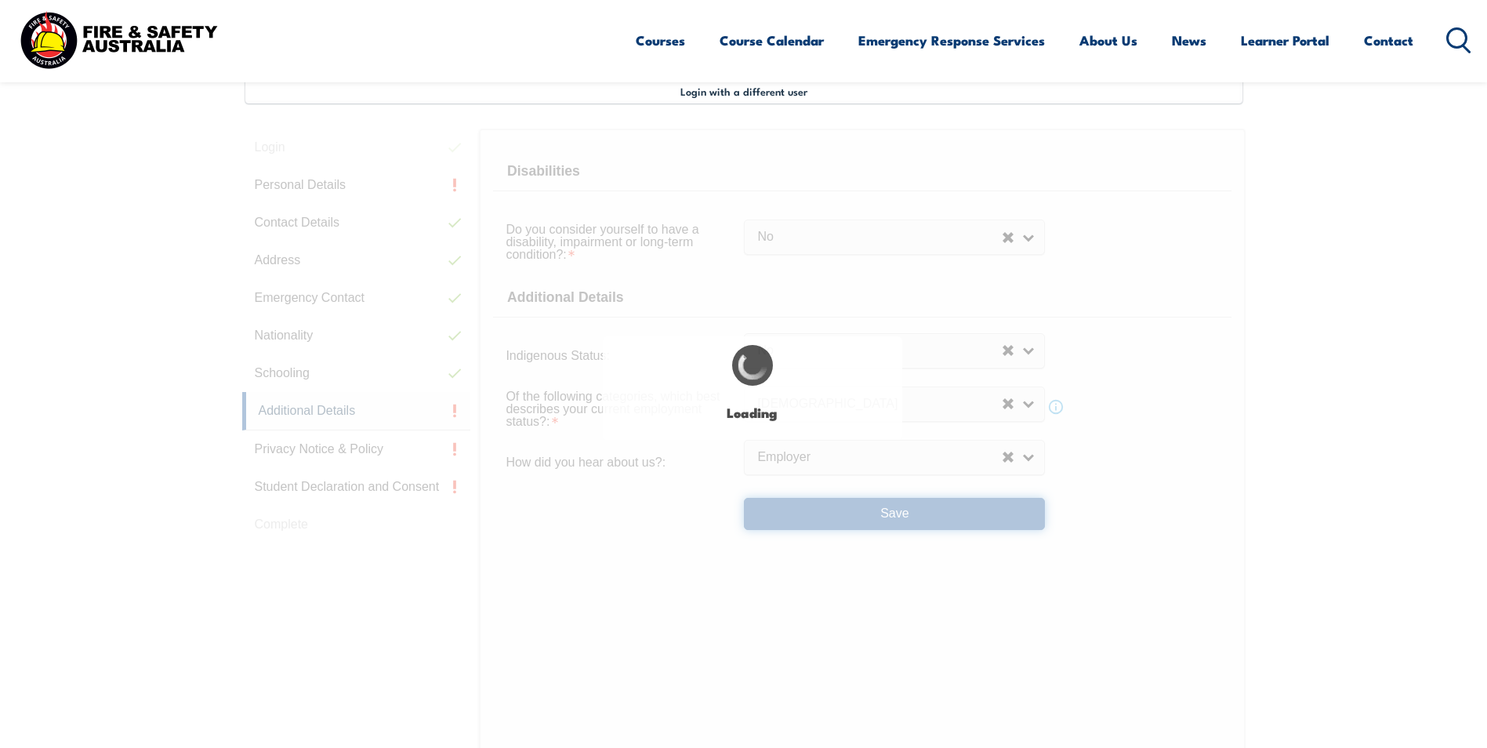
select select "false"
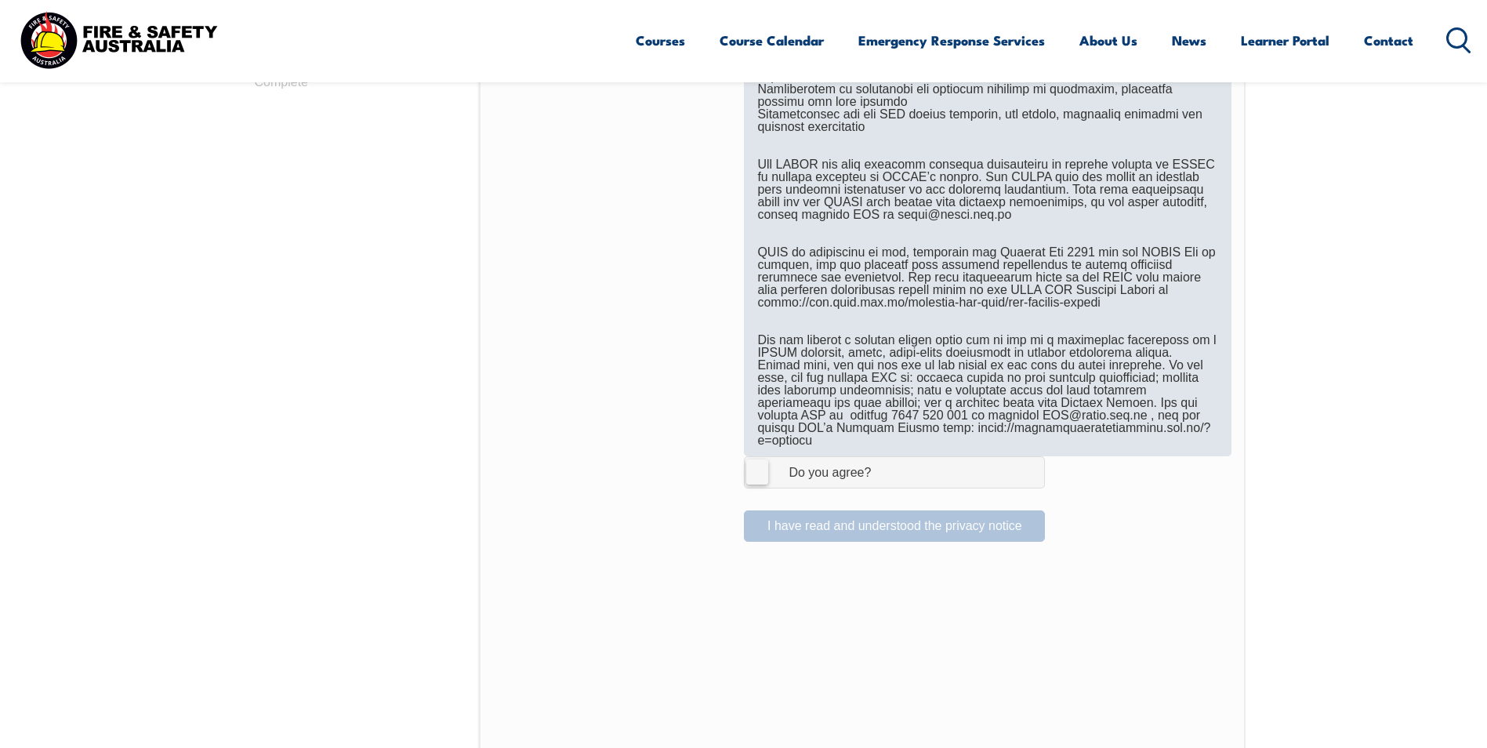
scroll to position [898, 0]
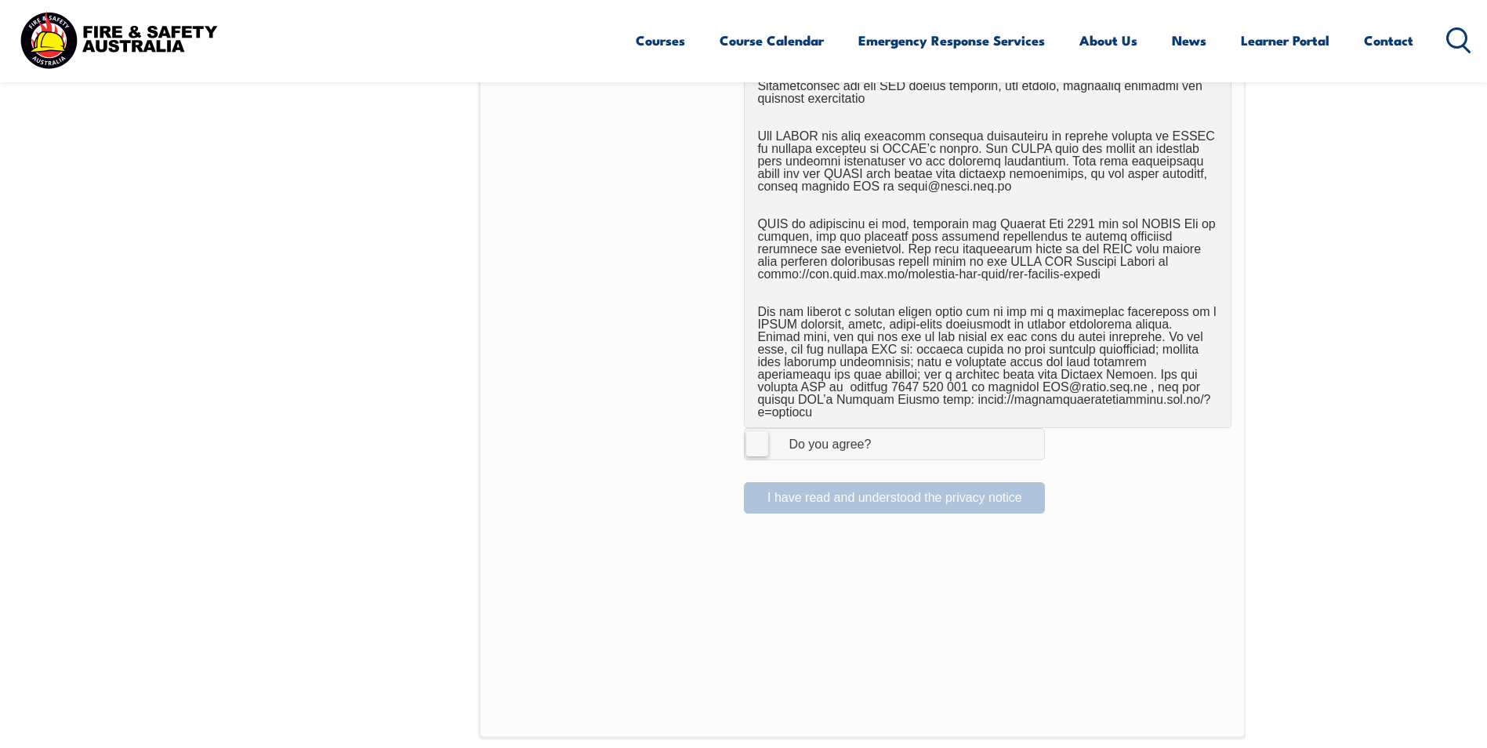
click at [756, 433] on label "I Agree Do you agree?" at bounding box center [894, 443] width 301 height 31
click at [883, 433] on input "I Agree Do you agree?" at bounding box center [896, 444] width 27 height 30
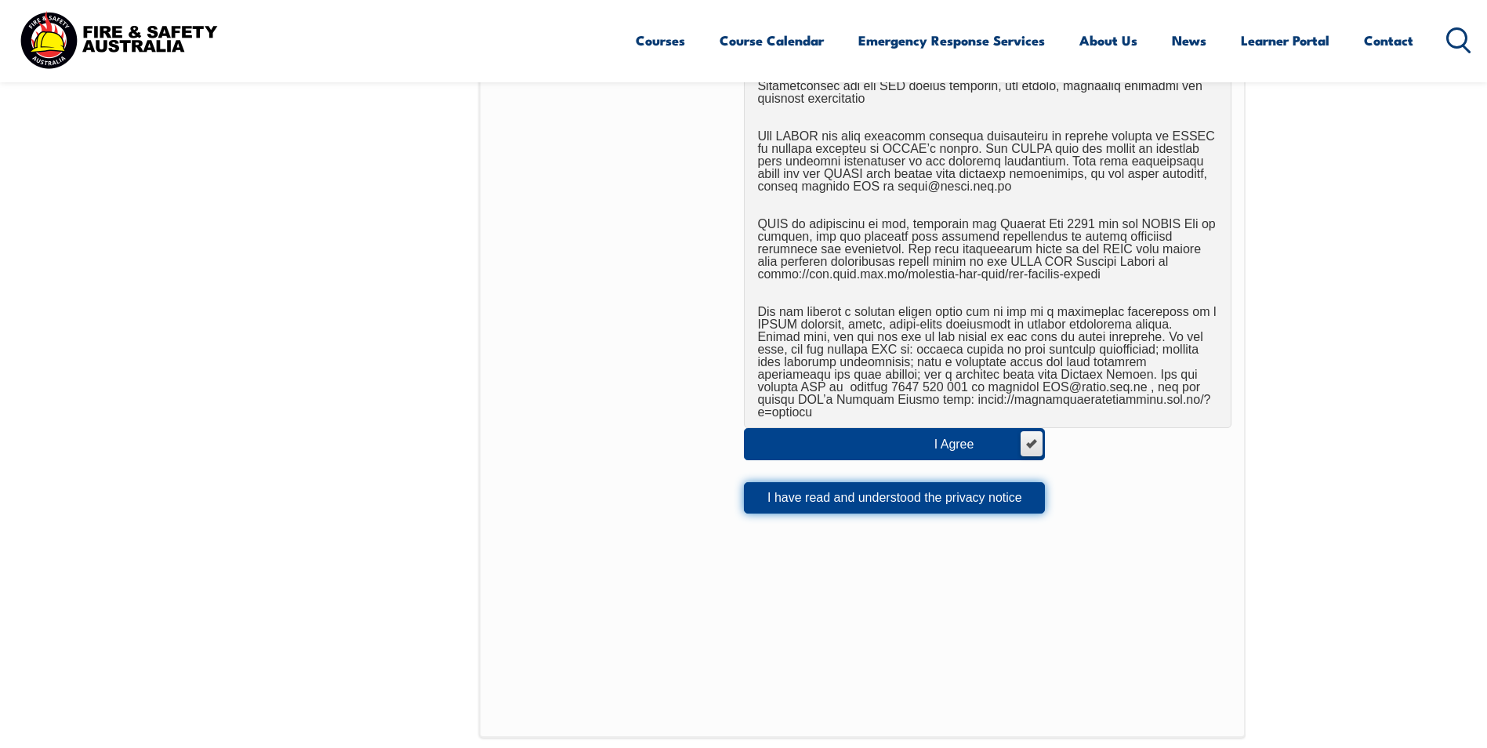
click at [924, 482] on button "I have read and understood the privacy notice" at bounding box center [894, 497] width 301 height 31
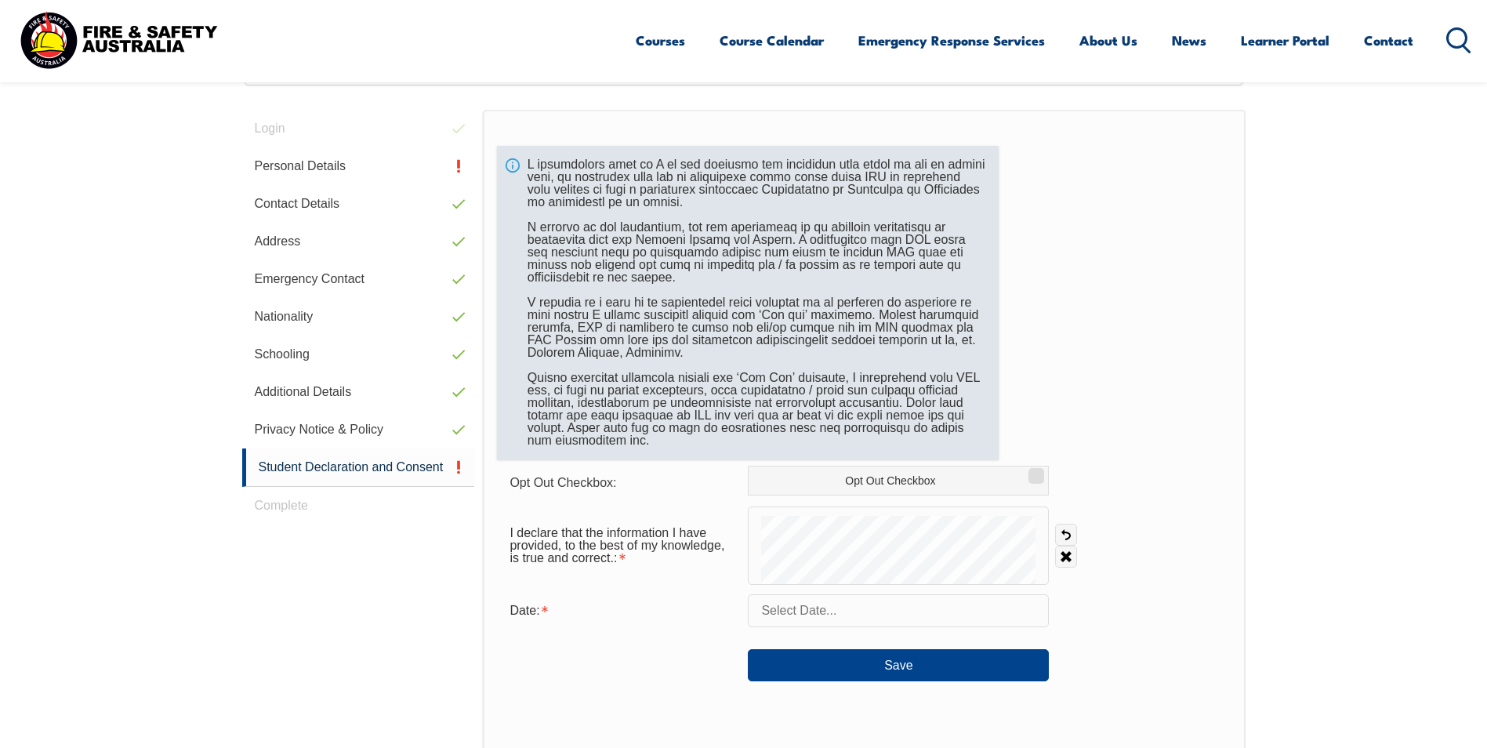
scroll to position [427, 0]
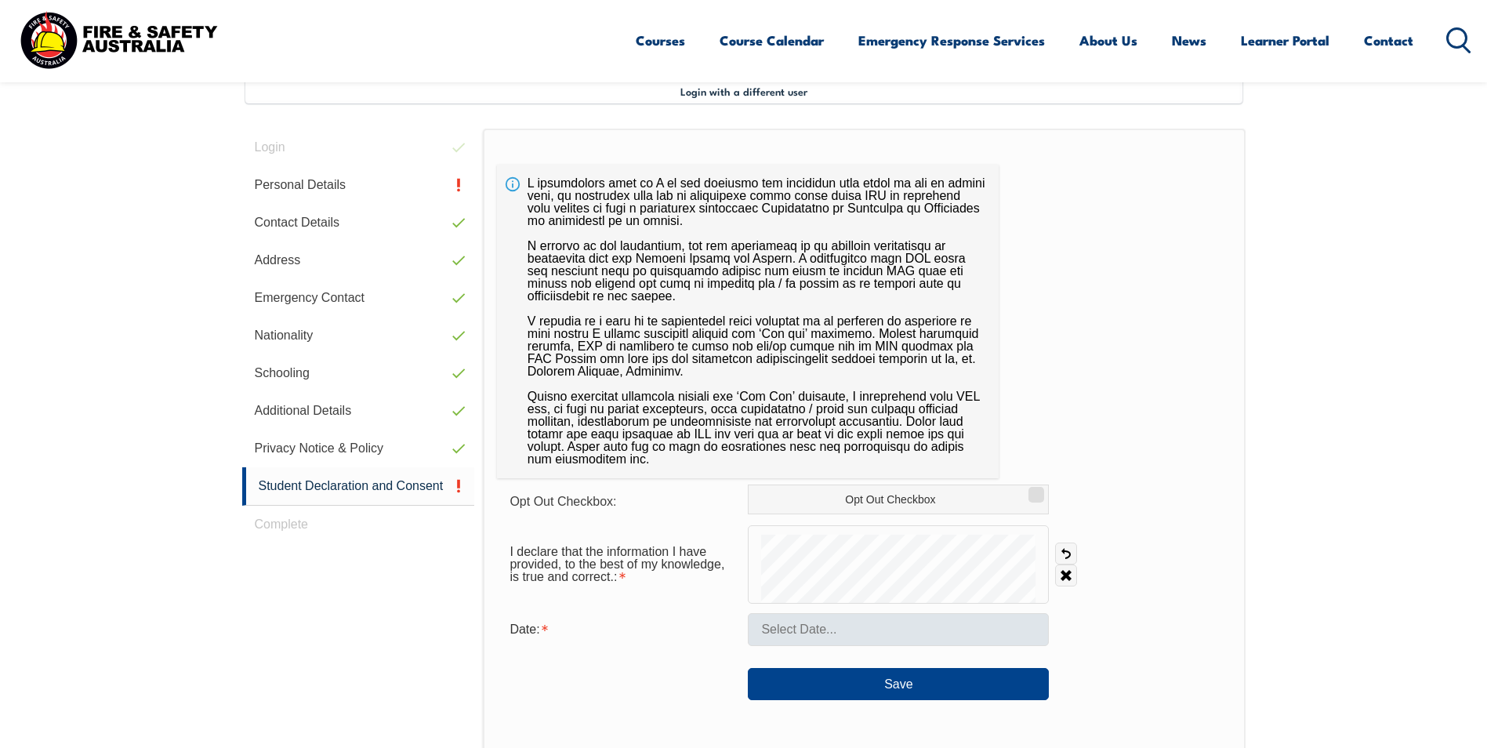
click at [789, 622] on form "Opt Out Checkbox: Opt Out Checkbox I declare that the information I have provid…" at bounding box center [864, 592] width 734 height 216
click at [802, 634] on input "text" at bounding box center [898, 629] width 301 height 33
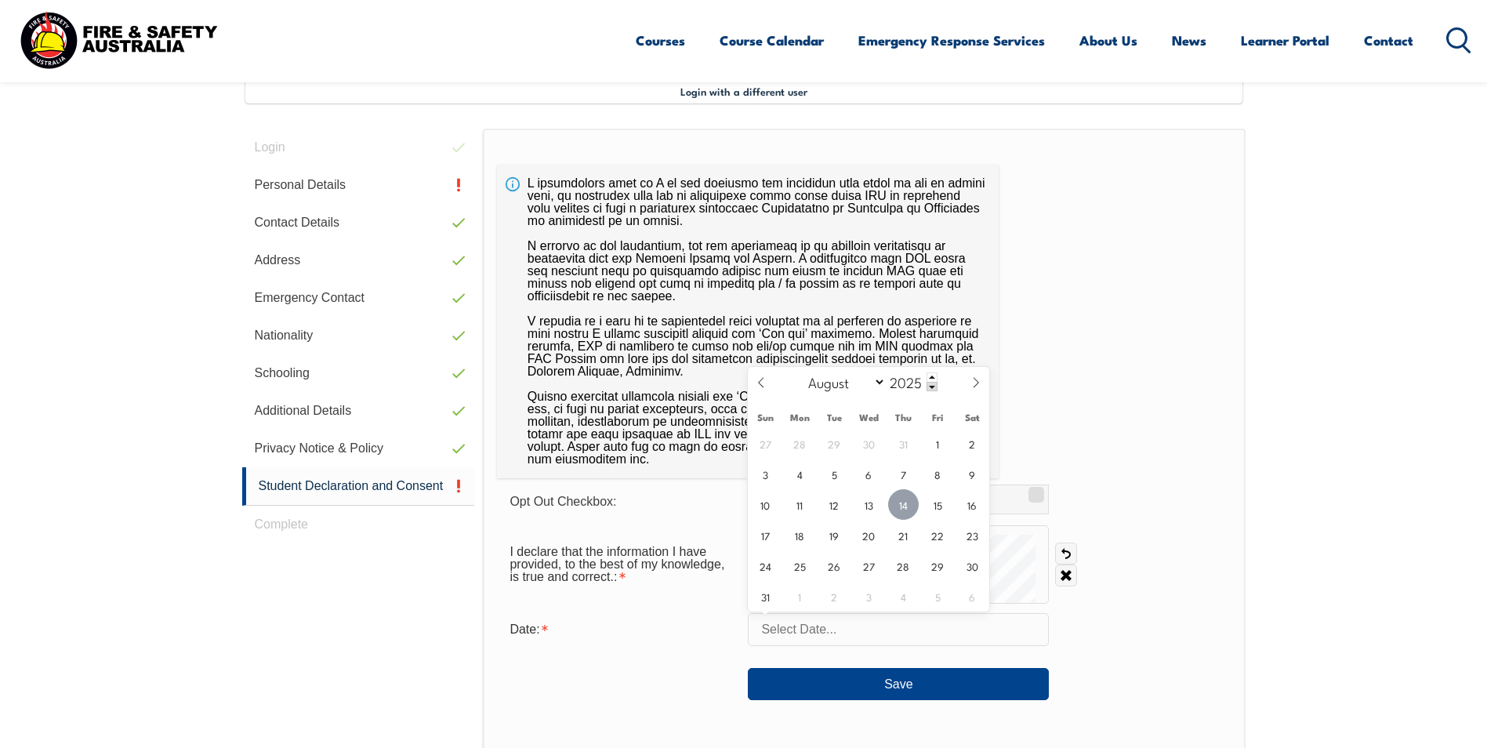
click at [904, 507] on span "14" at bounding box center [903, 504] width 31 height 31
type input "[DATE]"
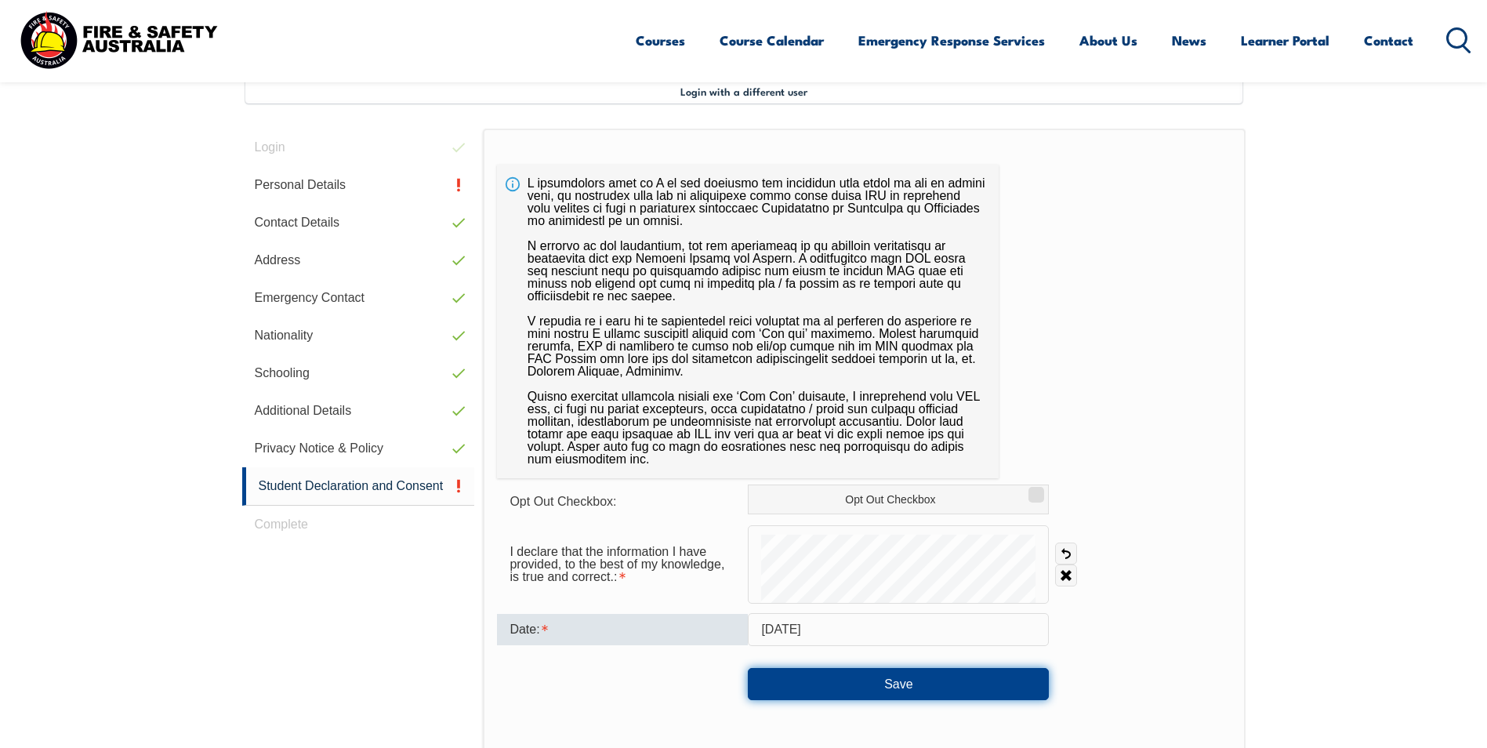
click at [921, 682] on button "Save" at bounding box center [898, 683] width 301 height 31
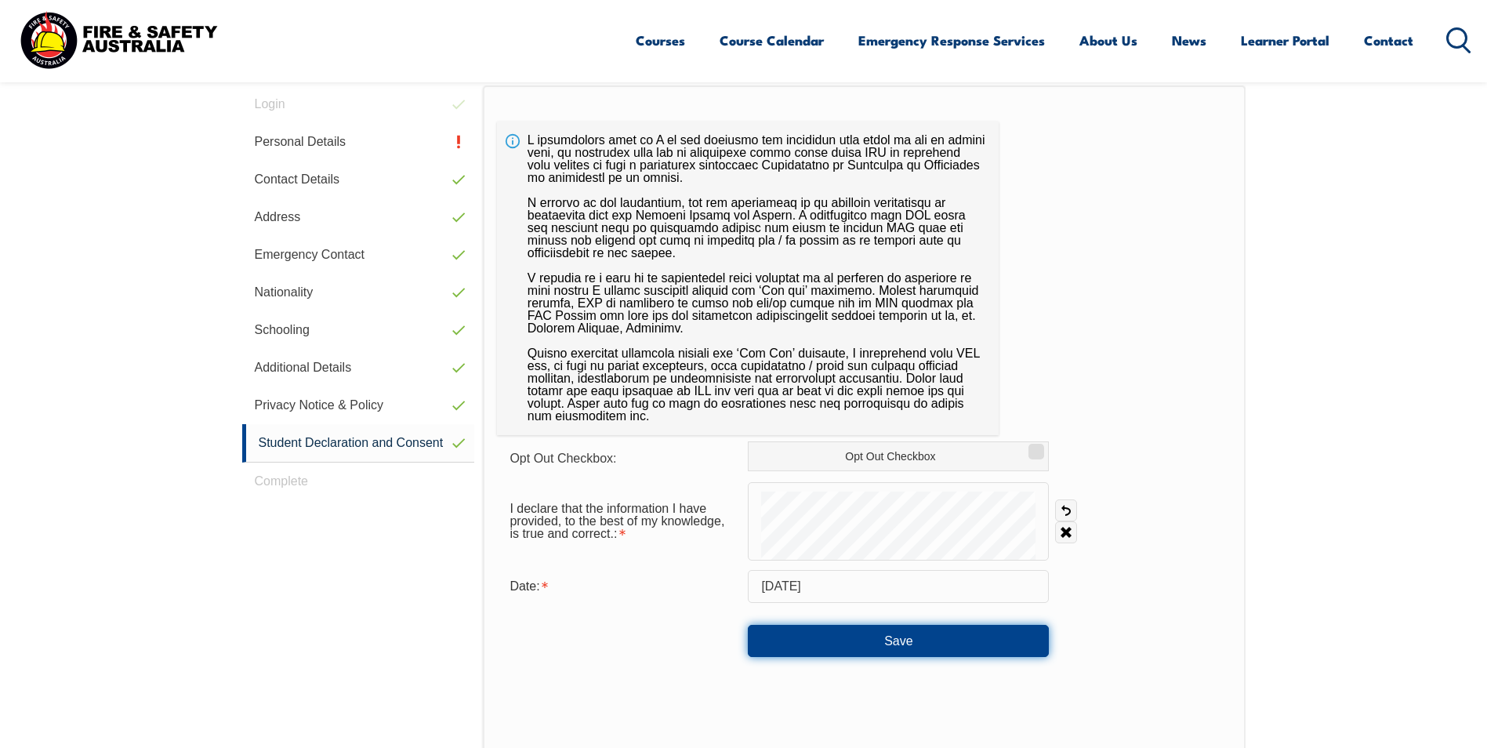
scroll to position [584, 0]
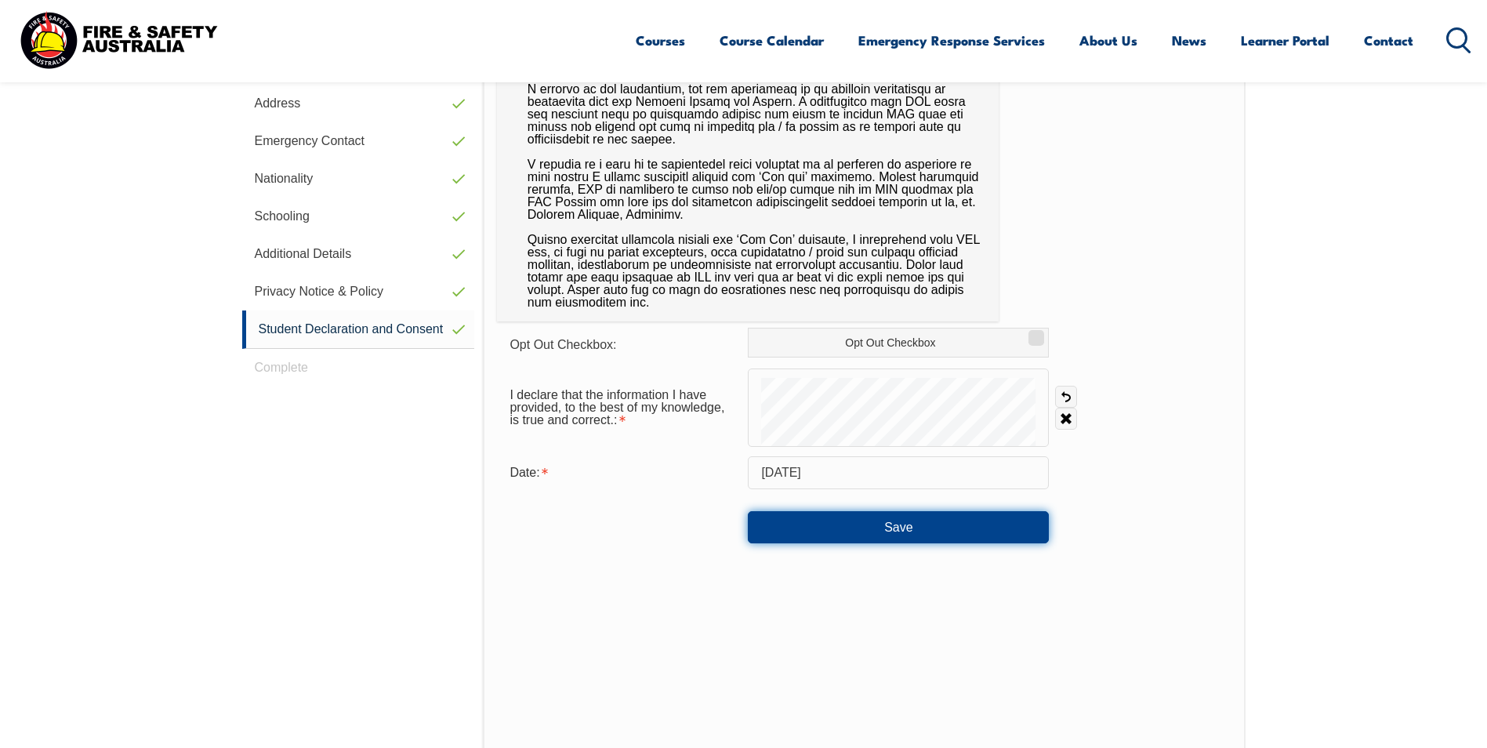
click at [978, 527] on button "Save" at bounding box center [898, 526] width 301 height 31
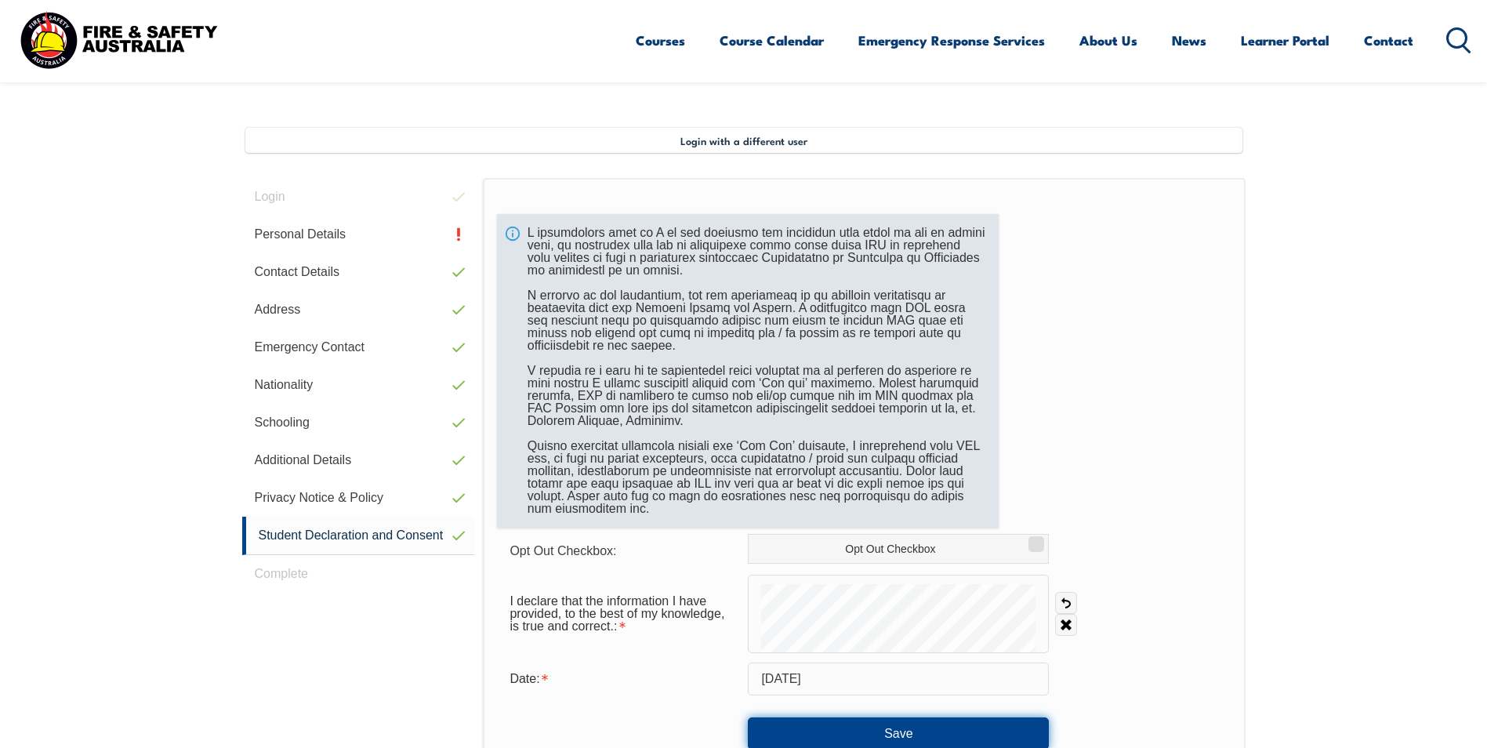
scroll to position [349, 0]
